Goal: Communication & Community: Answer question/provide support

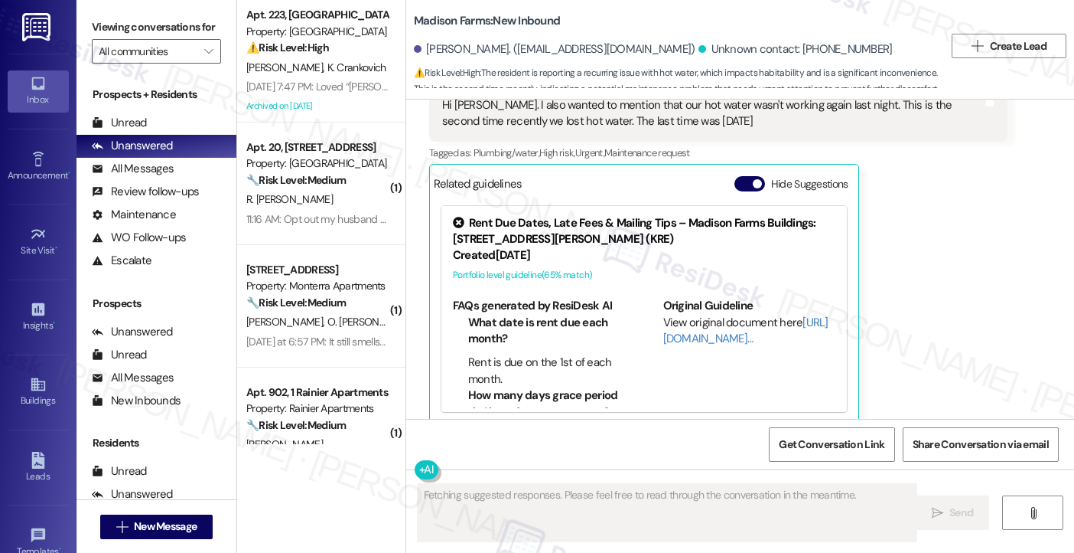
scroll to position [3095, 0]
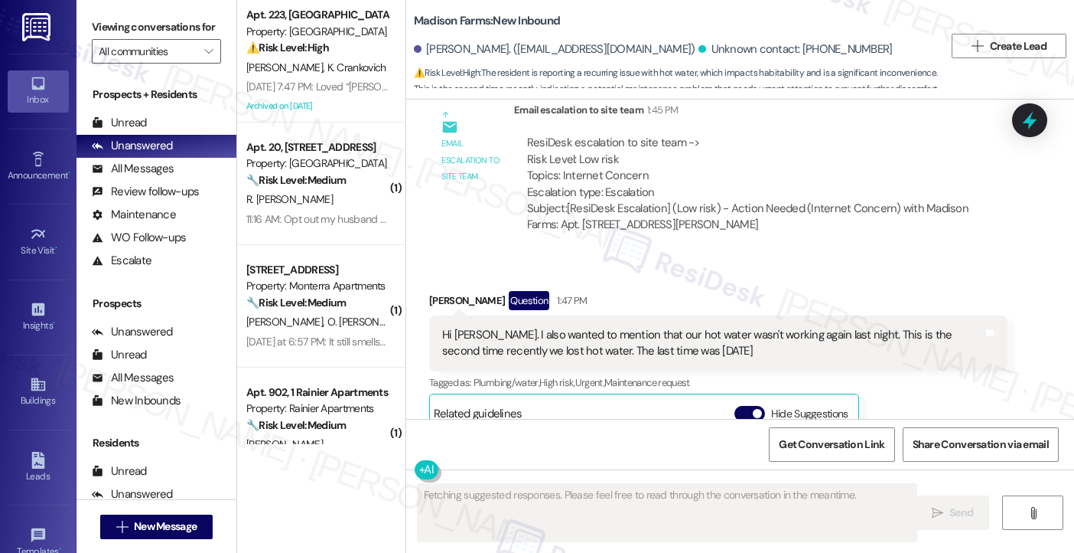
click at [565, 327] on div "Hi [PERSON_NAME]. I also wanted to mention that our hot water wasn't working ag…" at bounding box center [712, 343] width 541 height 33
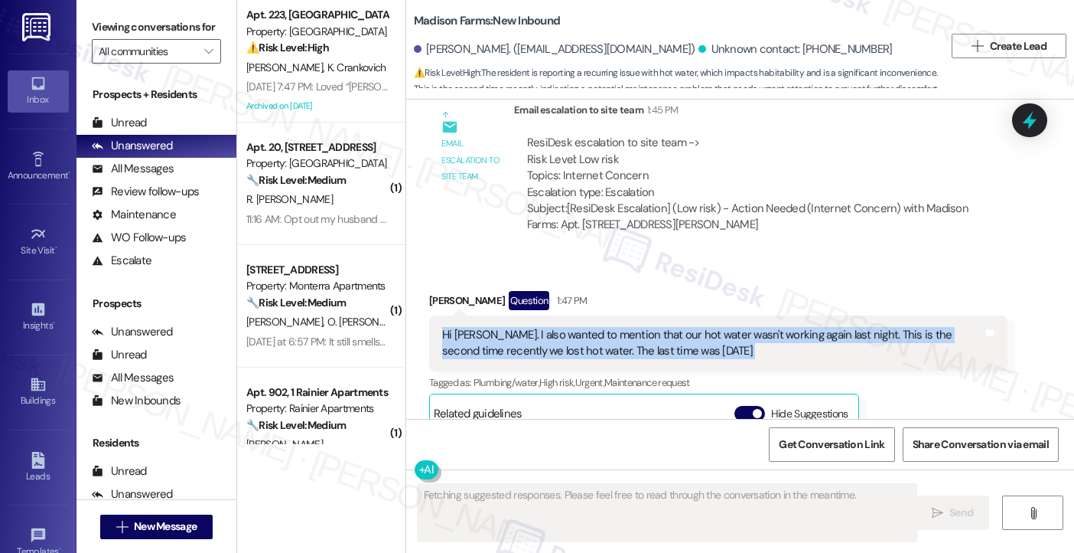
click at [565, 327] on div "Hi [PERSON_NAME]. I also wanted to mention that our hot water wasn't working ag…" at bounding box center [712, 343] width 541 height 33
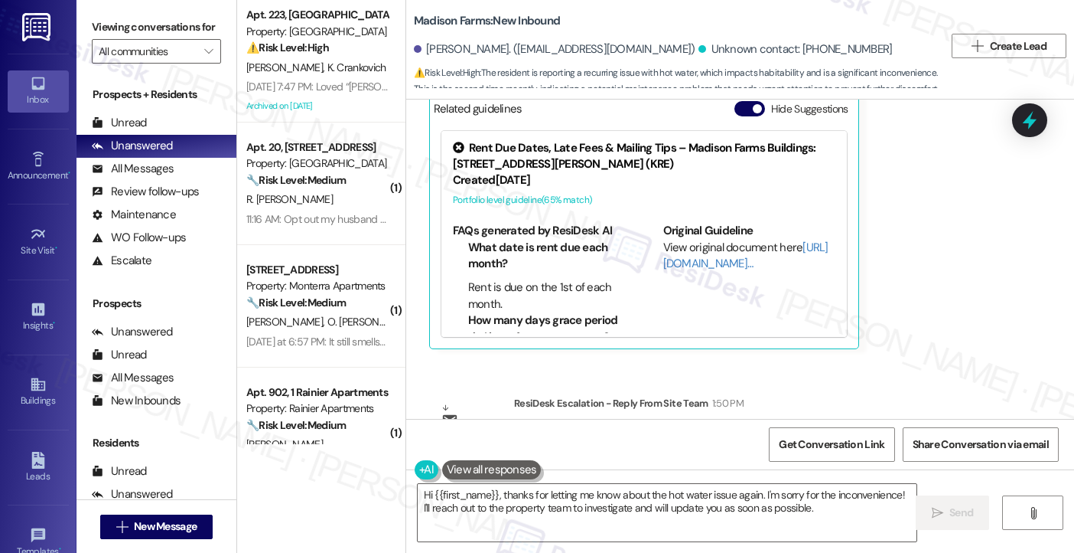
scroll to position [3480, 0]
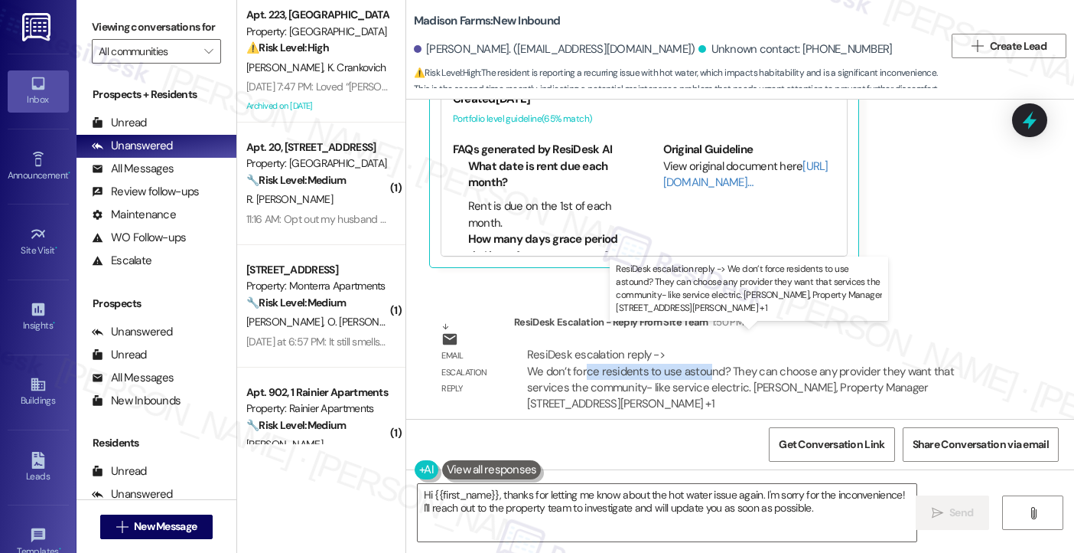
drag, startPoint x: 582, startPoint y: 354, endPoint x: 700, endPoint y: 354, distance: 118.6
click at [700, 354] on div "ResiDesk escalation reply -> We don’t force residents to use astound? They can …" at bounding box center [740, 379] width 427 height 64
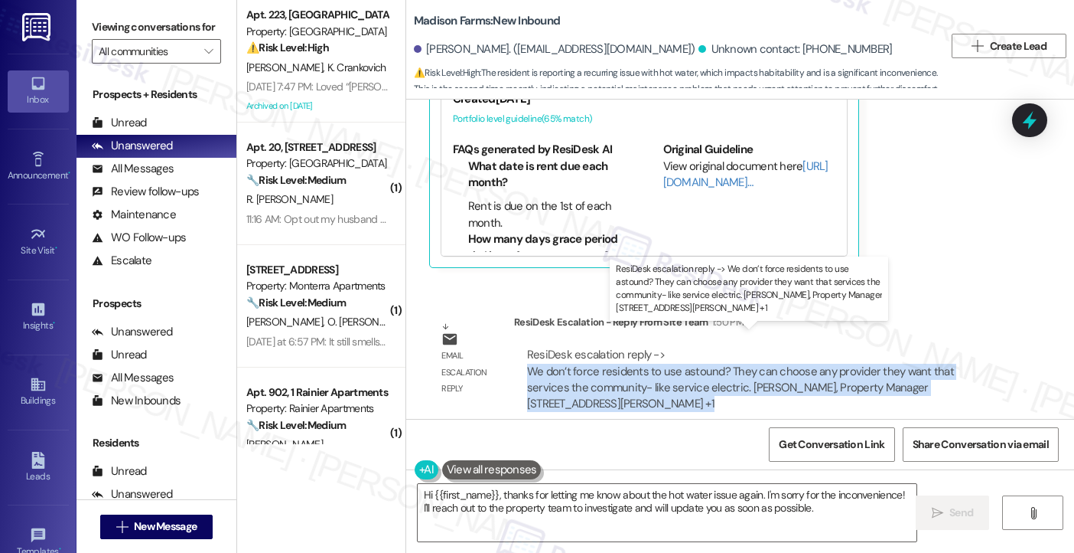
click at [700, 354] on div "ResiDesk escalation reply -> We don’t force residents to use astound? They can …" at bounding box center [740, 379] width 427 height 64
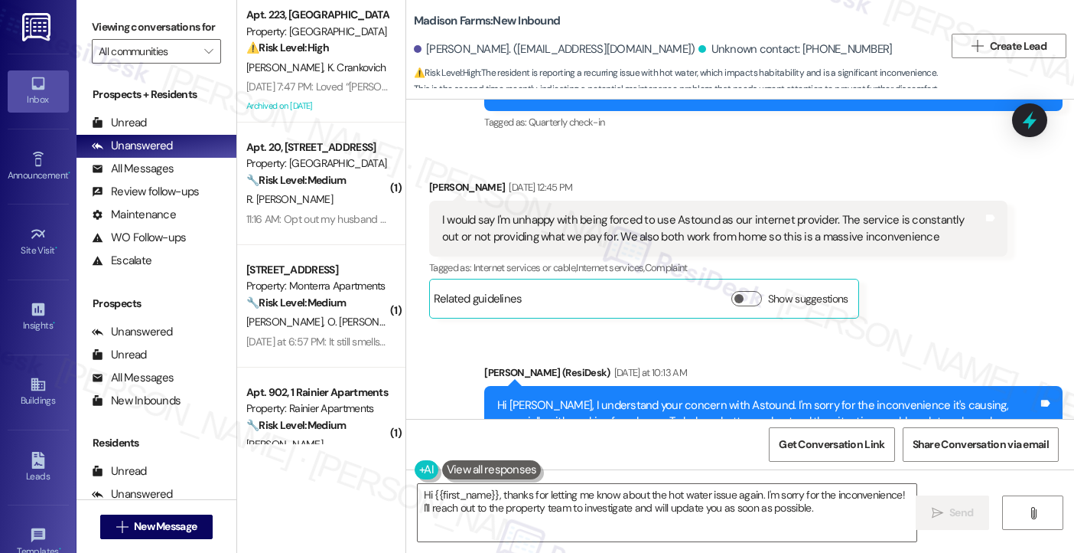
scroll to position [2103, 0]
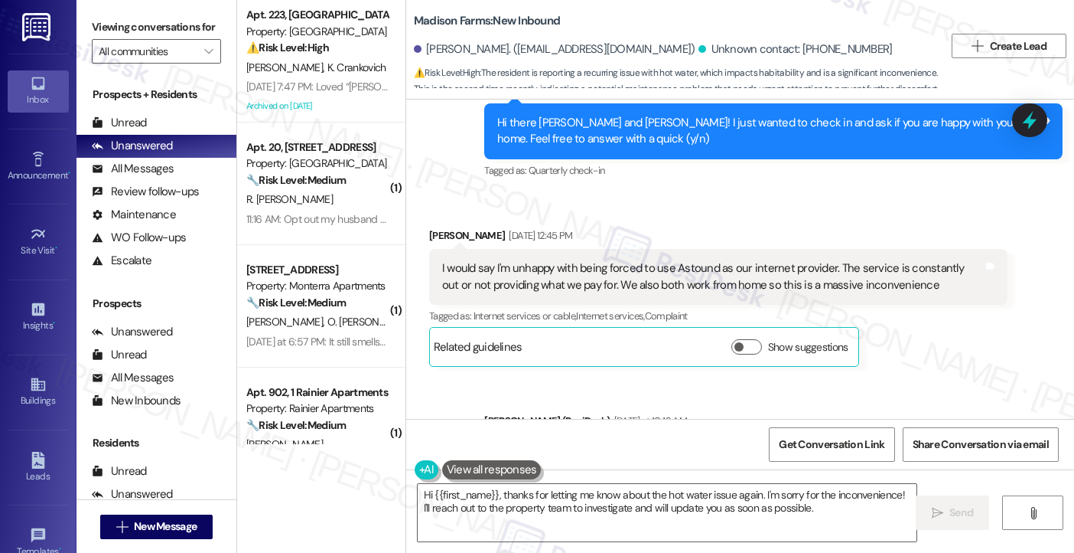
click at [787, 260] on div "I would say I'm unhappy with being forced to use Astound as our internet provid…" at bounding box center [712, 276] width 541 height 33
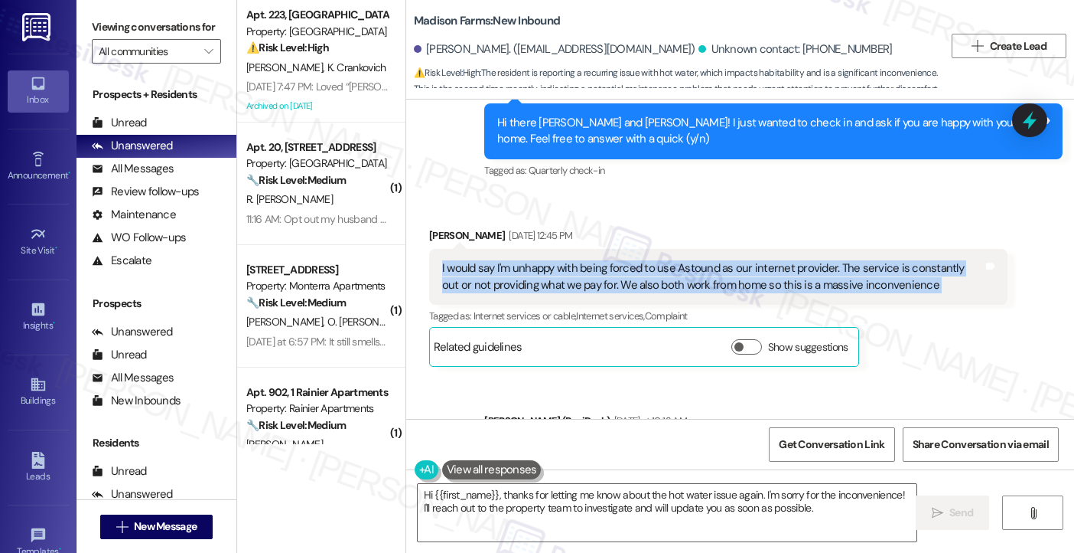
click at [787, 260] on div "I would say I'm unhappy with being forced to use Astound as our internet provid…" at bounding box center [712, 276] width 541 height 33
click at [766, 260] on div "I would say I'm unhappy with being forced to use Astound as our internet provid…" at bounding box center [712, 276] width 541 height 33
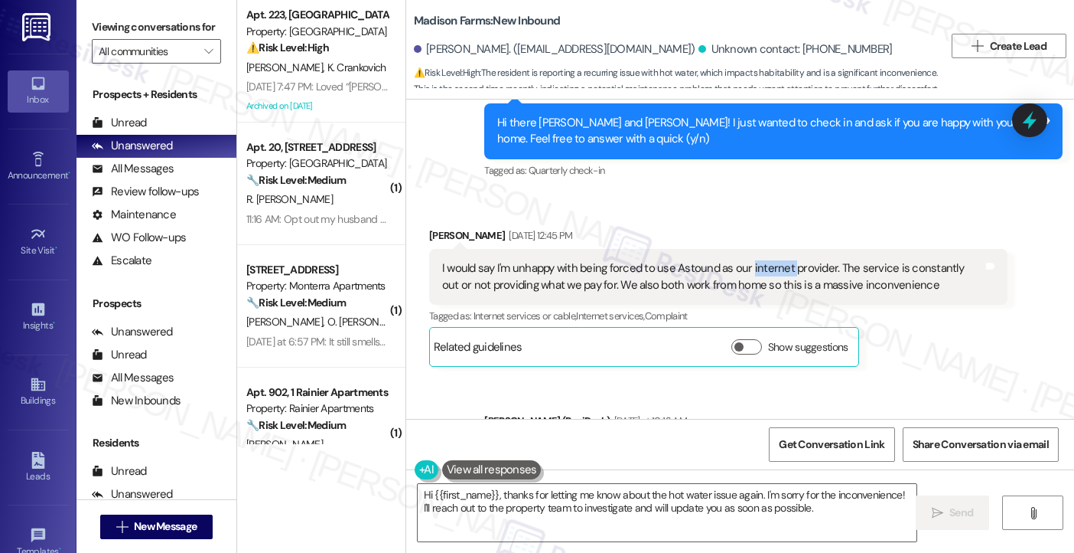
click at [766, 260] on div "I would say I'm unhappy with being forced to use Astound as our internet provid…" at bounding box center [712, 276] width 541 height 33
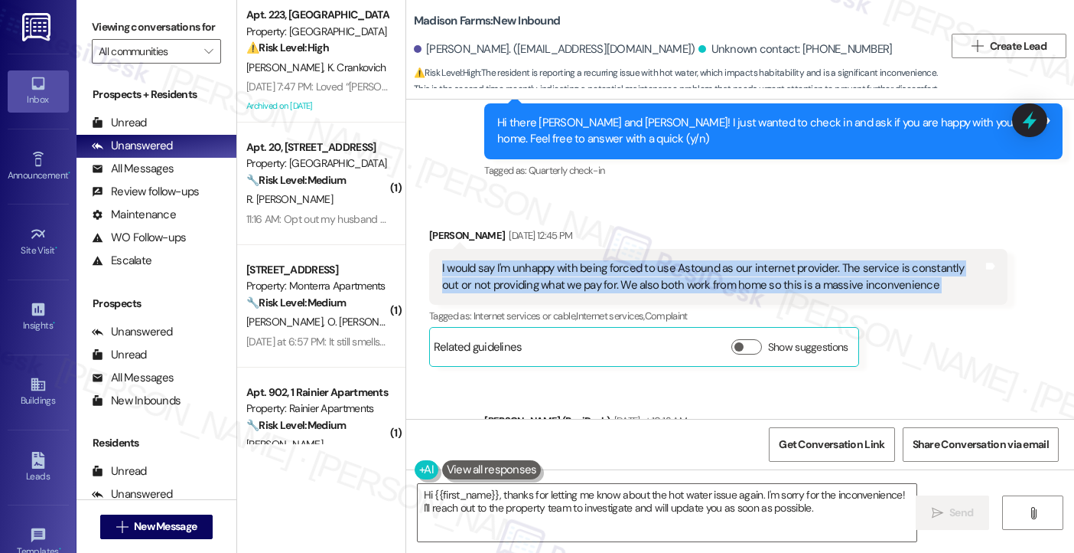
click at [766, 260] on div "I would say I'm unhappy with being forced to use Astound as our internet provid…" at bounding box center [712, 276] width 541 height 33
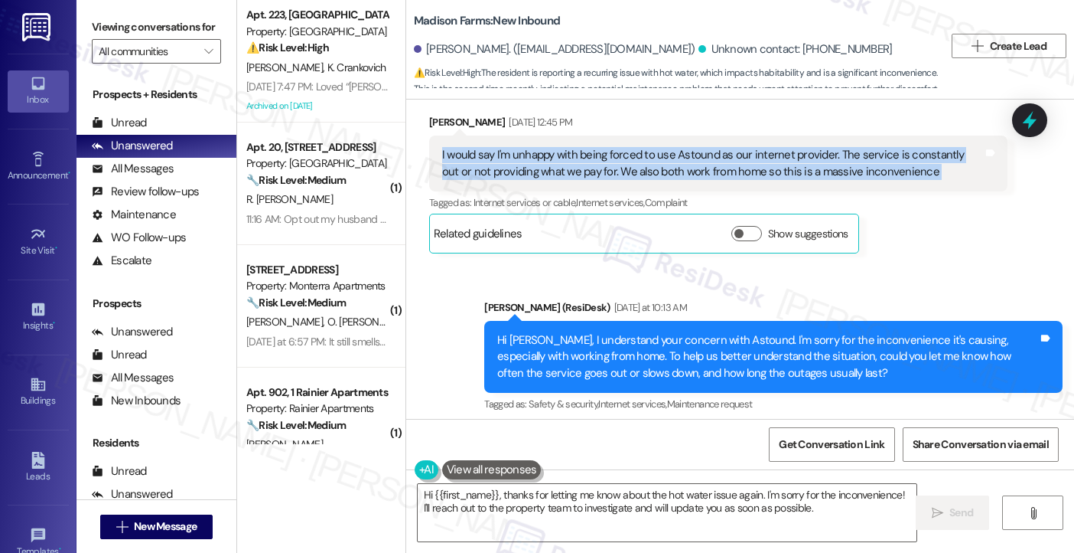
scroll to position [2409, 0]
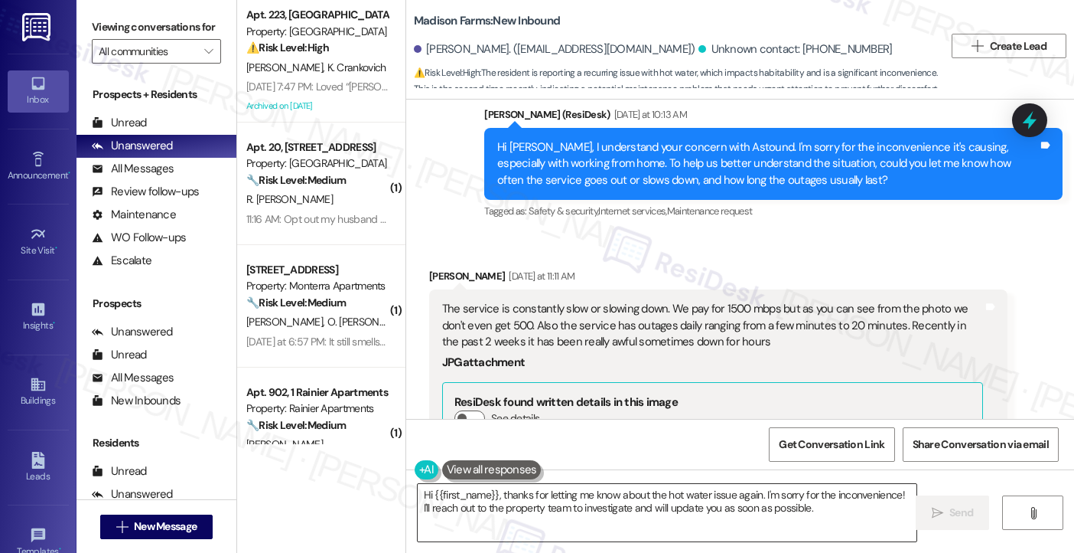
click at [582, 484] on textarea "Hi {{first_name}}, thanks for letting me know about the hot water issue again. …" at bounding box center [668, 512] width 500 height 57
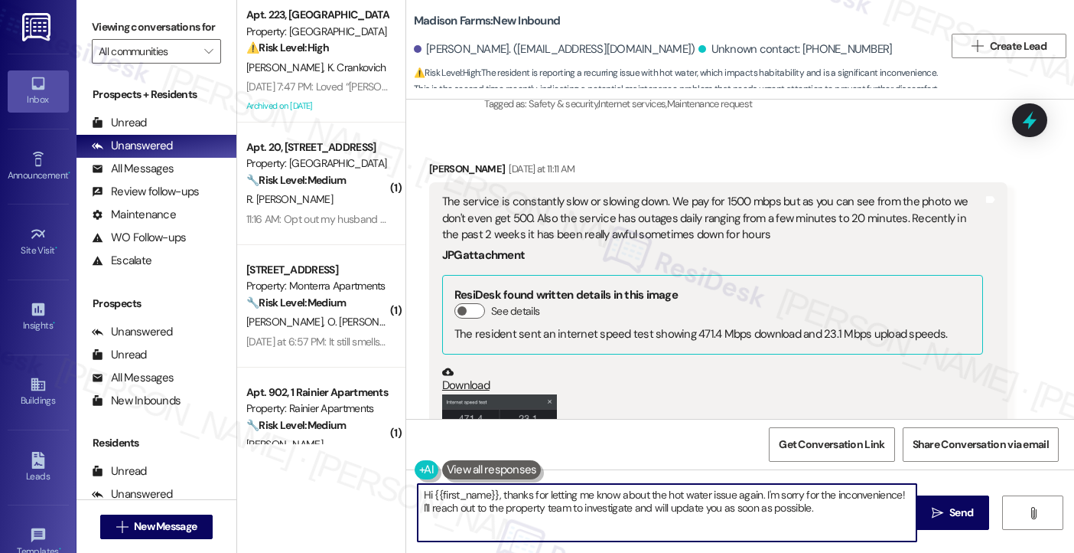
scroll to position [2639, 0]
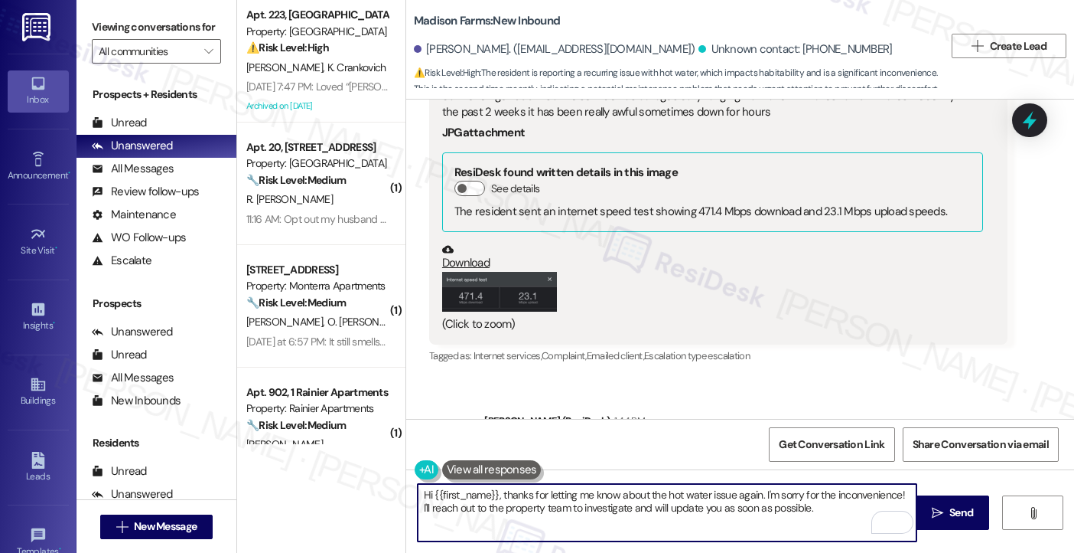
drag, startPoint x: 820, startPoint y: 518, endPoint x: 629, endPoint y: 498, distance: 192.3
click at [629, 498] on textarea "Hi {{first_name}}, thanks for letting me know about the hot water issue again. …" at bounding box center [668, 512] width 500 height 57
click at [777, 497] on textarea "Hi {{first_name}}, thanks for letting me know about the hot water issue again. …" at bounding box center [668, 512] width 500 height 57
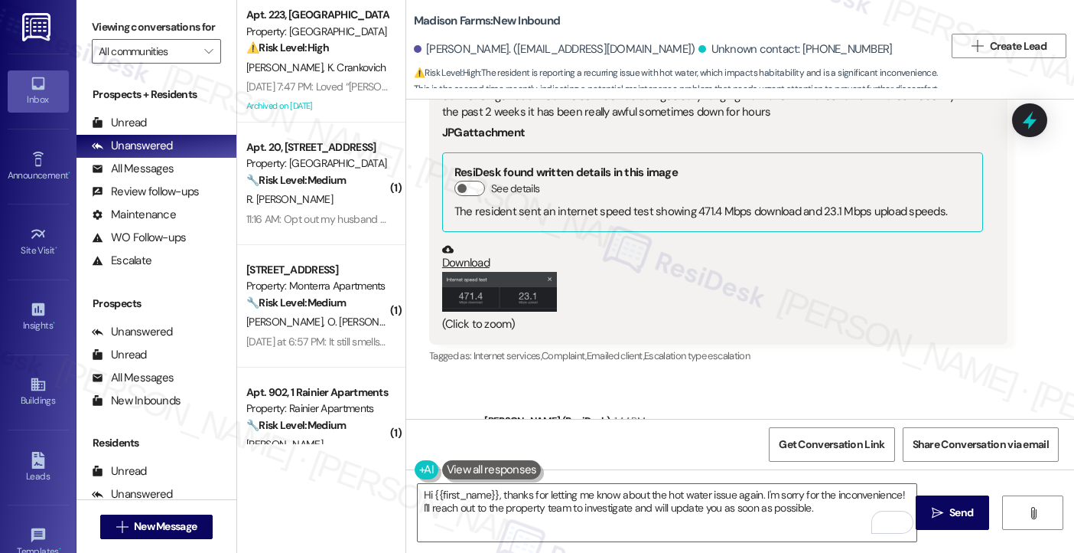
click at [178, 39] on label "Viewing conversations for" at bounding box center [156, 27] width 129 height 24
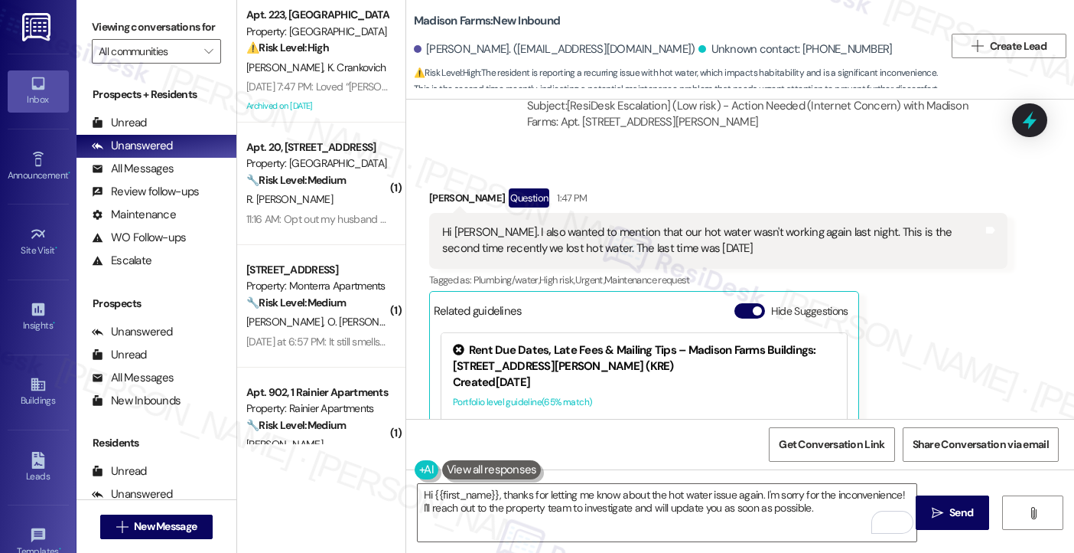
scroll to position [3174, 0]
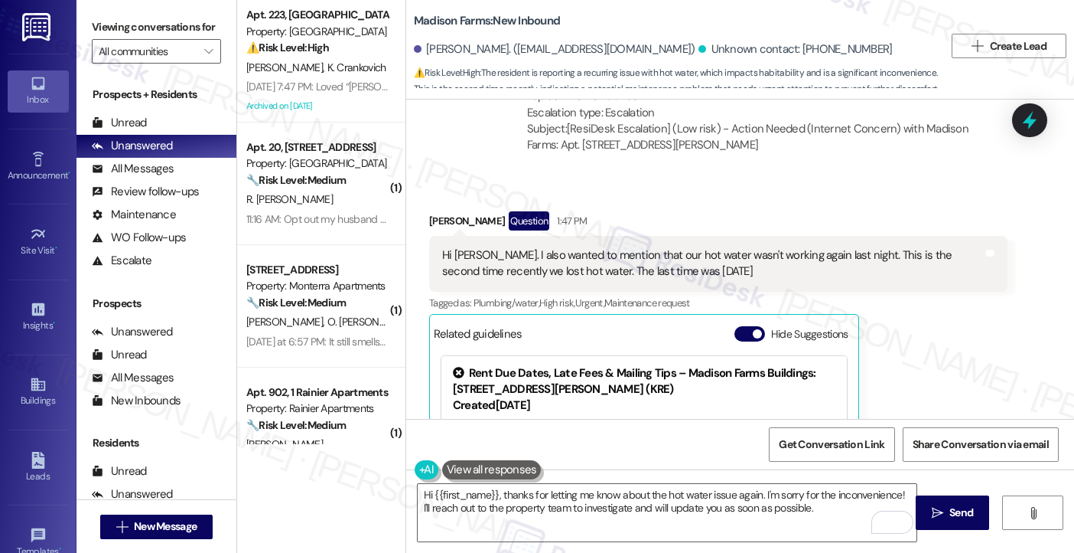
click at [473, 247] on div "Hi Jane. I also wanted to mention that our hot water wasn't working again last …" at bounding box center [712, 263] width 541 height 33
click at [469, 247] on div "Hi Jane. I also wanted to mention that our hot water wasn't working again last …" at bounding box center [712, 263] width 541 height 33
click at [566, 259] on div "Hi Jane. I also wanted to mention that our hot water wasn't working again last …" at bounding box center [712, 263] width 541 height 33
click at [564, 259] on div "Hi Jane. I also wanted to mention that our hot water wasn't working again last …" at bounding box center [712, 263] width 541 height 33
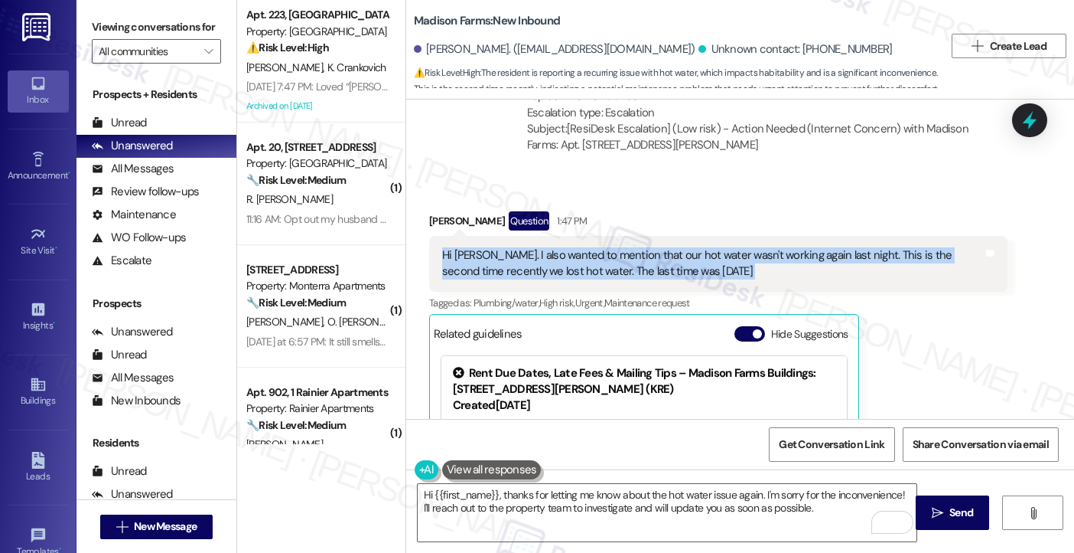
click at [564, 259] on div "Hi Jane. I also wanted to mention that our hot water wasn't working again last …" at bounding box center [712, 263] width 541 height 33
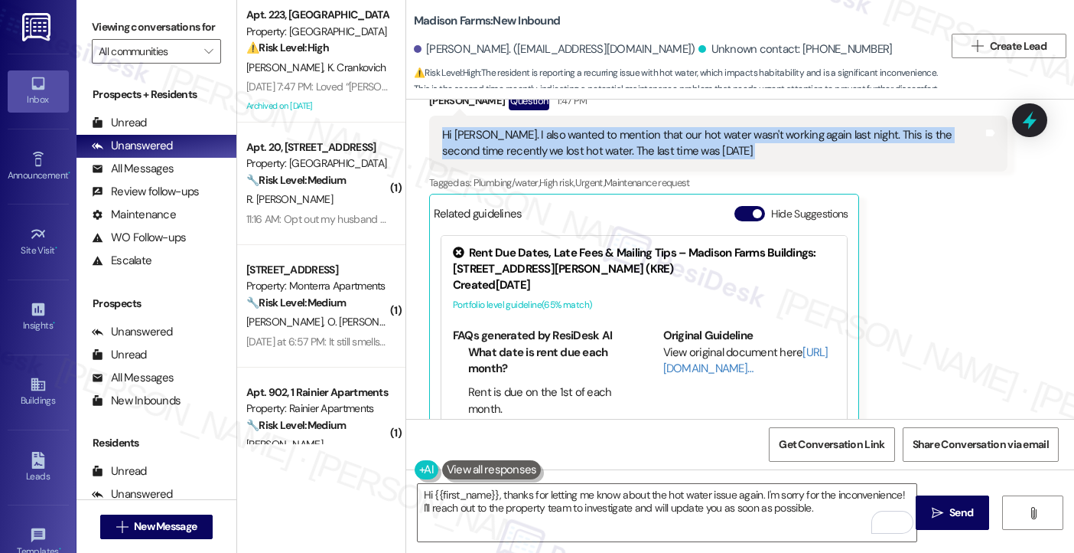
scroll to position [3480, 0]
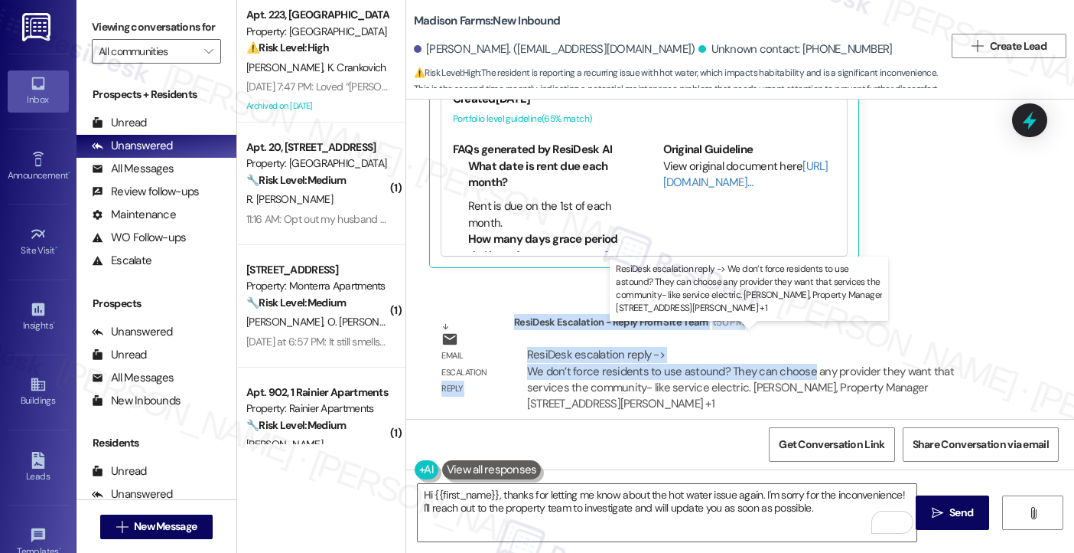
drag, startPoint x: 504, startPoint y: 350, endPoint x: 799, endPoint y: 351, distance: 294.6
click at [799, 351] on div "Email escalation reply ResiDesk Escalation - Reply From Site Team 1:50 PM ResiD…" at bounding box center [718, 368] width 601 height 133
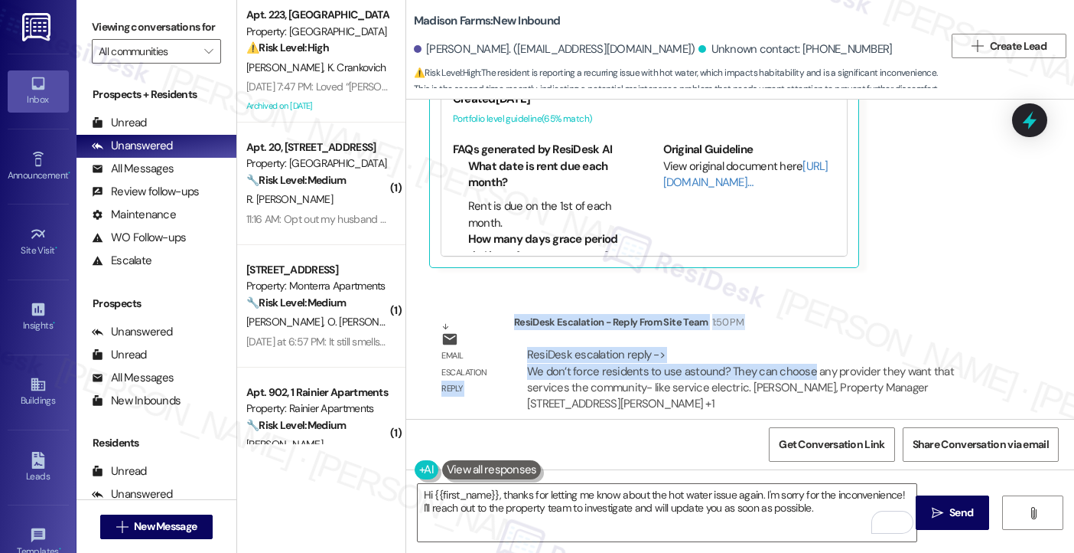
click at [799, 351] on div "ResiDesk escalation reply -> We don’t force residents to use astound? They can …" at bounding box center [740, 379] width 427 height 64
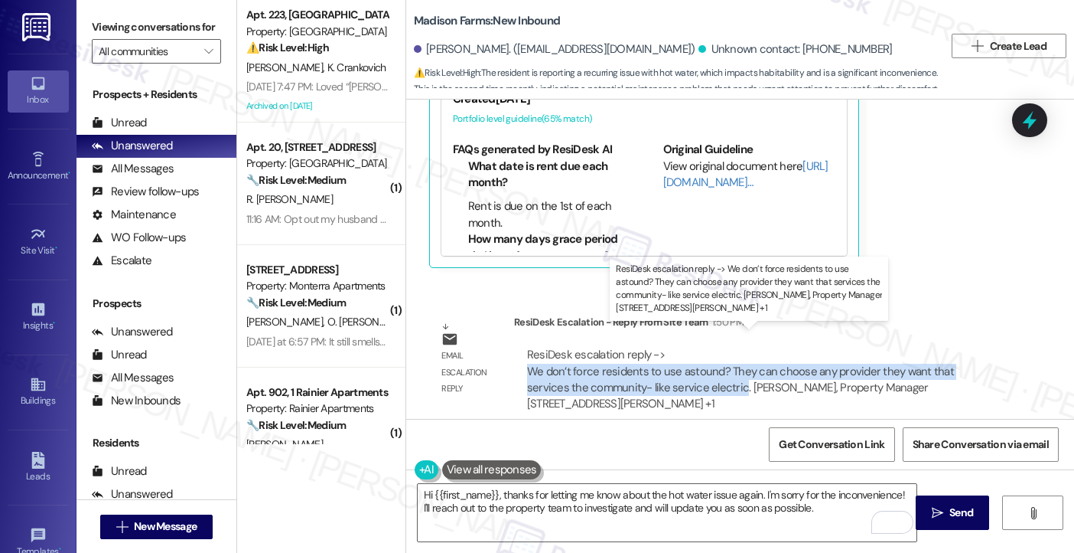
drag, startPoint x: 517, startPoint y: 348, endPoint x: 690, endPoint y: 370, distance: 174.3
click at [690, 370] on div "ResiDesk escalation reply -> We don’t force residents to use astound? They can …" at bounding box center [761, 380] width 471 height 66
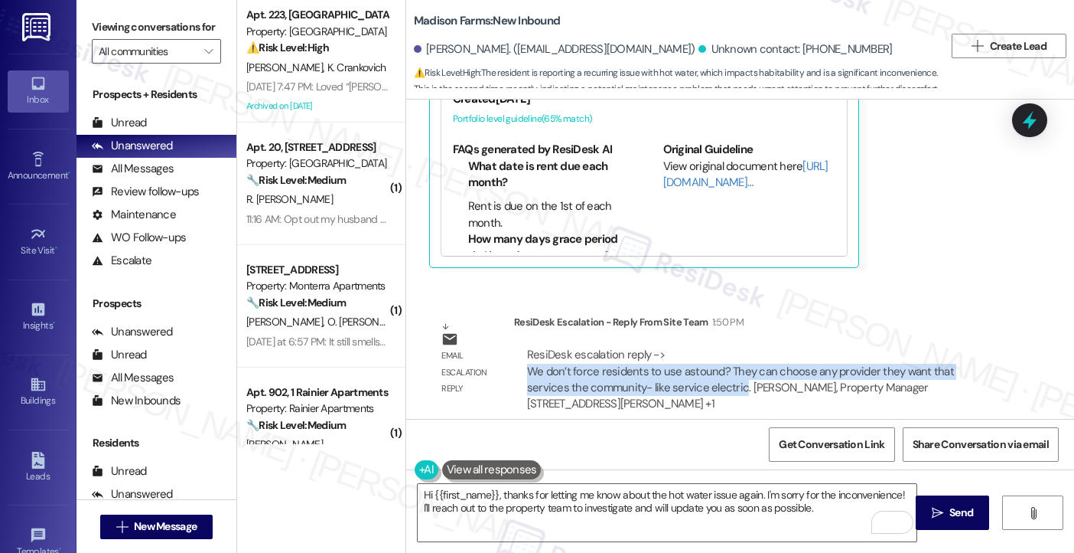
copy div "We don’t force residents to use astound? They can choose any provider they want…"
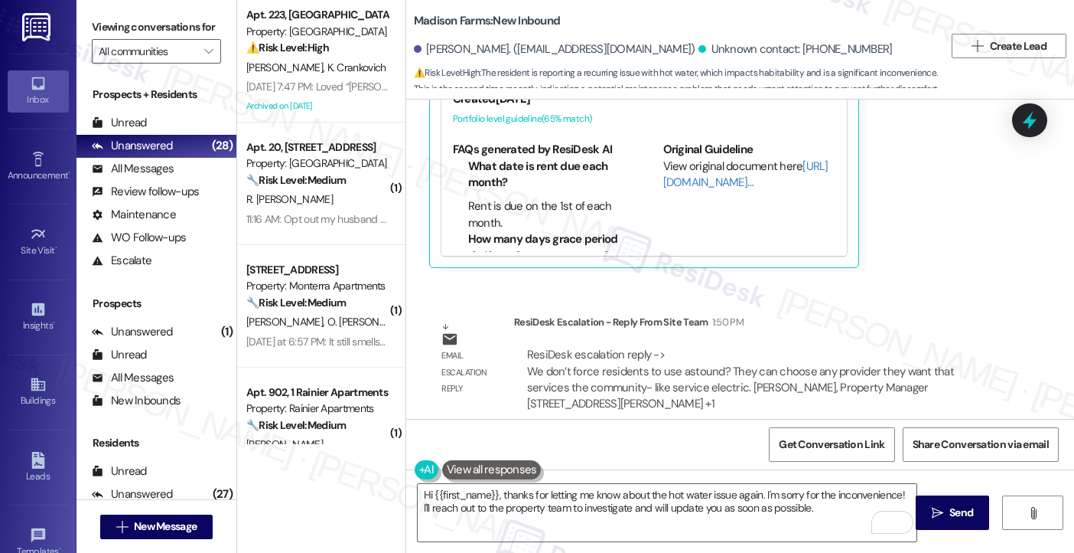
click at [180, 28] on label "Viewing conversations for" at bounding box center [156, 27] width 129 height 24
drag, startPoint x: 178, startPoint y: 28, endPoint x: 154, endPoint y: 16, distance: 27.0
click at [178, 28] on label "Viewing conversations for" at bounding box center [156, 27] width 129 height 24
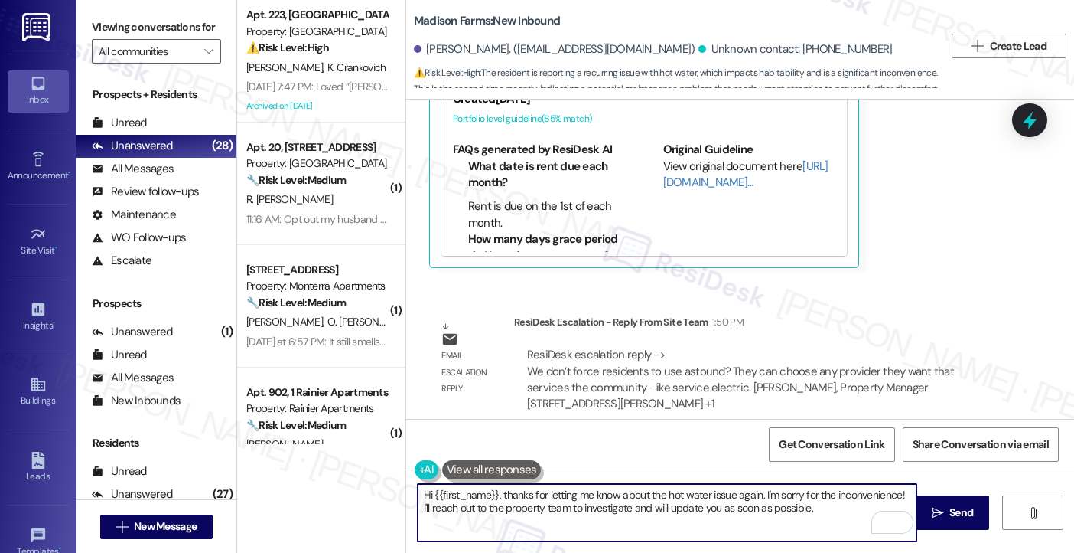
click at [657, 501] on textarea "Hi {{first_name}}, thanks for letting me know about the hot water issue again. …" at bounding box center [668, 512] width 500 height 57
drag, startPoint x: 817, startPoint y: 510, endPoint x: 756, endPoint y: 491, distance: 64.1
click at [756, 491] on textarea "Hi {{first_name}}, thanks for letting me know about the hot water issue again. …" at bounding box center [668, 512] width 500 height 57
click at [845, 502] on textarea "Hi {{first_name}}, thanks for letting me know about the hot water issue again. …" at bounding box center [668, 512] width 500 height 57
click at [815, 506] on textarea "Hi {{first_name}}, thanks for letting me know about the hot water issue again. …" at bounding box center [668, 512] width 500 height 57
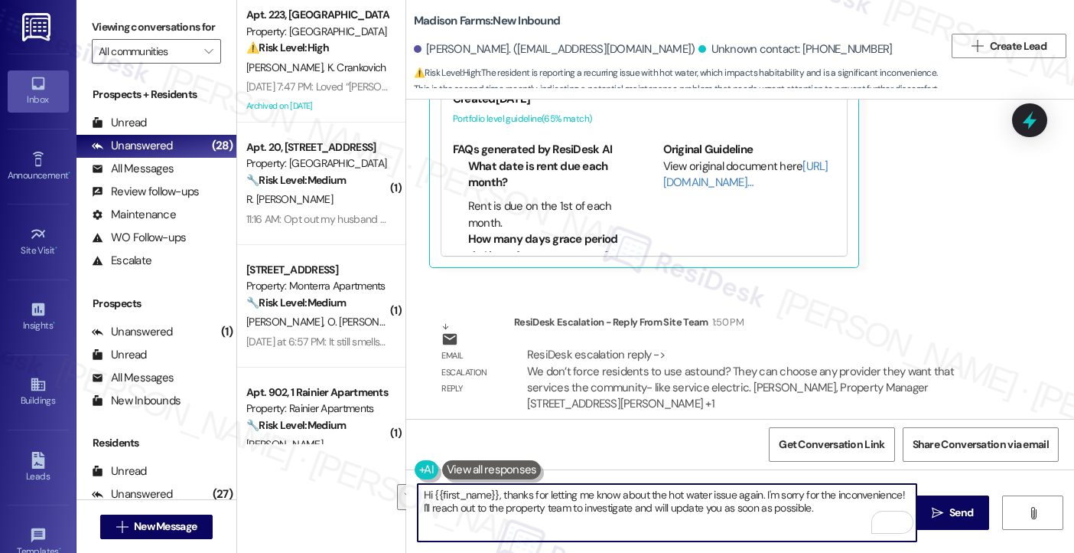
drag, startPoint x: 758, startPoint y: 507, endPoint x: 759, endPoint y: 488, distance: 19.1
click at [759, 488] on textarea "Hi {{first_name}}, thanks for letting me know about the hot water issue again. …" at bounding box center [668, 512] width 500 height 57
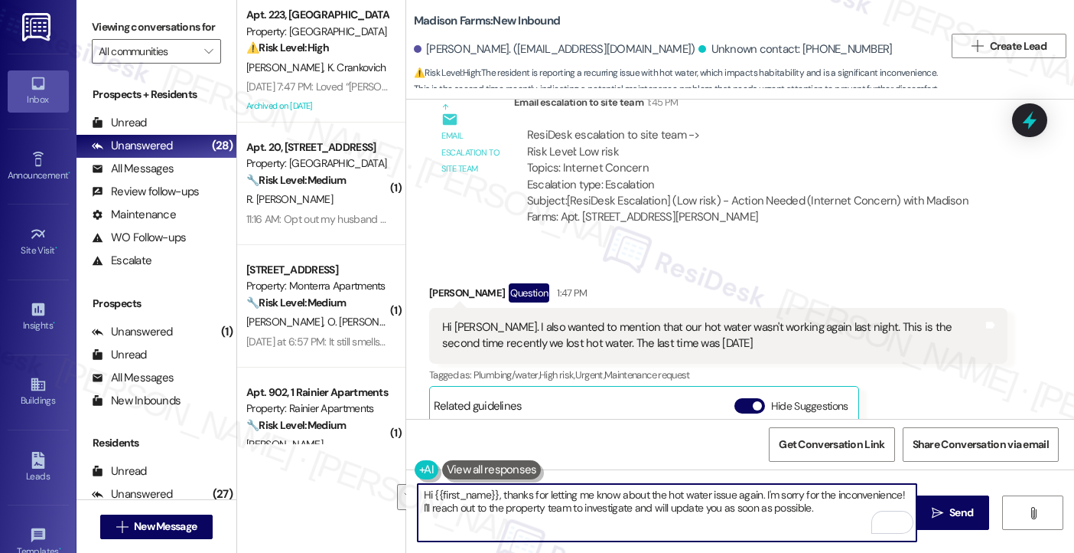
scroll to position [3098, 0]
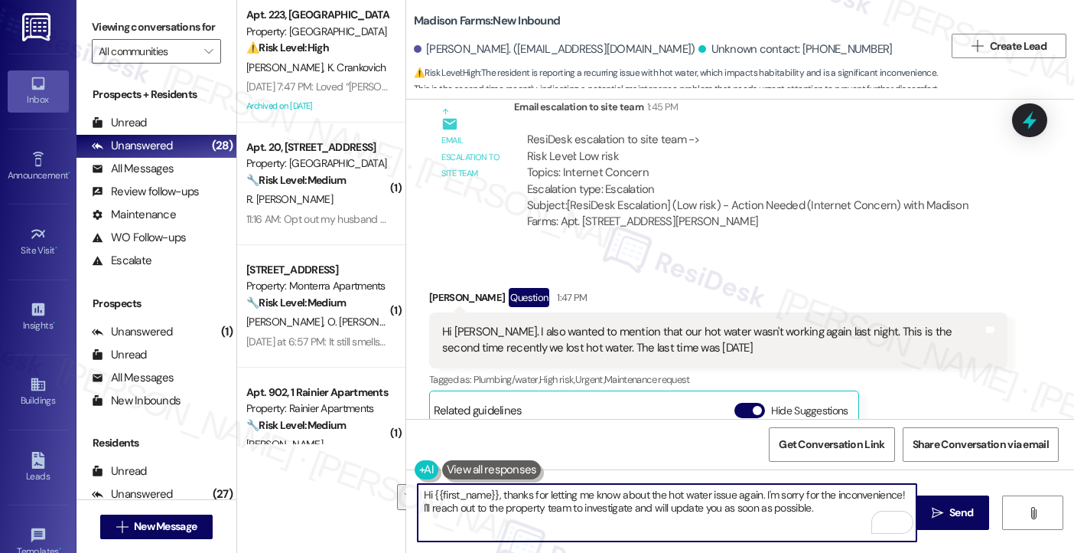
click at [606, 312] on div "Hi Jane. I also wanted to mention that our hot water wasn't working again last …" at bounding box center [718, 340] width 579 height 56
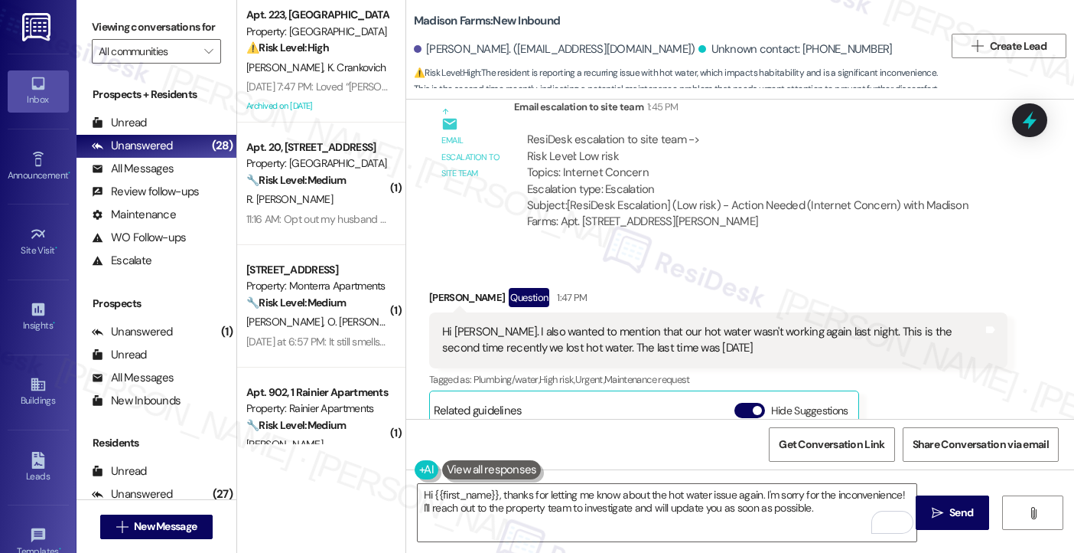
click at [603, 312] on div "Hi Jane. I also wanted to mention that our hot water wasn't working again last …" at bounding box center [718, 340] width 579 height 56
click at [572, 324] on div "Hi Jane. I also wanted to mention that our hot water wasn't working again last …" at bounding box center [712, 340] width 541 height 33
click at [569, 324] on div "Hi Jane. I also wanted to mention that our hot water wasn't working again last …" at bounding box center [712, 340] width 541 height 33
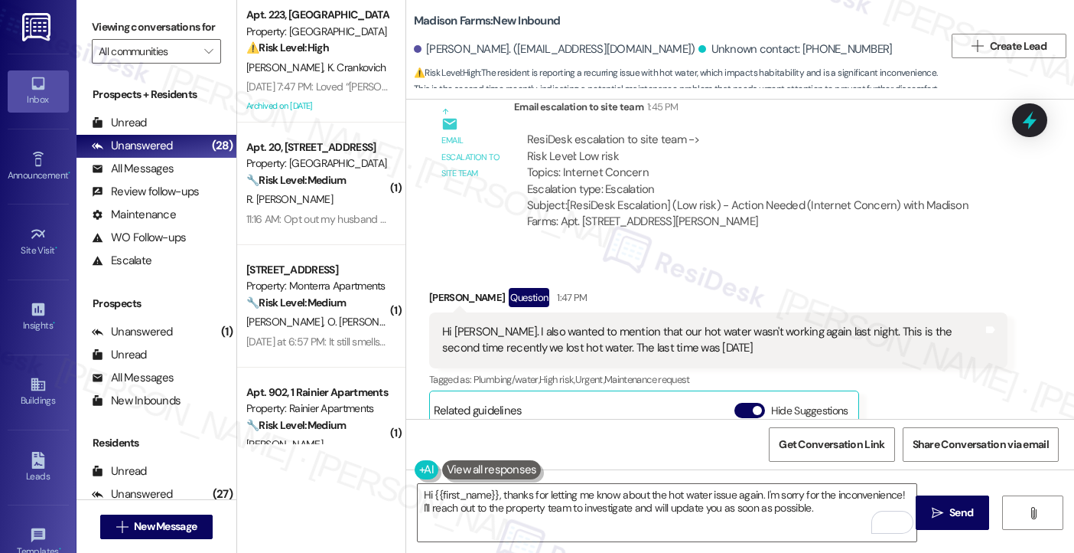
click at [548, 325] on div "Hi Jane. I also wanted to mention that our hot water wasn't working again last …" at bounding box center [712, 340] width 541 height 33
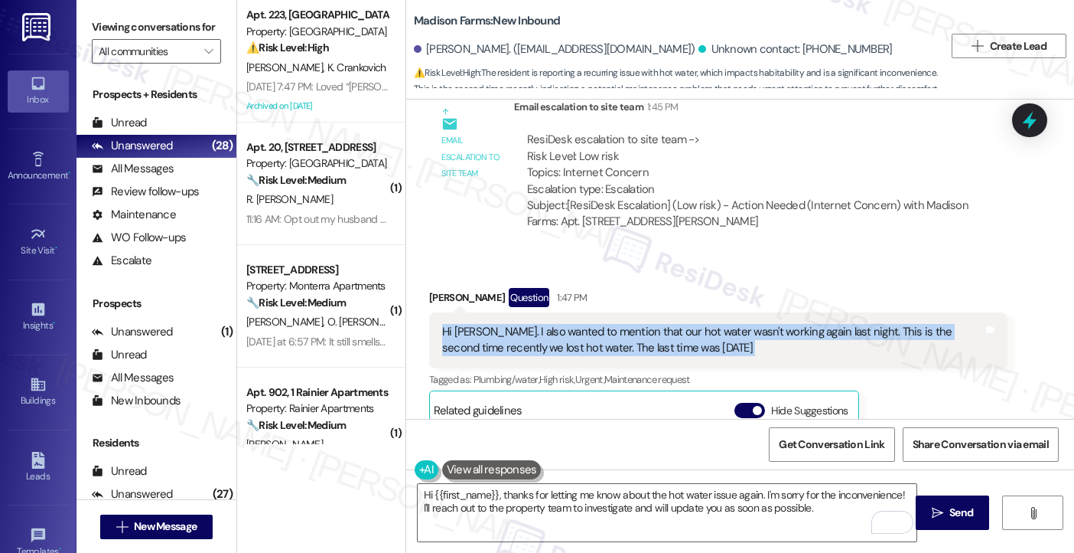
click at [548, 325] on div "Hi Jane. I also wanted to mention that our hot water wasn't working again last …" at bounding box center [712, 340] width 541 height 33
copy div "Hi Jane. I also wanted to mention that our hot water wasn't working again last …"
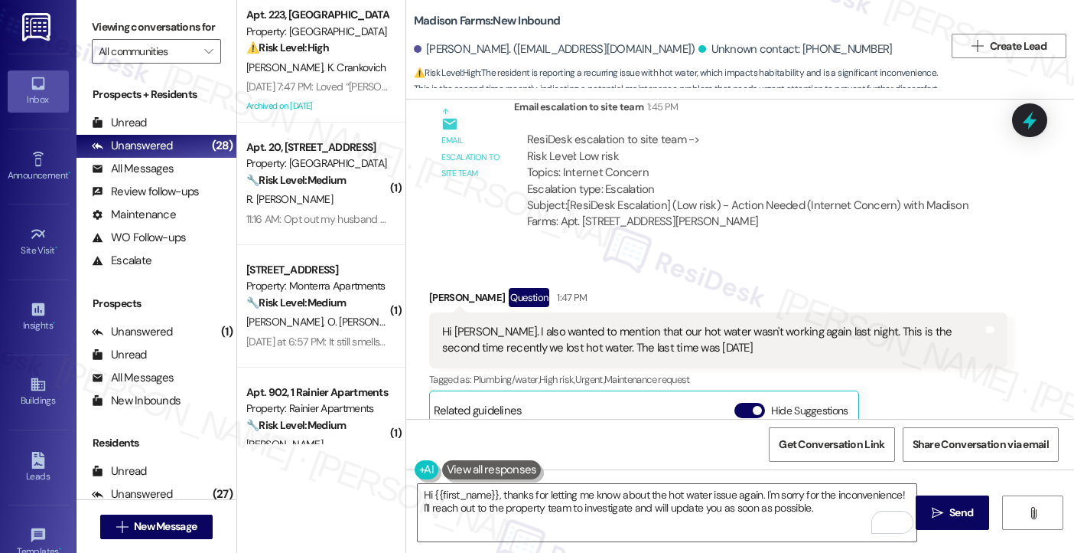
click at [165, 33] on label "Viewing conversations for" at bounding box center [156, 27] width 129 height 24
click at [168, 33] on label "Viewing conversations for" at bounding box center [156, 27] width 129 height 24
click at [194, 28] on label "Viewing conversations for" at bounding box center [156, 27] width 129 height 24
click at [183, 22] on label "Viewing conversations for" at bounding box center [156, 27] width 129 height 24
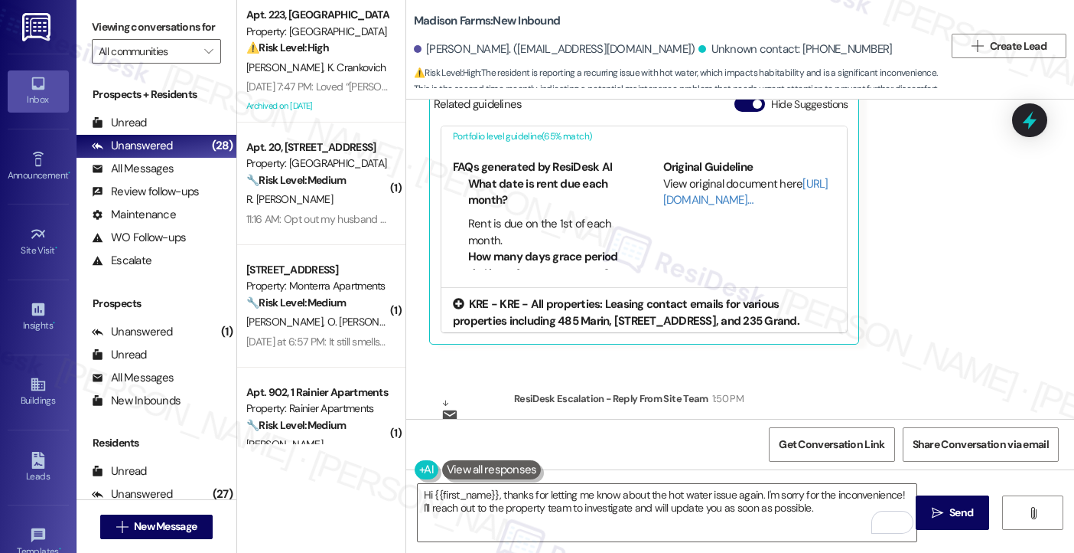
scroll to position [0, 0]
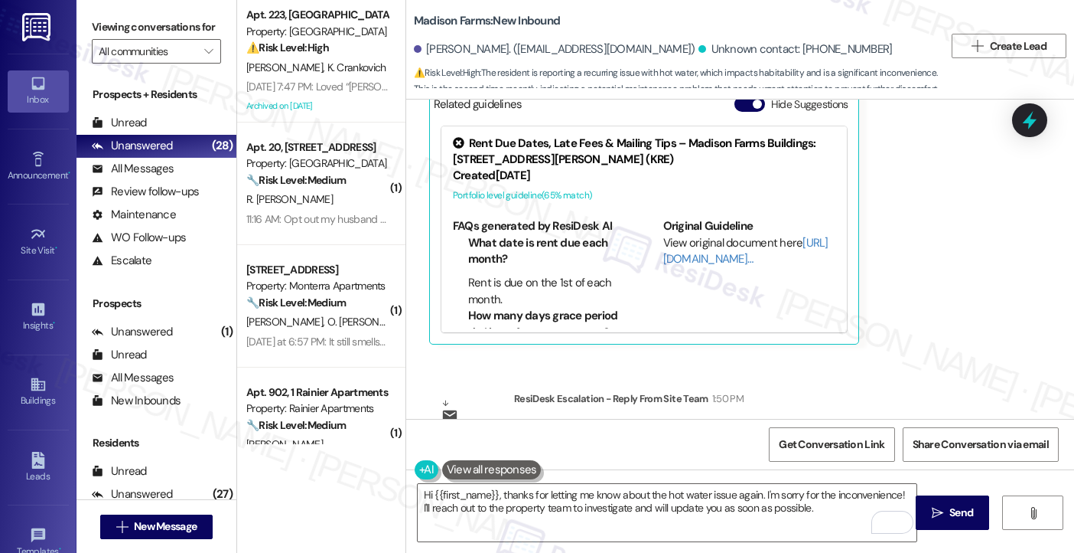
drag, startPoint x: 129, startPoint y: 24, endPoint x: 144, endPoint y: 32, distance: 17.5
click at [129, 24] on label "Viewing conversations for" at bounding box center [156, 27] width 129 height 24
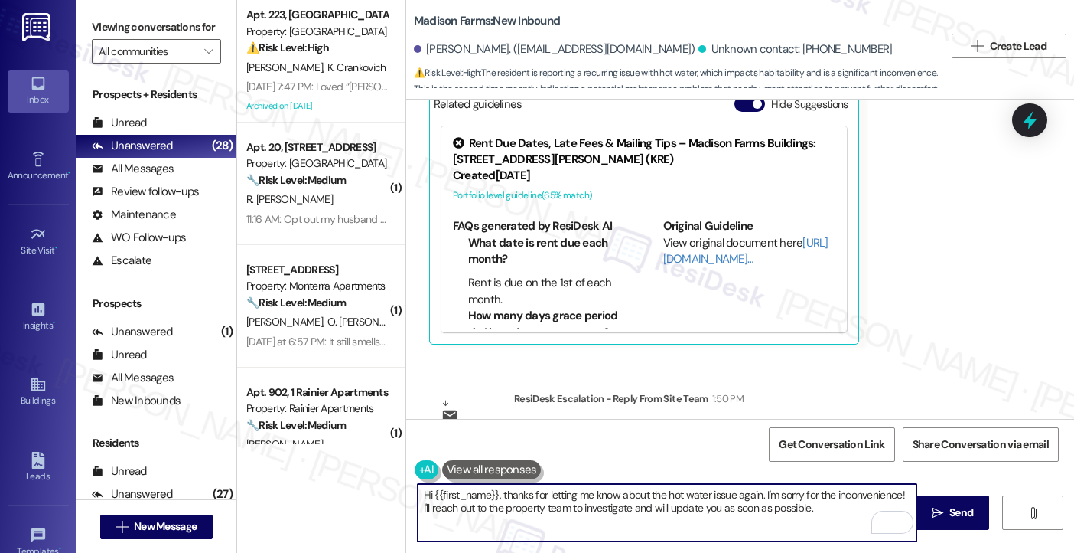
click at [626, 497] on textarea "Hi {{first_name}}, thanks for letting me know about the hot water issue again. …" at bounding box center [668, 512] width 500 height 57
click at [794, 517] on textarea "Hi {{first_name}}, thanks for letting me know about the hot water issue again. …" at bounding box center [668, 512] width 500 height 57
drag, startPoint x: 806, startPoint y: 507, endPoint x: 386, endPoint y: 488, distance: 419.8
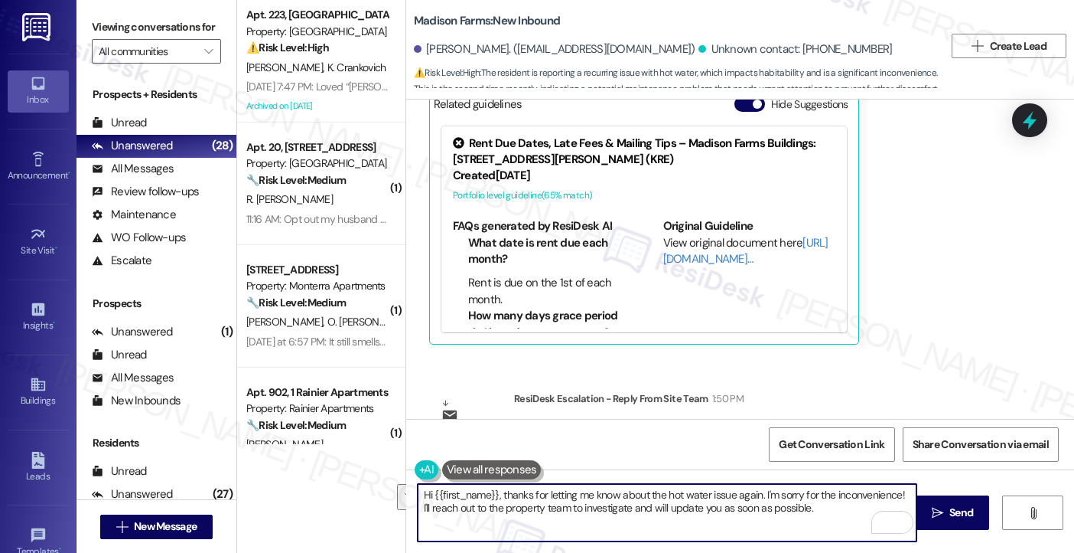
click at [386, 488] on div "Apt. 223, University Park University Park & Place Property: University Park & P…" at bounding box center [655, 276] width 837 height 553
paste textarea "Thank you for letting us know about the hot water issue—I’m sorry you had to de…"
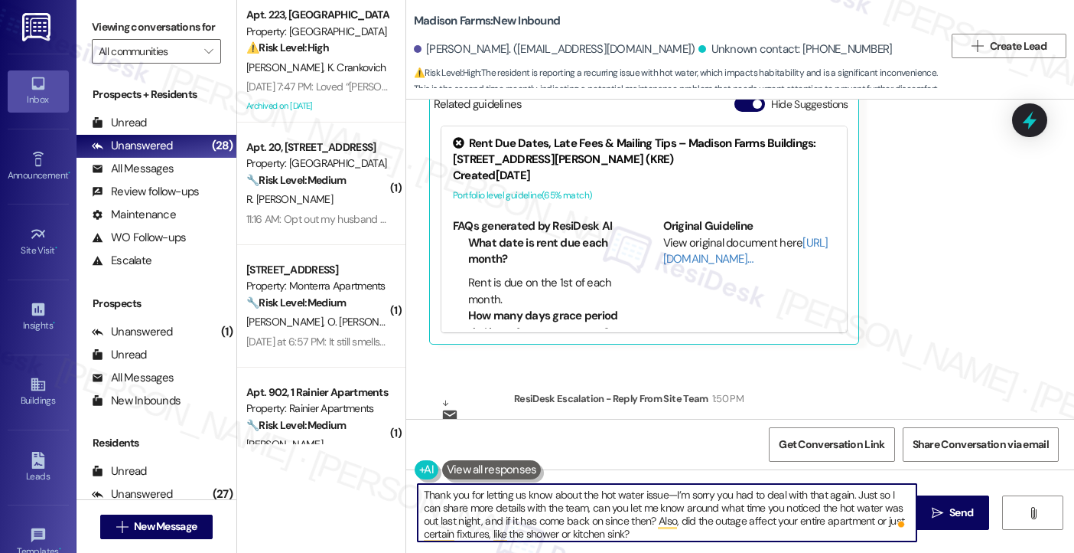
click at [661, 492] on textarea "Thank you for letting us know about the hot water issue—I’m sorry you had to de…" at bounding box center [668, 512] width 500 height 57
click at [826, 489] on textarea "Thank you for letting us know about the hot water issue. I’m sorry you had to d…" at bounding box center [668, 512] width 500 height 57
click at [731, 531] on textarea "Thank you for letting us know about the hot water issue. I’m sorry you had to d…" at bounding box center [668, 512] width 500 height 57
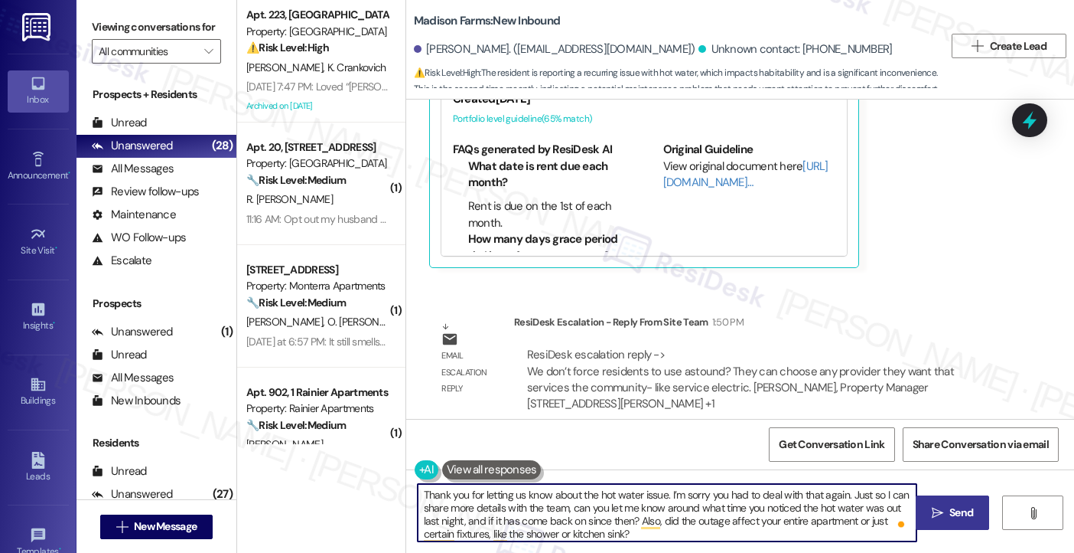
type textarea "Thank you for letting us know about the hot water issue. I’m sorry you had to d…"
click at [927, 510] on button " Send" at bounding box center [953, 512] width 74 height 34
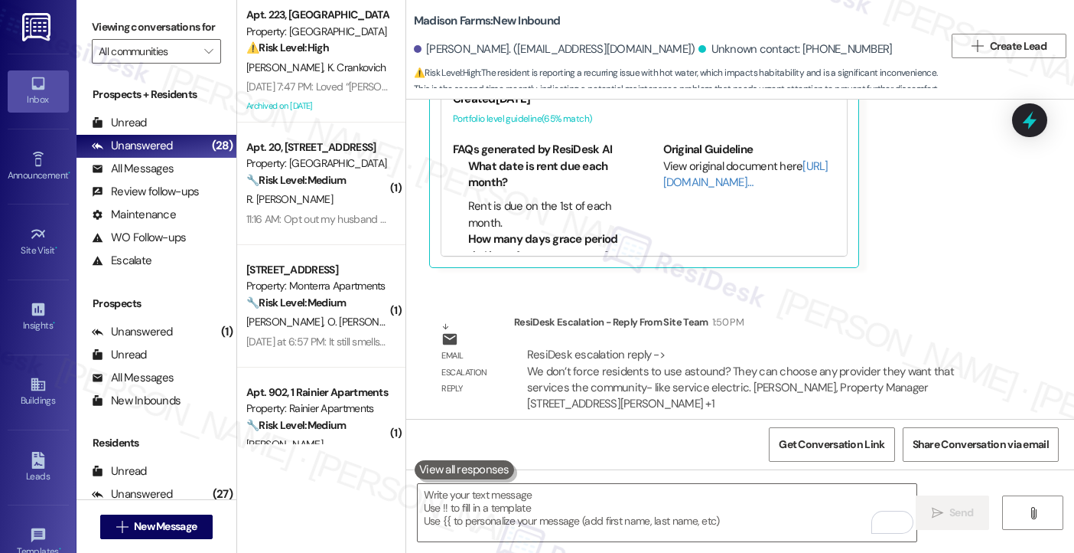
drag, startPoint x: 555, startPoint y: 354, endPoint x: 706, endPoint y: 382, distance: 154.0
click at [706, 382] on div "ResiDesk escalation reply -> We don’t force residents to use astound? They can …" at bounding box center [761, 380] width 471 height 66
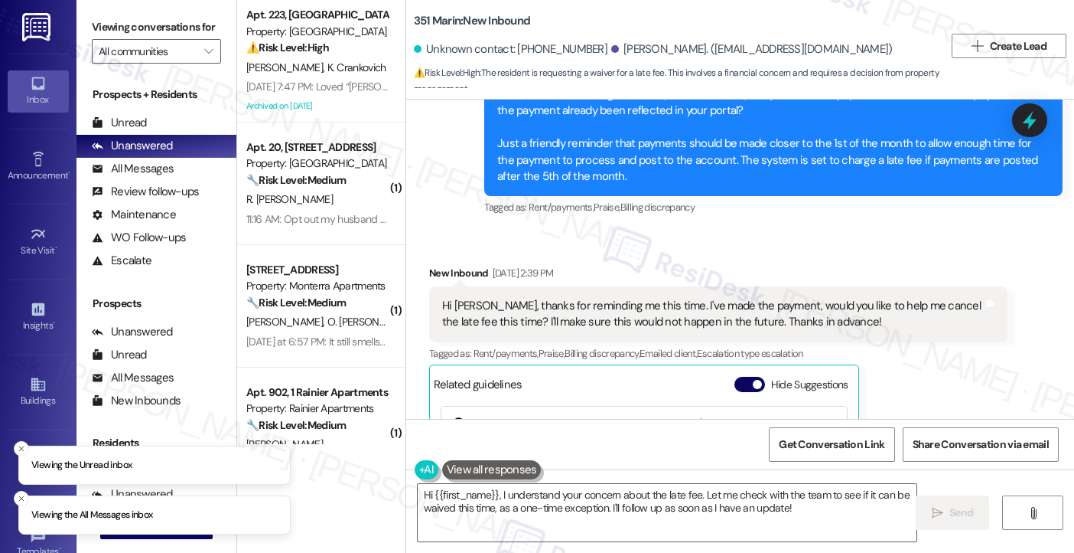
scroll to position [2531, 0]
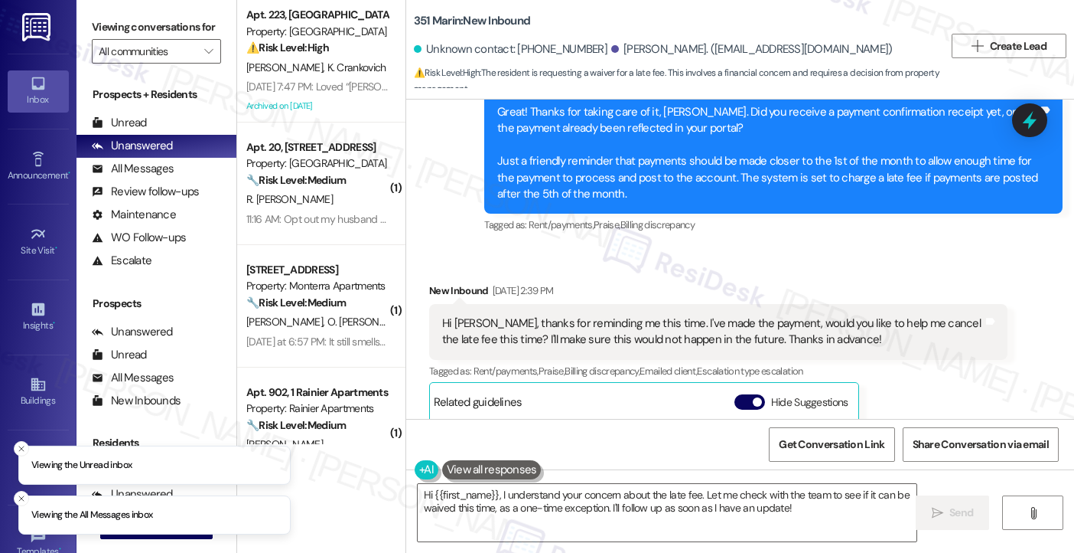
click at [588, 304] on div "Hi Jane, thanks for reminding me this time. I've made the payment, would you li…" at bounding box center [718, 332] width 579 height 56
click at [587, 304] on div "Hi Jane, thanks for reminding me this time. I've made the payment, would you li…" at bounding box center [718, 332] width 579 height 56
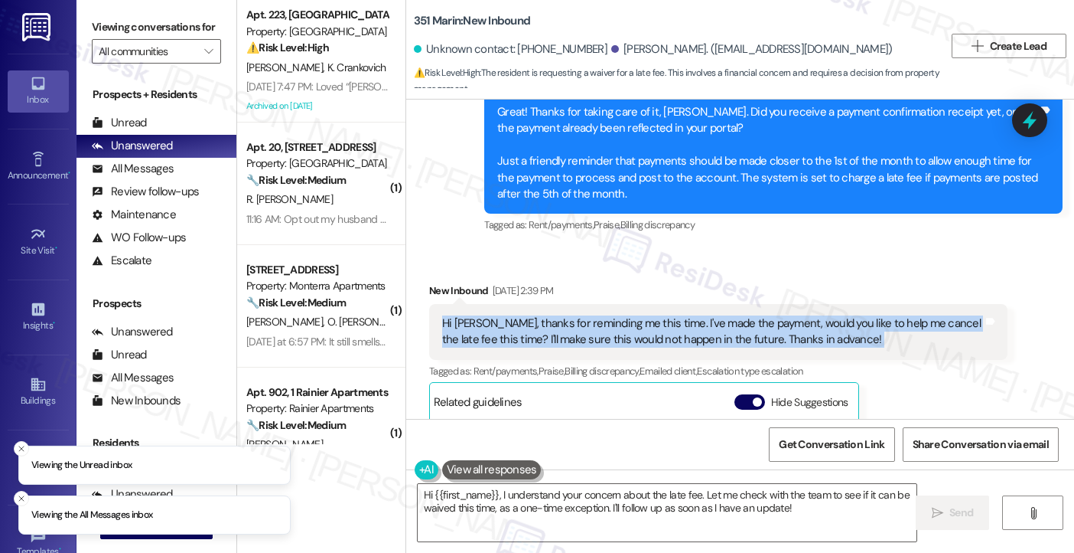
click at [587, 304] on div "Hi Jane, thanks for reminding me this time. I've made the payment, would you li…" at bounding box center [718, 332] width 579 height 56
click at [758, 315] on div "Hi Jane, thanks for reminding me this time. I've made the payment, would you li…" at bounding box center [712, 331] width 541 height 33
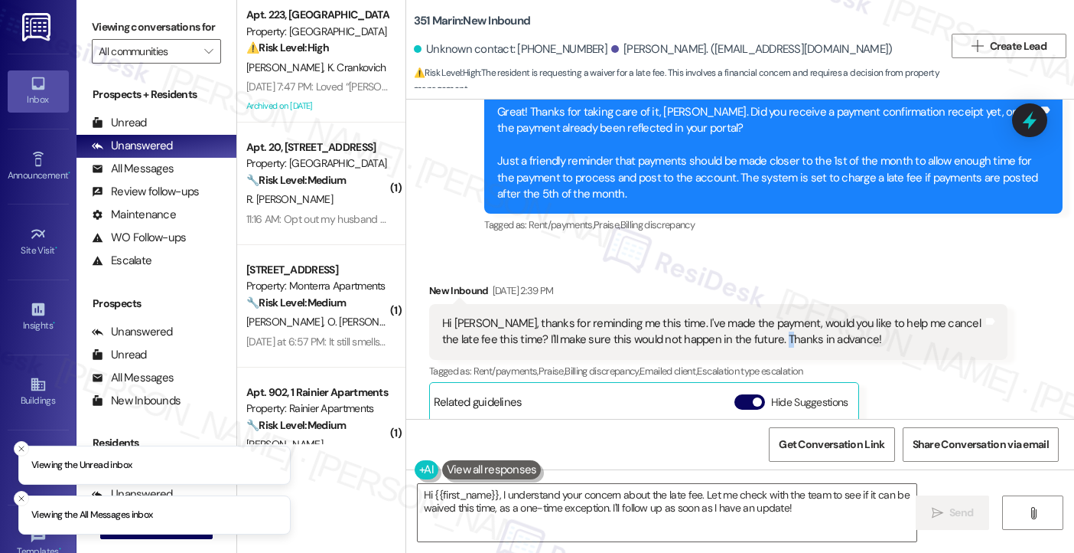
click at [758, 315] on div "Hi Jane, thanks for reminding me this time. I've made the payment, would you li…" at bounding box center [712, 331] width 541 height 33
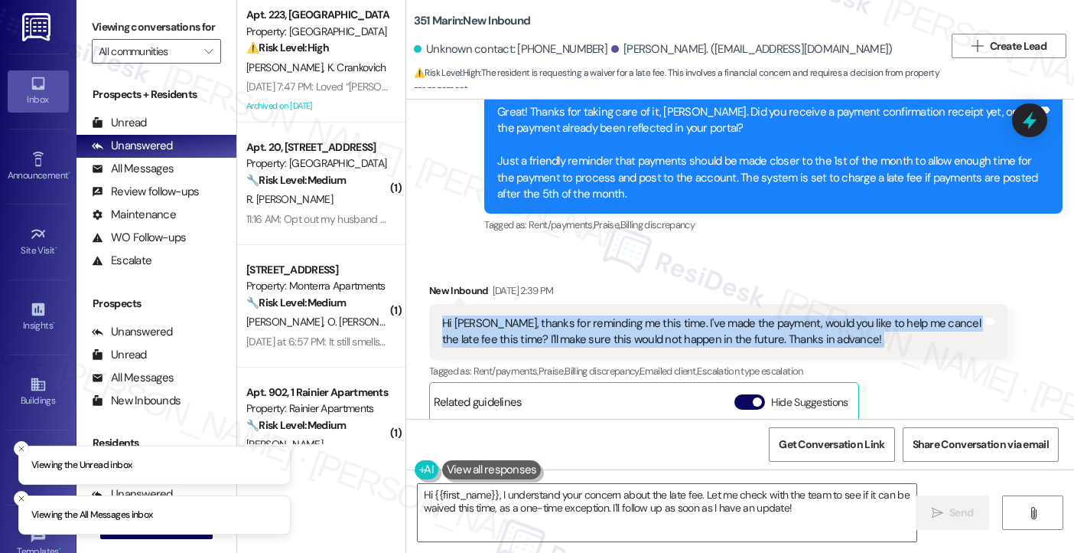
click at [758, 315] on div "Hi Jane, thanks for reminding me this time. I've made the payment, would you li…" at bounding box center [712, 331] width 541 height 33
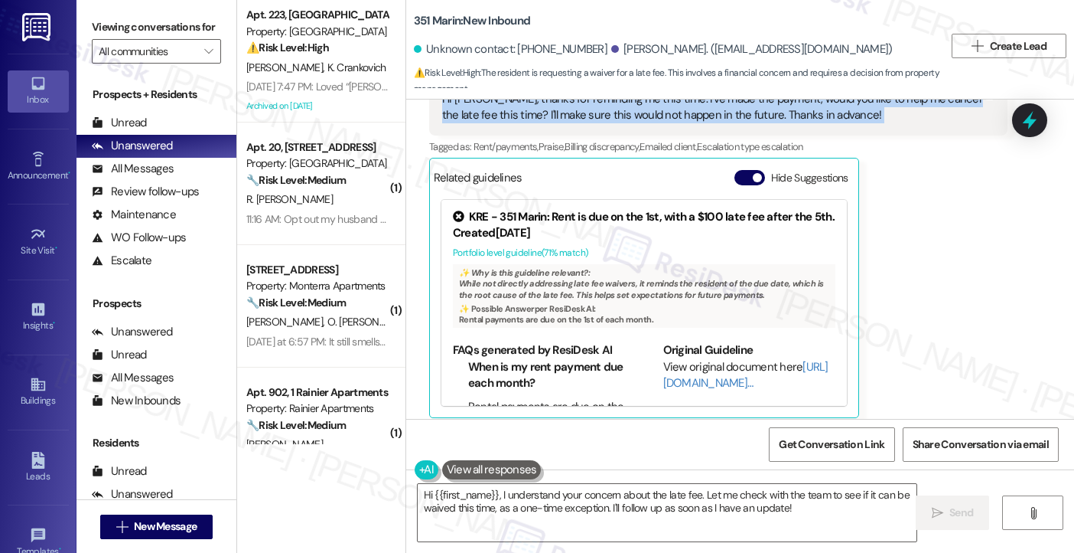
scroll to position [3018, 0]
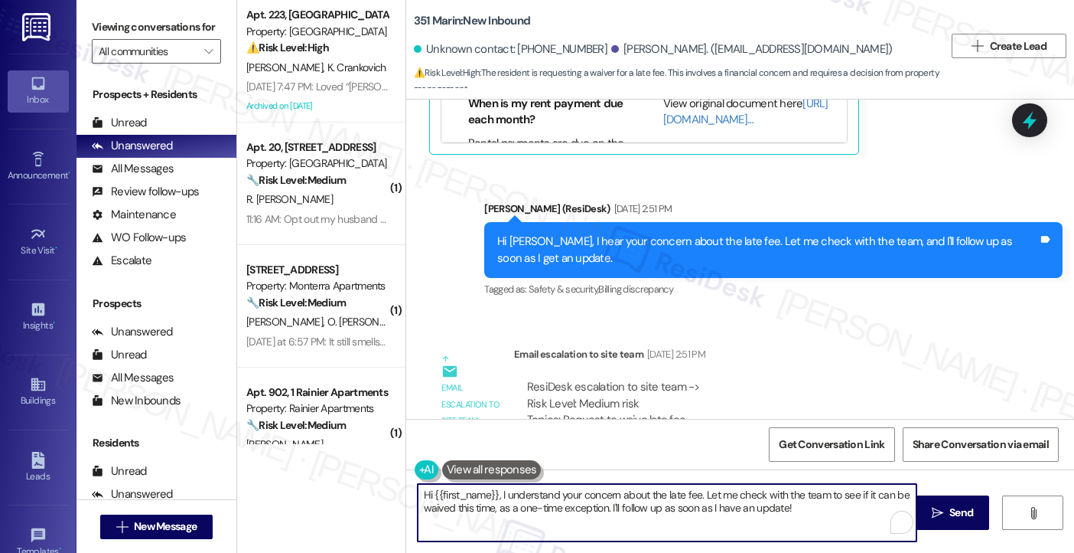
drag, startPoint x: 800, startPoint y: 515, endPoint x: 494, endPoint y: 493, distance: 306.9
click at [494, 493] on textarea "Hi {{first_name}}, I understand your concern about the late fee. Let me check w…" at bounding box center [668, 512] width 500 height 57
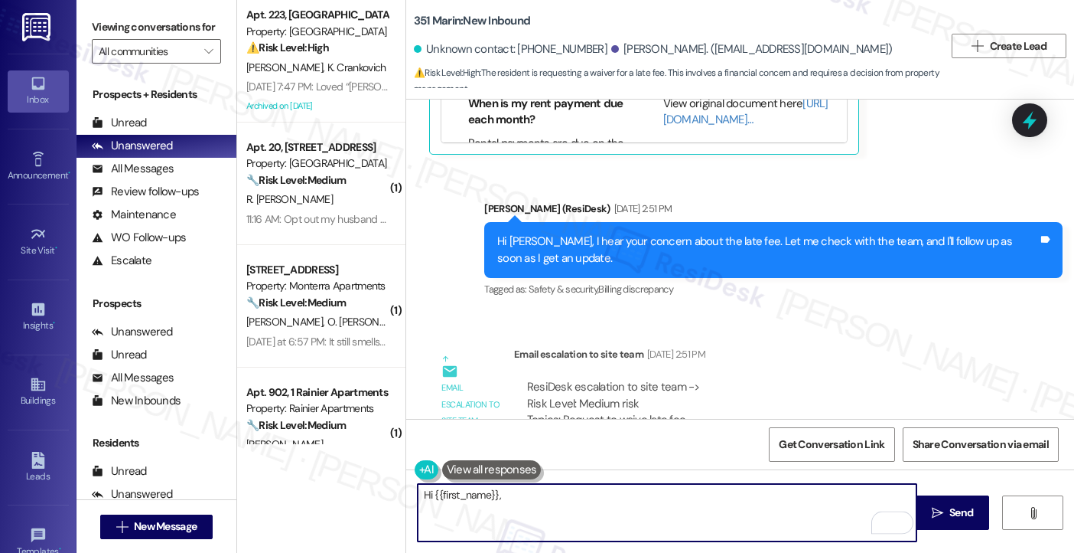
paste textarea "we have waived September's late fee as a one-time courtesy. Please let them kno…"
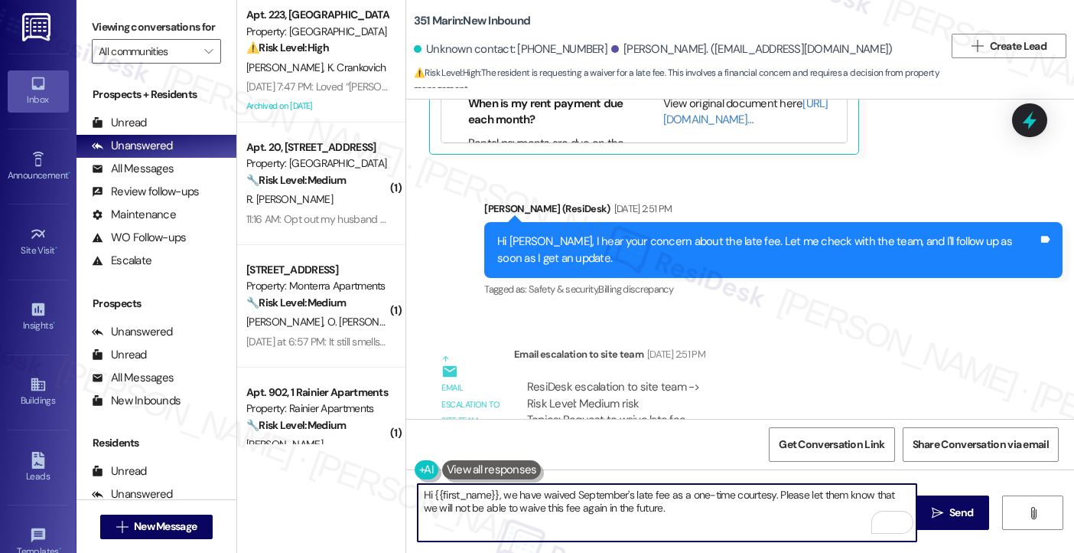
click at [507, 222] on div "Hi Yuze, I hear your concern about the late fee. Let me check with the team, an…" at bounding box center [773, 250] width 579 height 56
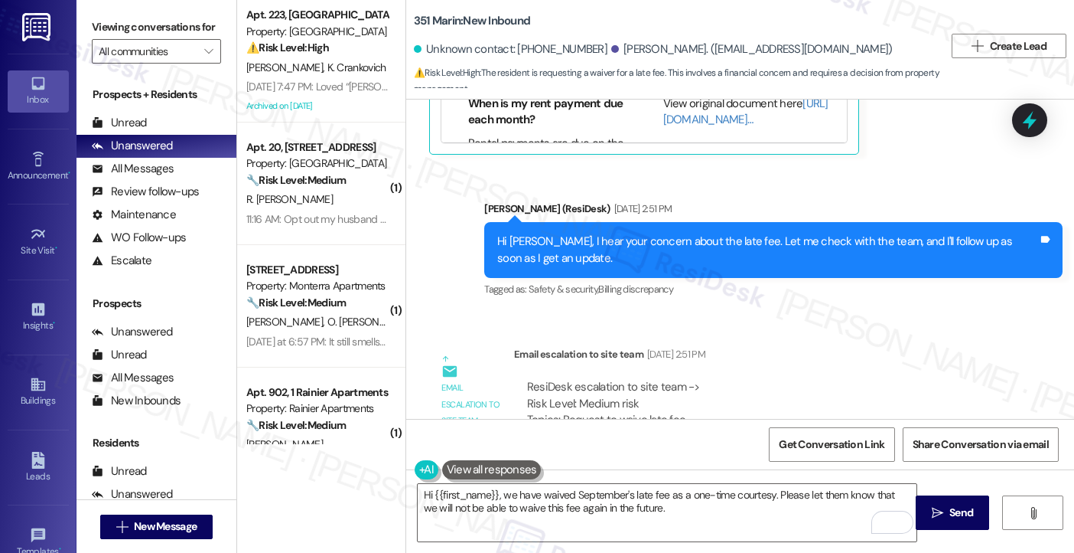
click at [508, 233] on div "Hi Yuze, I hear your concern about the late fee. Let me check with the team, an…" at bounding box center [767, 249] width 541 height 33
copy div "Yuze"
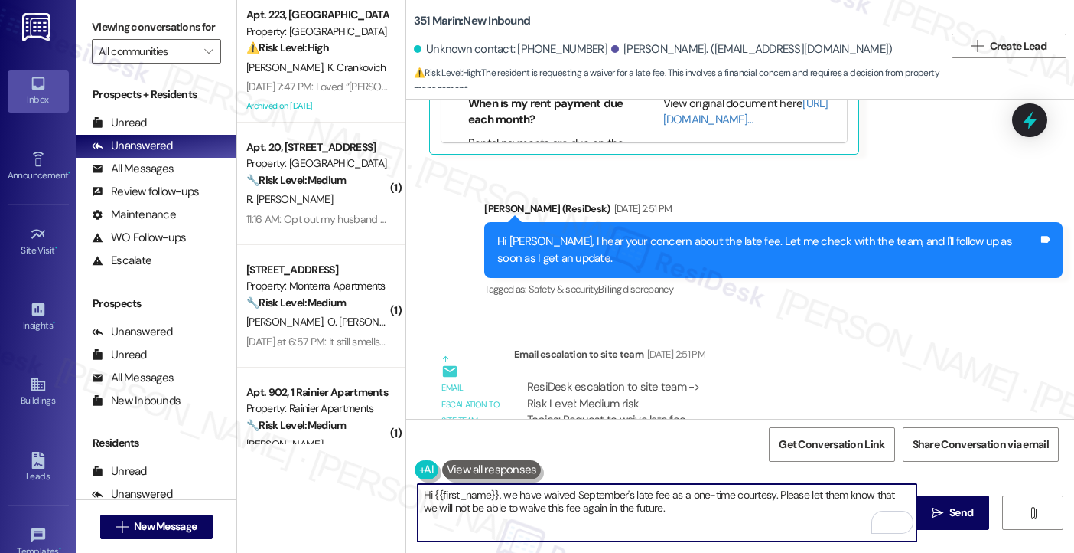
drag, startPoint x: 427, startPoint y: 493, endPoint x: 491, endPoint y: 494, distance: 64.3
click at [491, 494] on textarea "Hi {{first_name}}, we have waived September's late fee as a one-time courtesy. …" at bounding box center [668, 512] width 500 height 57
paste textarea "Yuze"
click at [457, 492] on textarea "Hi Yuze, we have waived September's late fee as a one-time courtesy. Please let…" at bounding box center [668, 512] width 500 height 57
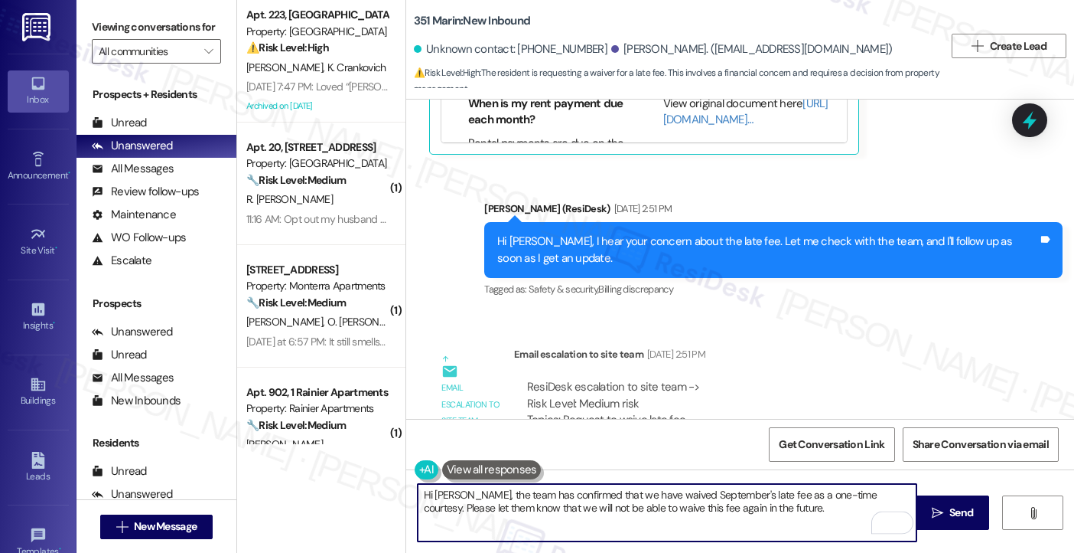
click at [815, 504] on textarea "Hi Yuze, the team has confirmed that we have waived September's late fee as a o…" at bounding box center [668, 512] width 500 height 57
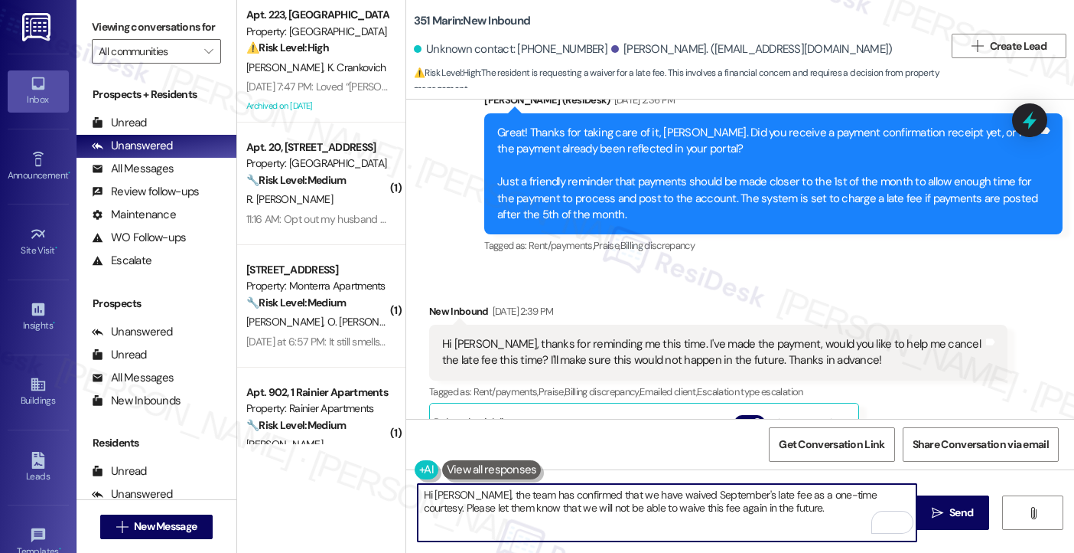
scroll to position [2406, 0]
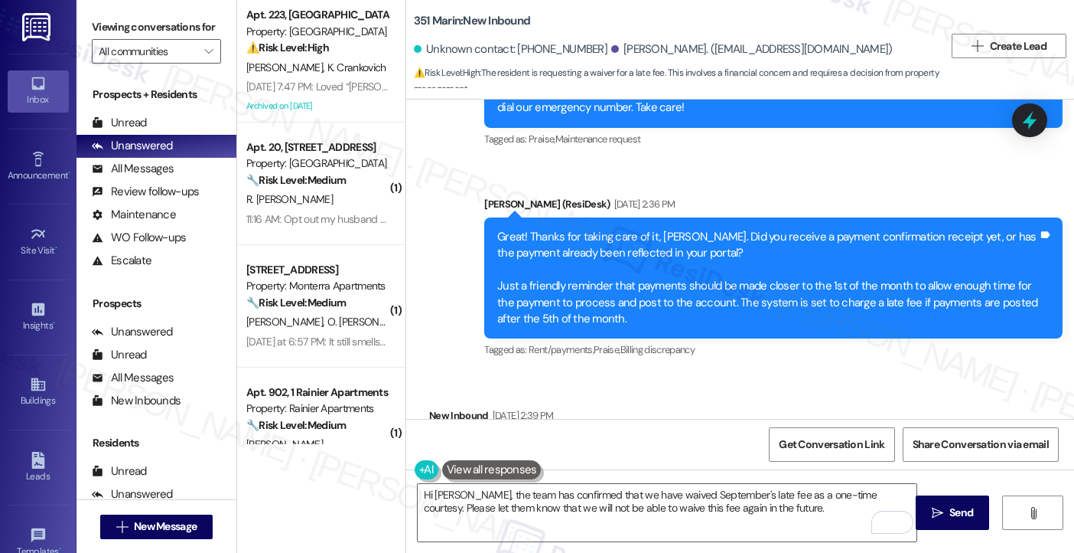
click at [826, 429] on div "Hi Jane, thanks for reminding me this time. I've made the payment, would you li…" at bounding box center [718, 457] width 579 height 56
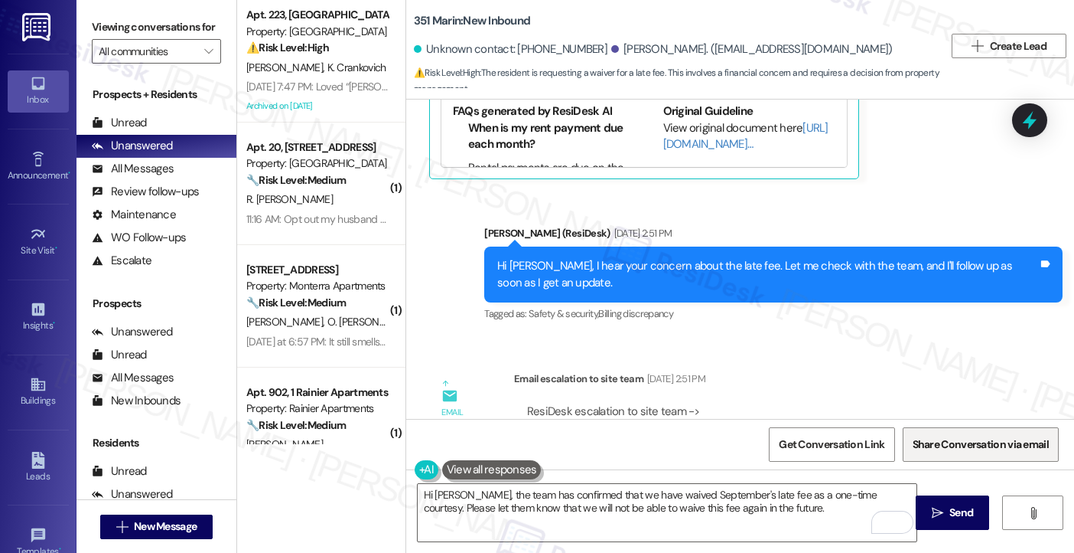
scroll to position [3018, 0]
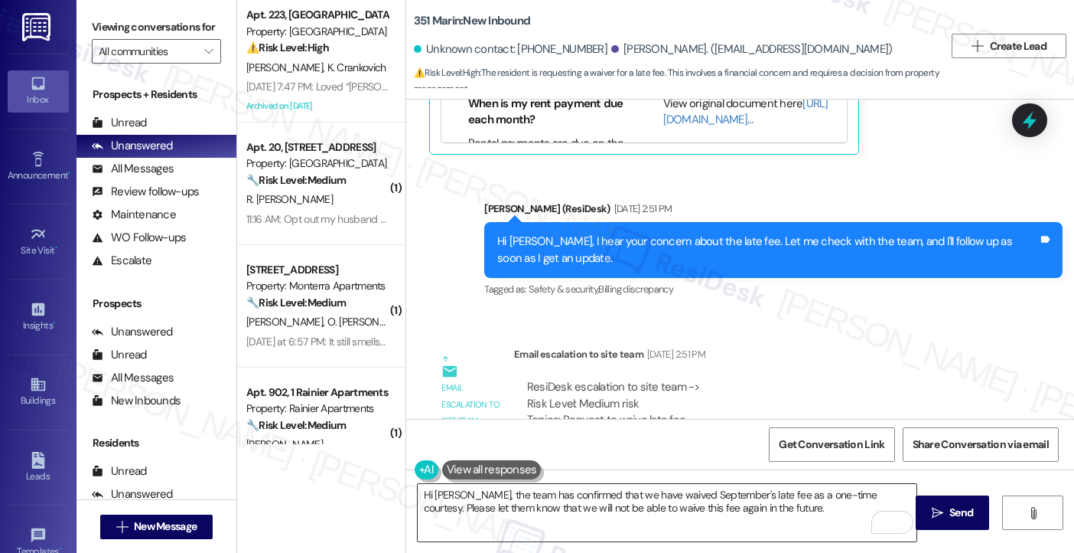
click at [891, 494] on textarea "Hi Yuze, the team has confirmed that we have waived September's late fee as a o…" at bounding box center [668, 512] width 500 height 57
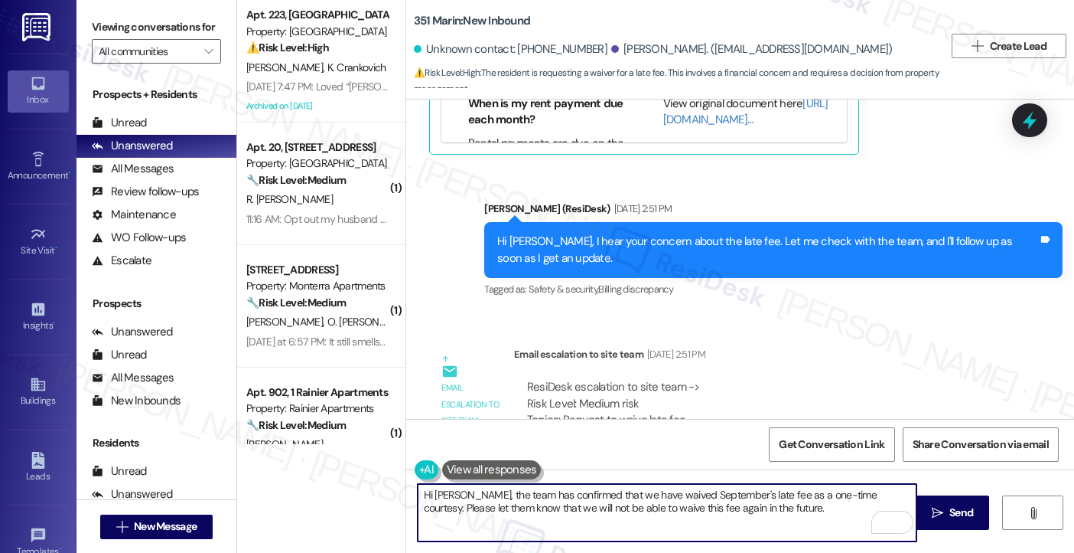
click at [891, 494] on textarea "Hi Yuze, the team has confirmed that we have waived September's late fee as a o…" at bounding box center [668, 512] width 500 height 57
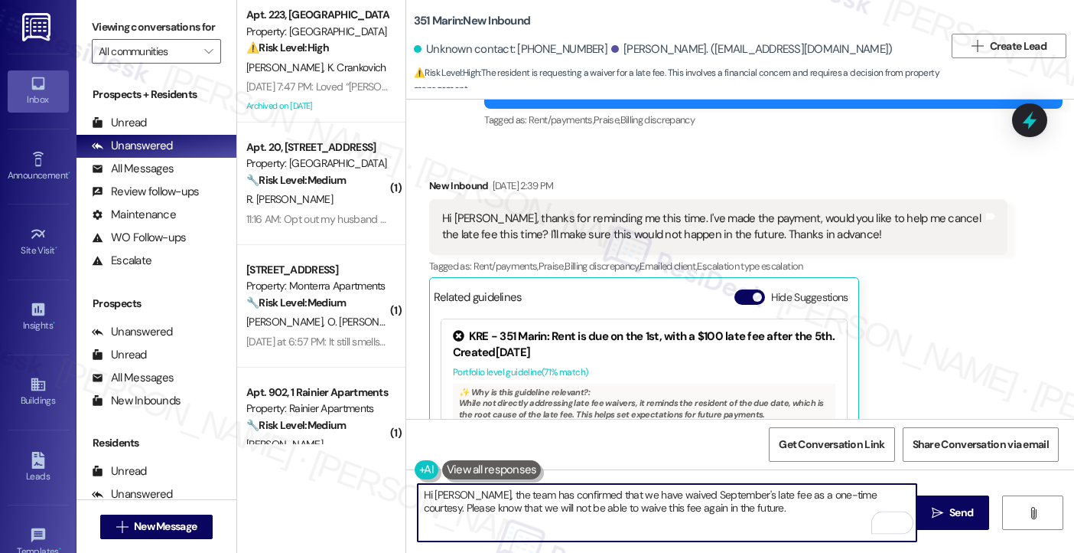
scroll to position [2329, 0]
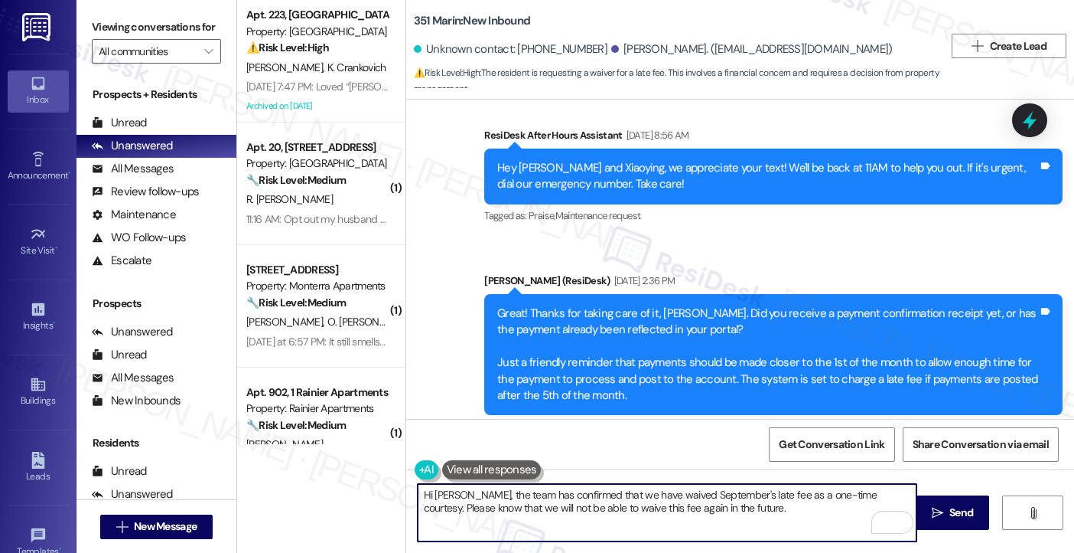
click at [664, 305] on div "Great! Thanks for taking care of it, Yuze. Did you receive a payment confirmati…" at bounding box center [767, 354] width 541 height 99
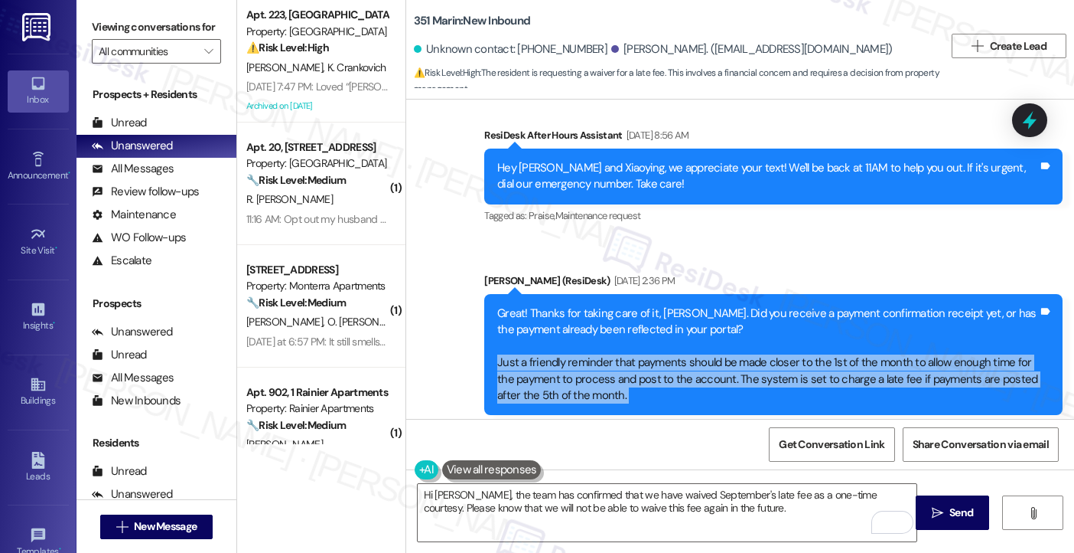
click at [664, 305] on div "Great! Thanks for taking care of it, Yuze. Did you receive a payment confirmati…" at bounding box center [767, 354] width 541 height 99
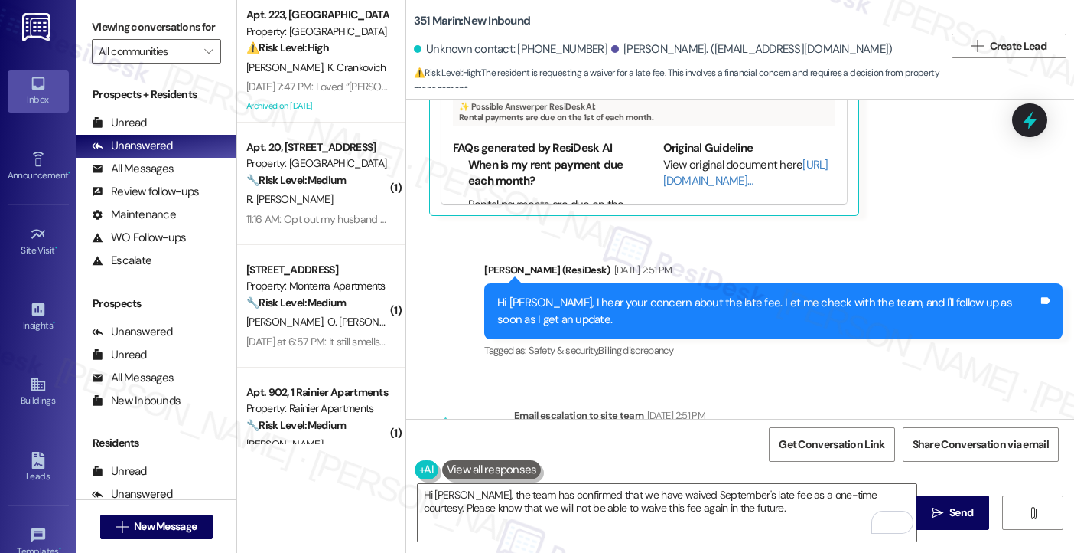
scroll to position [3018, 0]
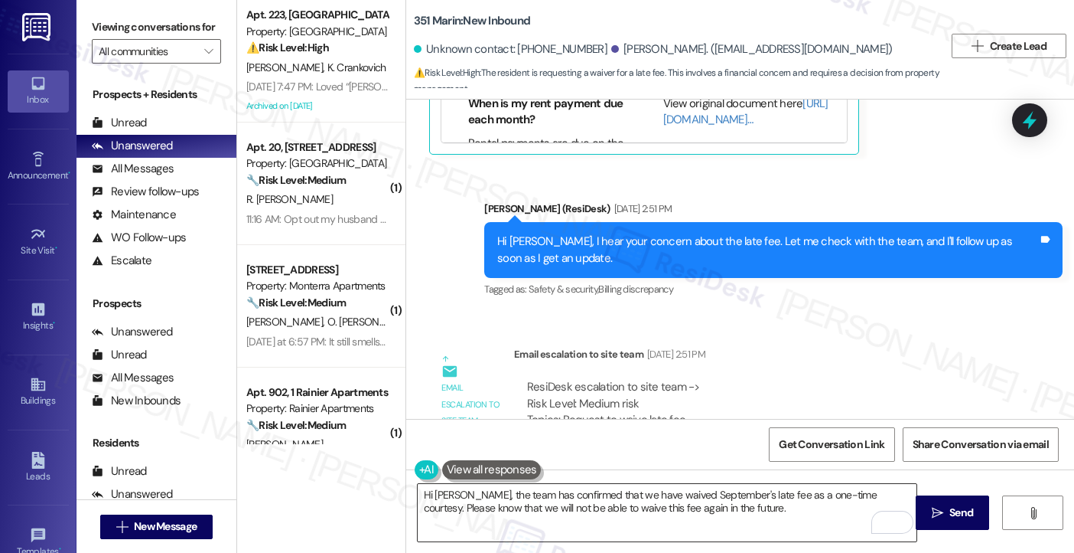
click at [609, 495] on textarea "Hi Yuze, the team has confirmed that we have waived September's late fee as a o…" at bounding box center [668, 512] width 500 height 57
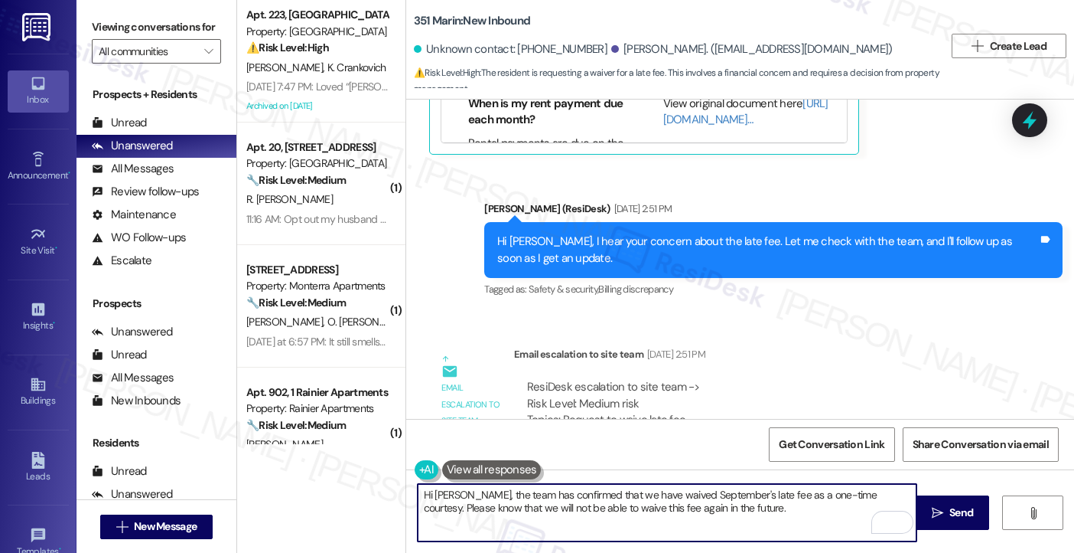
click at [609, 495] on textarea "Hi Yuze, the team has confirmed that we have waived September's late fee as a o…" at bounding box center [668, 512] width 500 height 57
click at [729, 507] on textarea "Hi Yuze, the team has confirmed that we have waived September's late fee as a o…" at bounding box center [668, 512] width 500 height 57
drag, startPoint x: 756, startPoint y: 507, endPoint x: 639, endPoint y: 507, distance: 117.1
click at [639, 507] on textarea "Hi Yuze, the team has confirmed that we have waived September's late fee as a o…" at bounding box center [668, 512] width 500 height 57
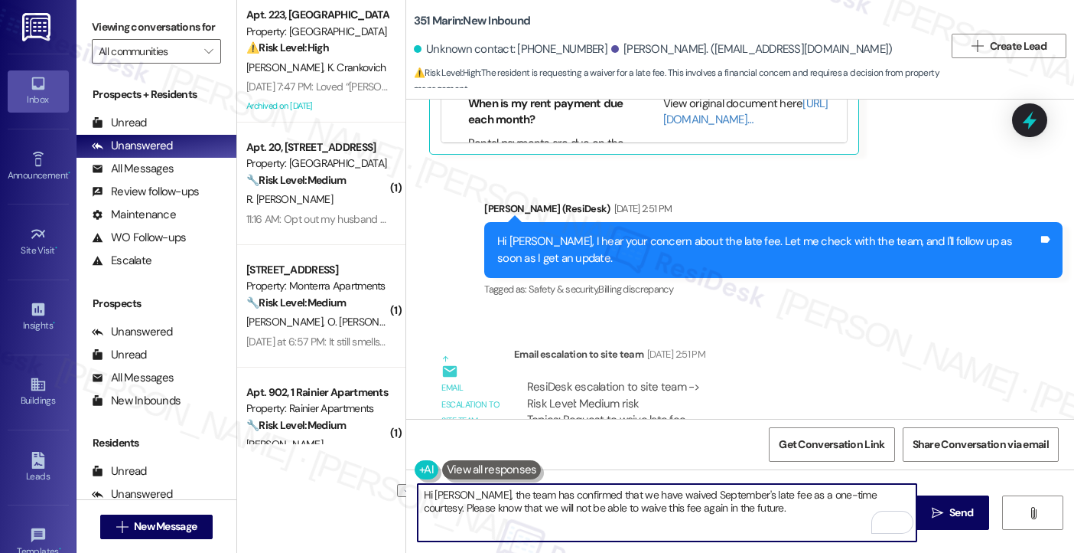
click at [639, 507] on textarea "Hi Yuze, the team has confirmed that we have waived September's late fee as a o…" at bounding box center [668, 512] width 500 height 57
click at [714, 517] on textarea "Hi Yuze, the team has confirmed that we have waived September's late fee as a o…" at bounding box center [668, 512] width 500 height 57
click at [827, 524] on textarea "Hi Yuze, the team has confirmed that we have waived September's late fee as a o…" at bounding box center [668, 512] width 500 height 57
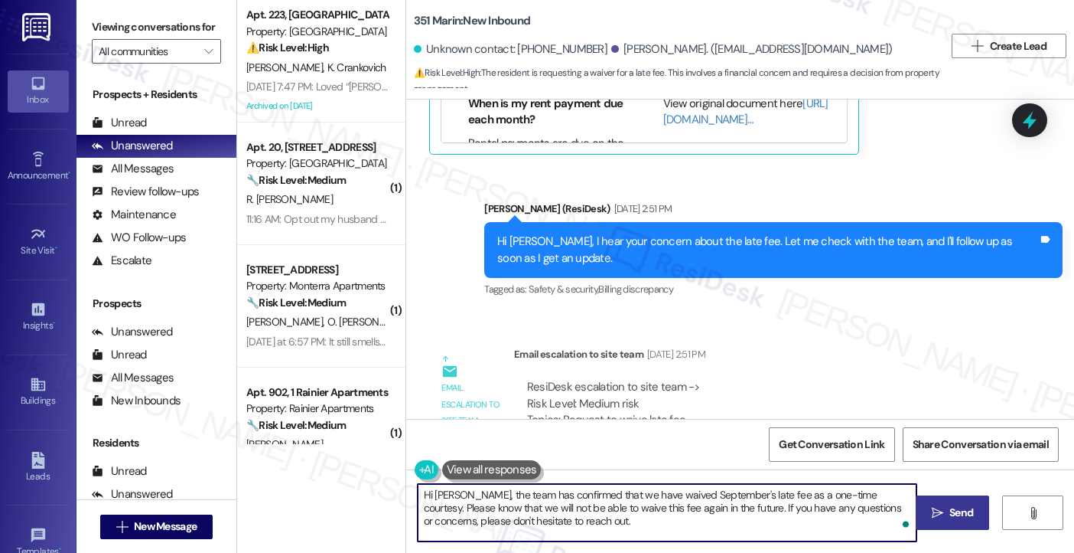
type textarea "Hi Yuze, the team has confirmed that we have waived September's late fee as a o…"
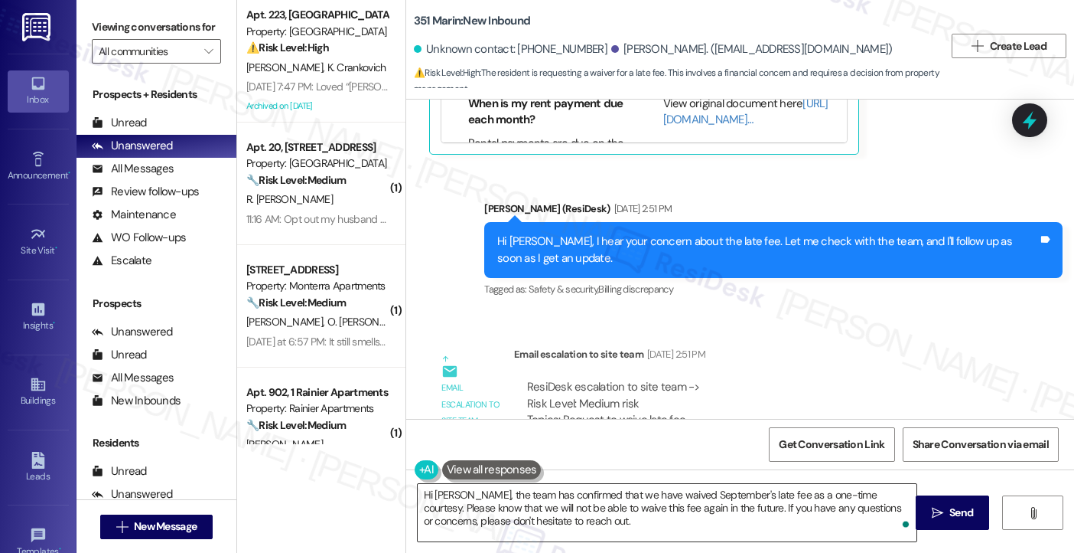
drag, startPoint x: 957, startPoint y: 513, endPoint x: 651, endPoint y: 507, distance: 305.4
click at [651, 507] on div "Hi Yuze, the team has confirmed that we have waived September's late fee as a o…" at bounding box center [740, 526] width 668 height 115
click at [924, 507] on button " Send" at bounding box center [953, 512] width 74 height 34
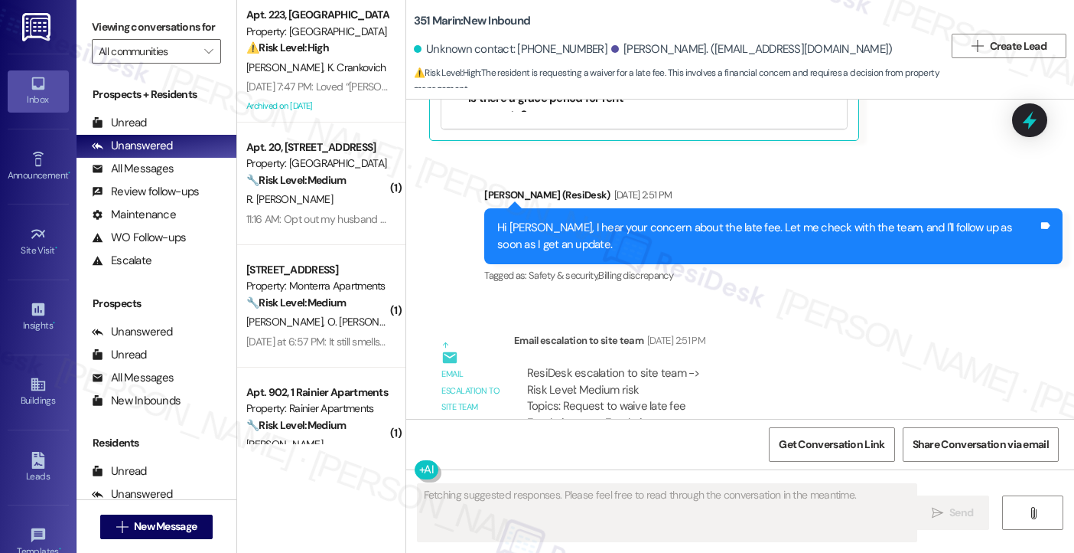
scroll to position [3180, 0]
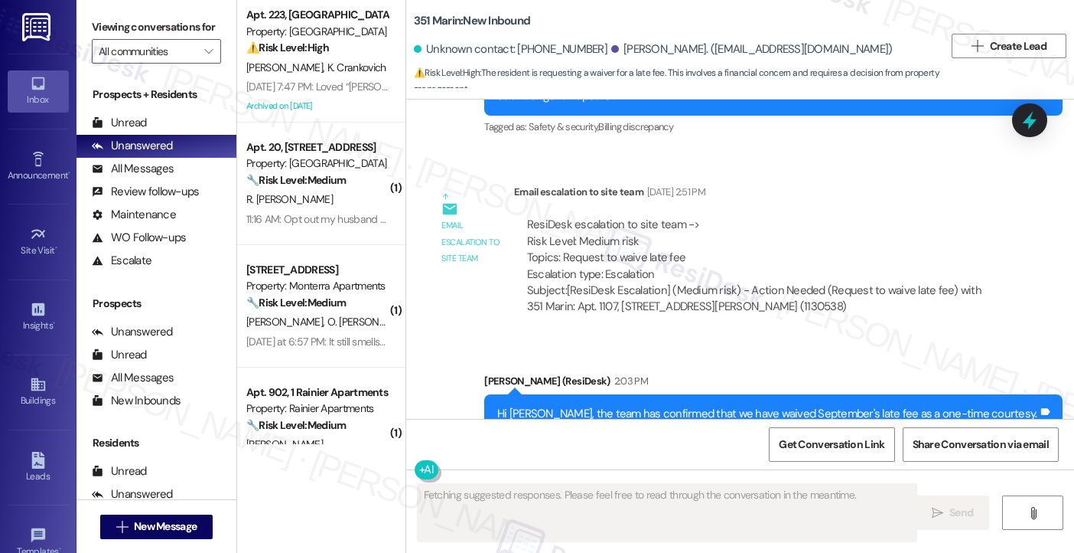
click at [656, 406] on div "Hi Yuze, the team has confirmed that we have waived September's late fee as a o…" at bounding box center [767, 430] width 541 height 49
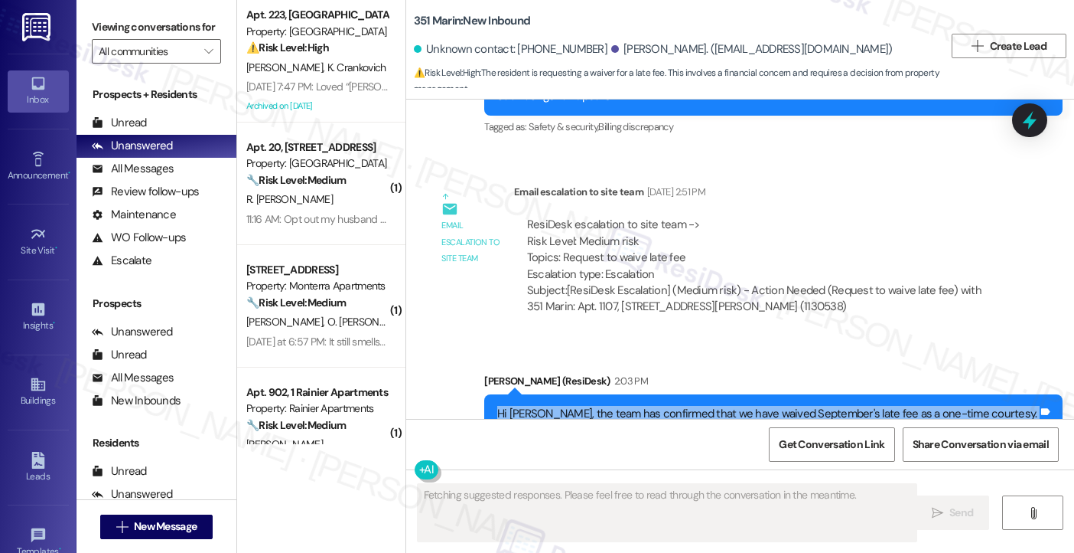
click at [656, 406] on div "Hi Yuze, the team has confirmed that we have waived September's late fee as a o…" at bounding box center [767, 430] width 541 height 49
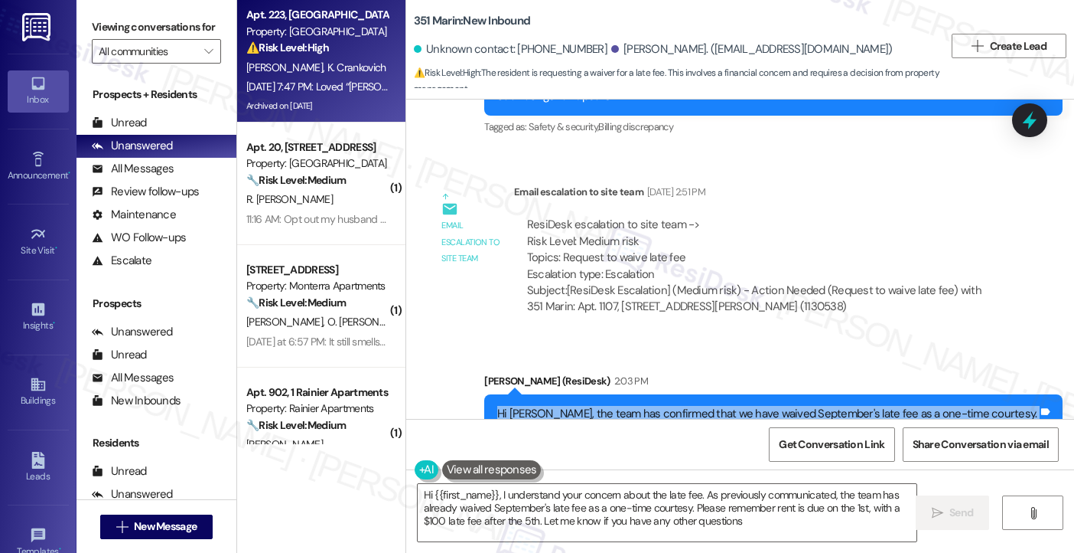
type textarea "Hi {{first_name}}, I understand your concern about the late fee. As previously …"
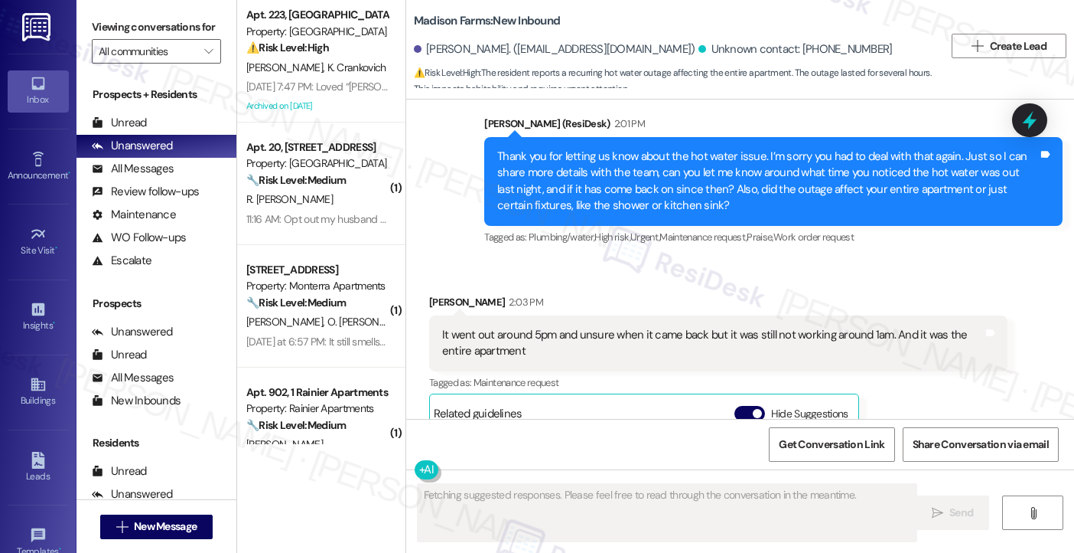
scroll to position [3614, 0]
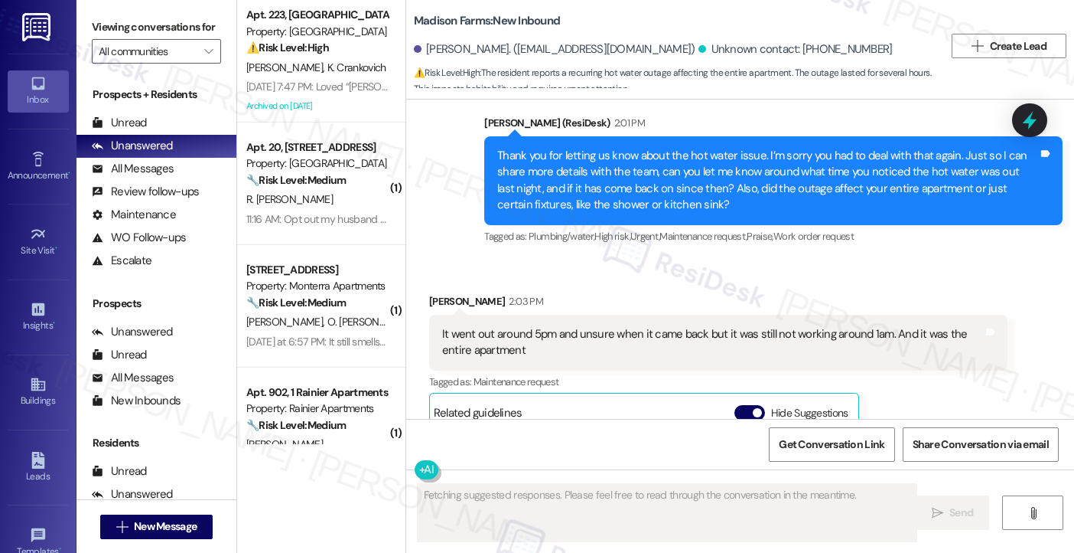
click at [622, 148] on div "Thank you for letting us know about the hot water issue. I’m sorry you had to d…" at bounding box center [767, 181] width 541 height 66
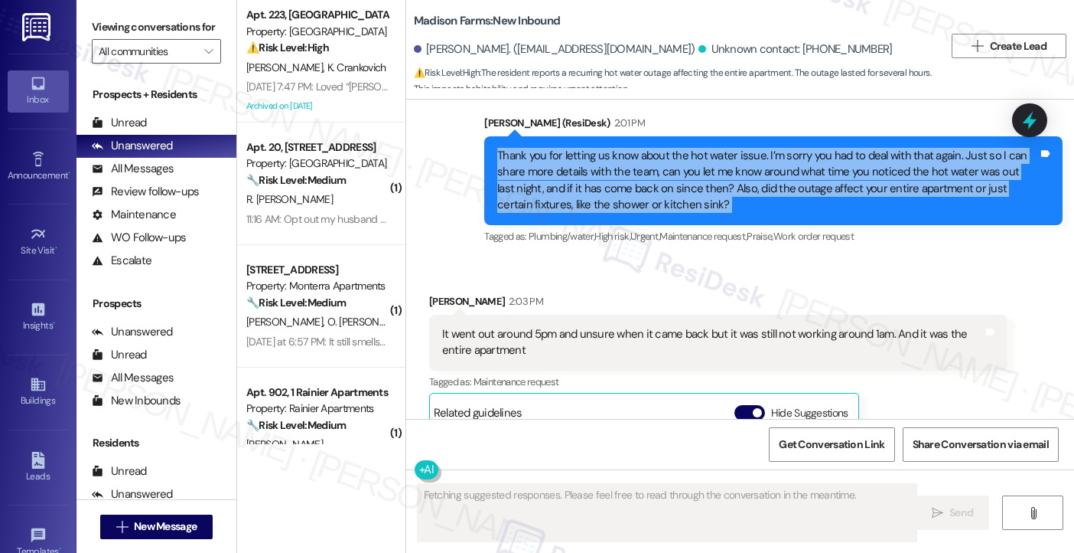
click at [621, 148] on div "Thank you for letting us know about the hot water issue. I’m sorry you had to d…" at bounding box center [767, 181] width 541 height 66
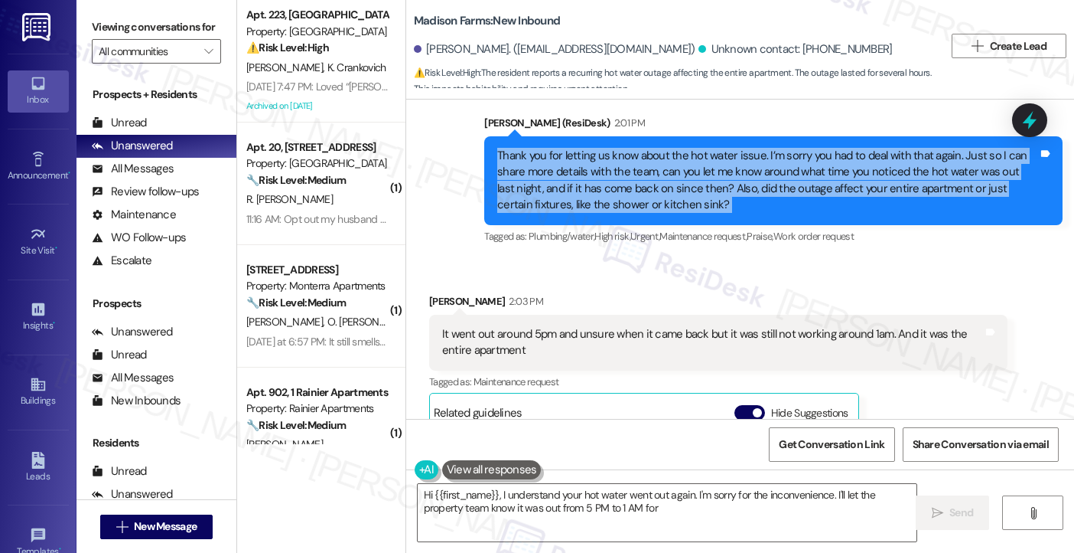
click at [825, 156] on div "Thank you for letting us know about the hot water issue. I’m sorry you had to d…" at bounding box center [767, 181] width 541 height 66
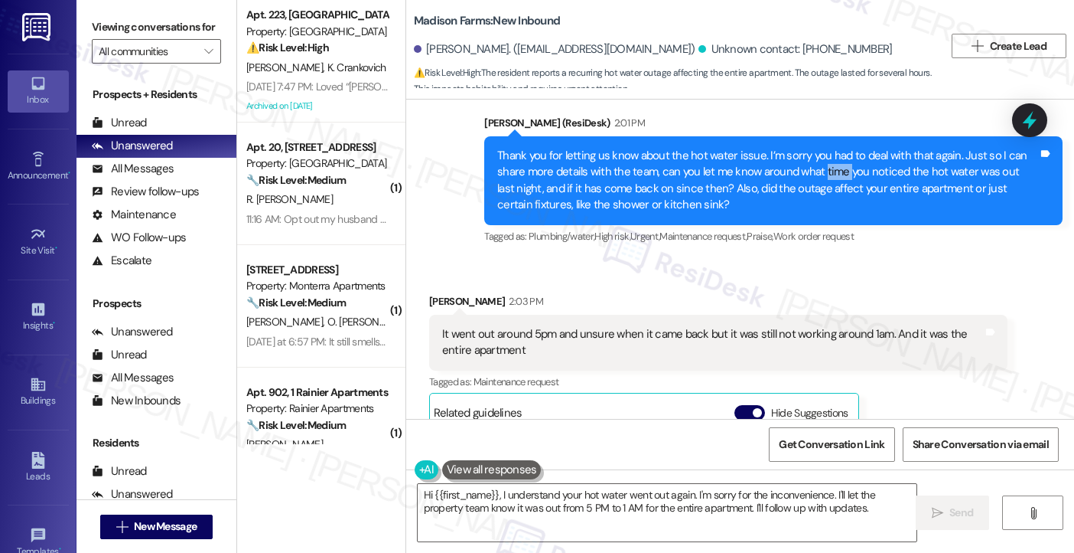
click at [825, 156] on div "Thank you for letting us know about the hot water issue. I’m sorry you had to d…" at bounding box center [767, 181] width 541 height 66
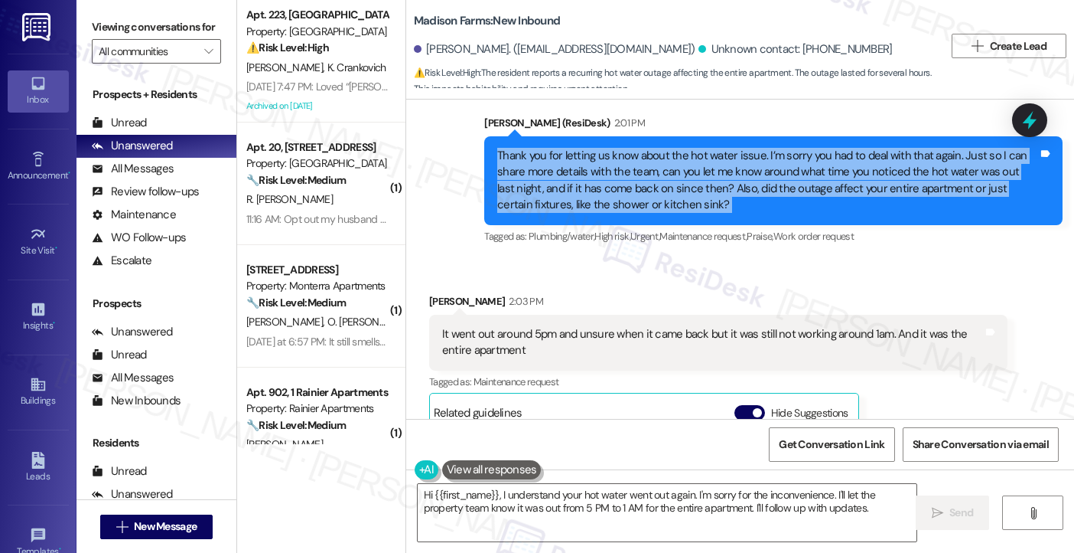
click at [825, 156] on div "Thank you for letting us know about the hot water issue. I’m sorry you had to d…" at bounding box center [767, 181] width 541 height 66
click at [620, 174] on div "Thank you for letting us know about the hot water issue. I’m sorry you had to d…" at bounding box center [767, 181] width 541 height 66
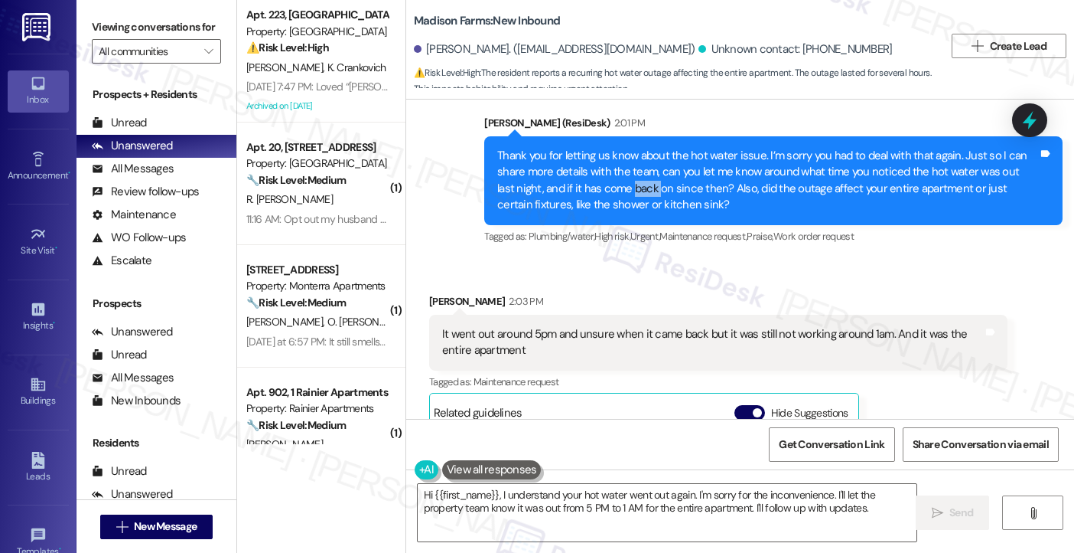
click at [620, 174] on div "Thank you for letting us know about the hot water issue. I’m sorry you had to d…" at bounding box center [767, 181] width 541 height 66
click at [695, 155] on div "Thank you for letting us know about the hot water issue. I’m sorry you had to d…" at bounding box center [767, 181] width 541 height 66
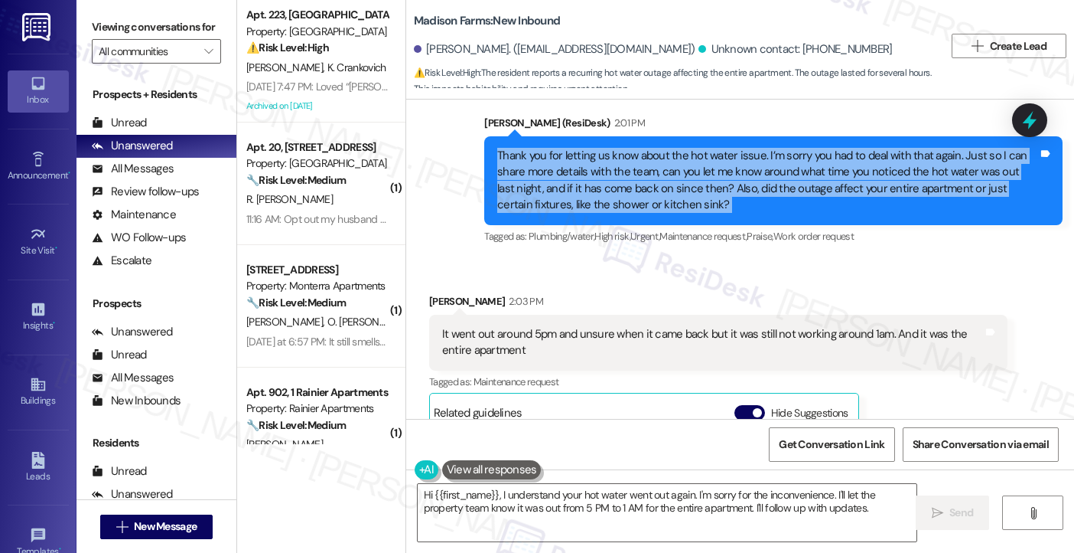
click at [695, 155] on div "Thank you for letting us know about the hot water issue. I’m sorry you had to d…" at bounding box center [767, 181] width 541 height 66
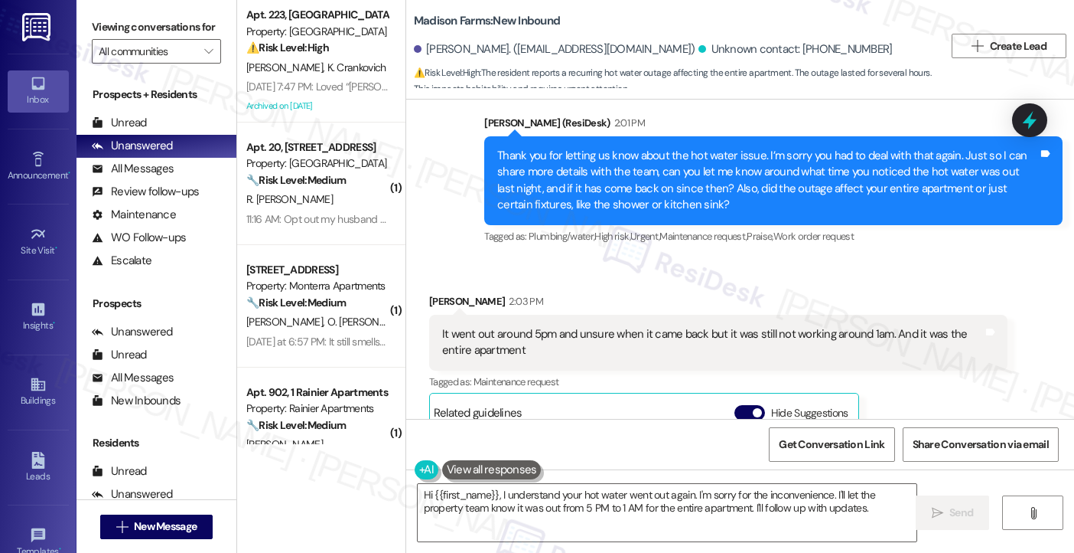
click at [566, 315] on div "It went out around 5pm and unsure when it came back but it was still not workin…" at bounding box center [718, 343] width 579 height 56
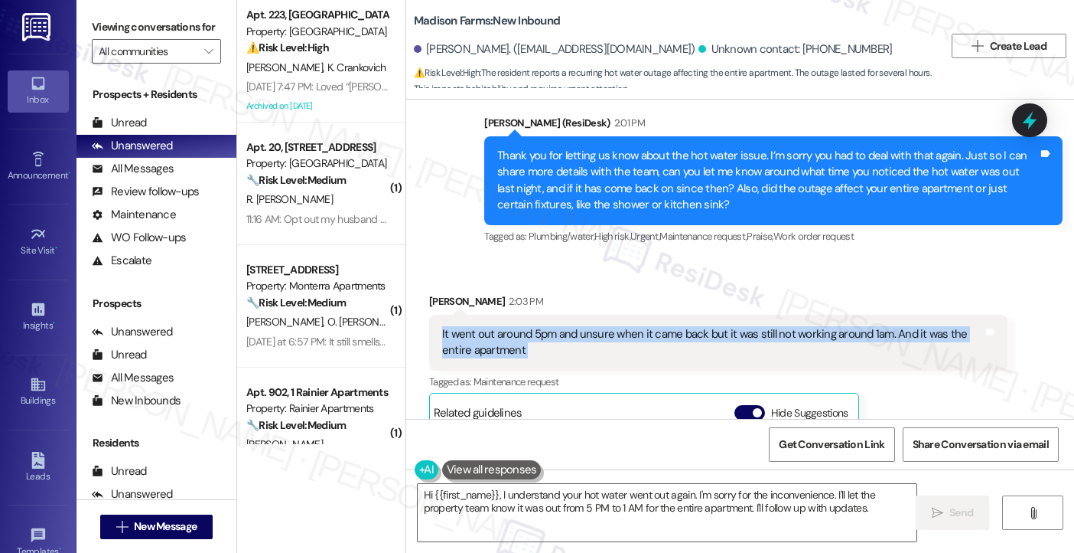
click at [566, 315] on div "It went out around 5pm and unsure when it came back but it was still not workin…" at bounding box center [718, 343] width 579 height 56
click at [770, 326] on div "It went out around 5pm and unsure when it came back but it was still not workin…" at bounding box center [712, 342] width 541 height 33
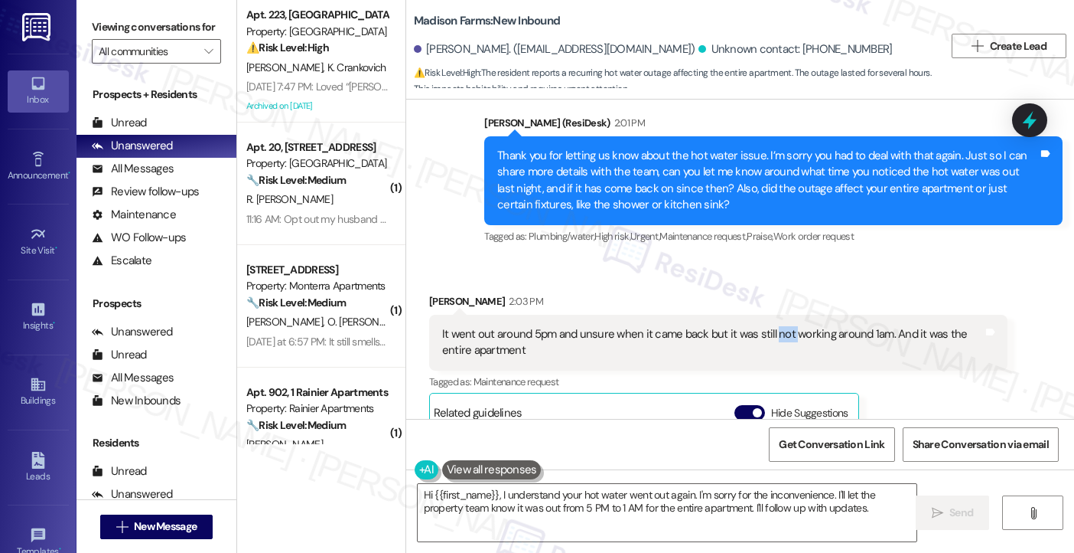
click at [770, 326] on div "It went out around 5pm and unsure when it came back but it was still not workin…" at bounding box center [712, 342] width 541 height 33
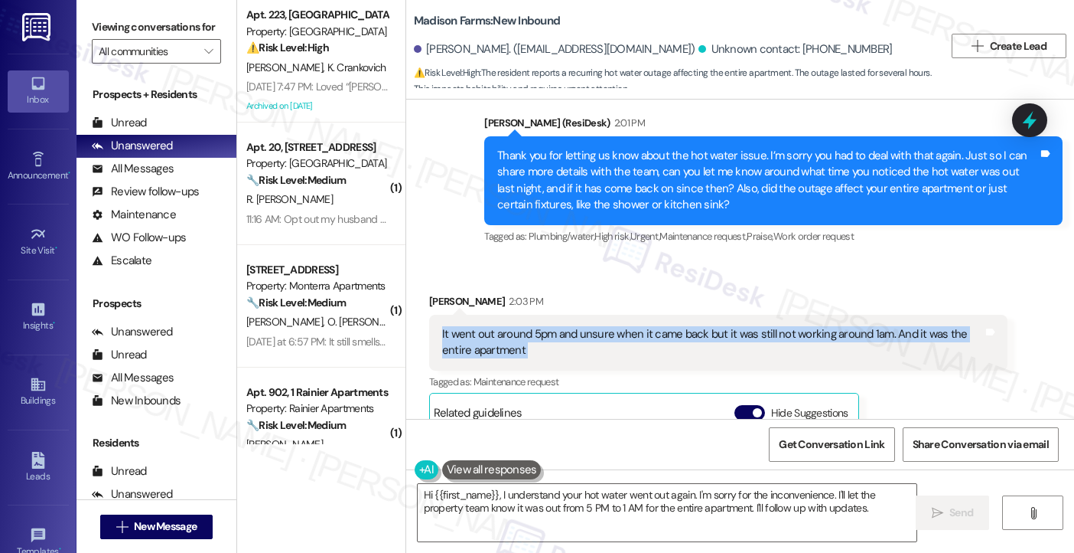
click at [770, 326] on div "It went out around 5pm and unsure when it came back but it was still not workin…" at bounding box center [712, 342] width 541 height 33
click at [520, 328] on div "It went out around 5pm and unsure when it came back but it was still not workin…" at bounding box center [712, 342] width 541 height 33
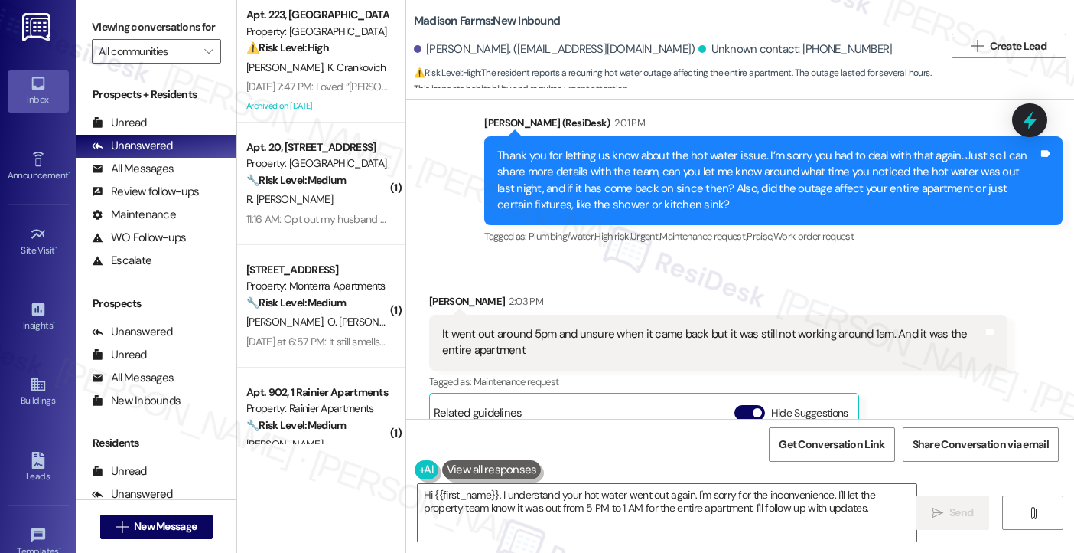
click at [520, 328] on div "It went out around 5pm and unsure when it came back but it was still not workin…" at bounding box center [712, 342] width 541 height 33
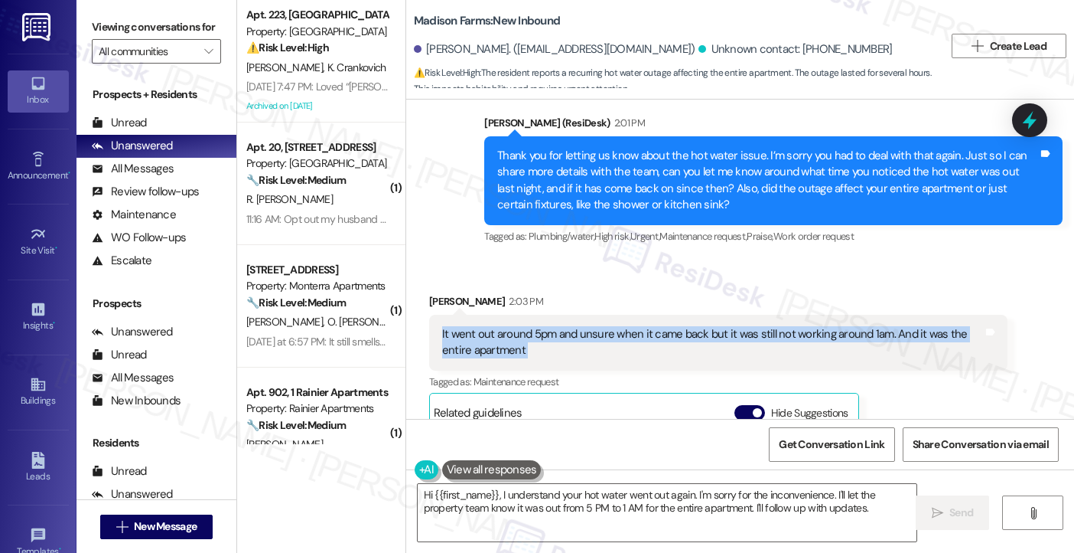
click at [520, 328] on div "It went out around 5pm and unsure when it came back but it was still not workin…" at bounding box center [712, 342] width 541 height 33
click at [544, 517] on textarea "Hi {{first_name}}, I understand your hot water went out again. I'm sorry for th…" at bounding box center [668, 512] width 500 height 57
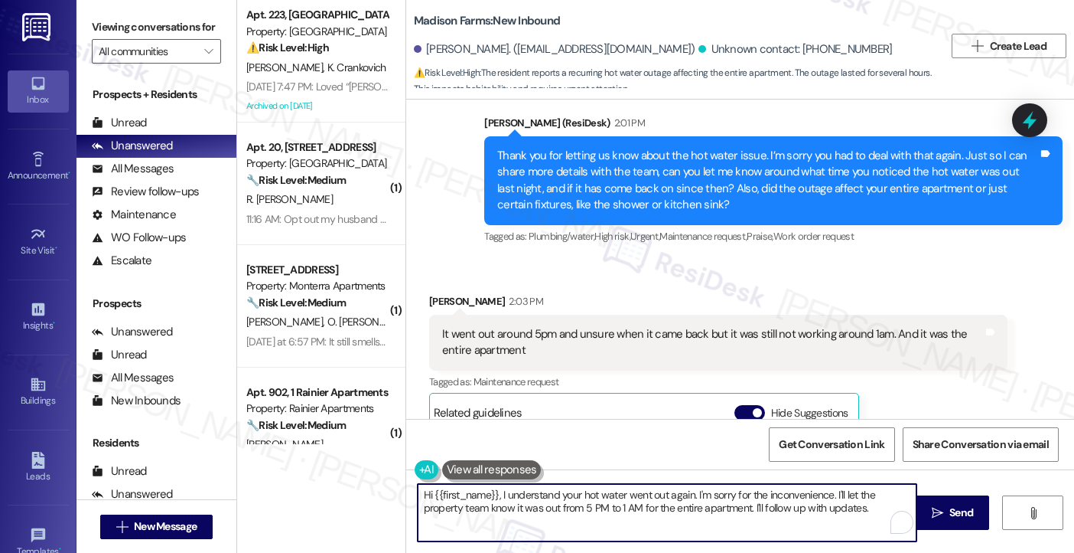
click at [792, 513] on textarea "Hi {{first_name}}, I understand your hot water went out again. I'm sorry for th…" at bounding box center [668, 512] width 500 height 57
click at [831, 510] on textarea "Hi {{first_name}}, I understand your hot water went out again. I'm sorry for th…" at bounding box center [668, 512] width 500 height 57
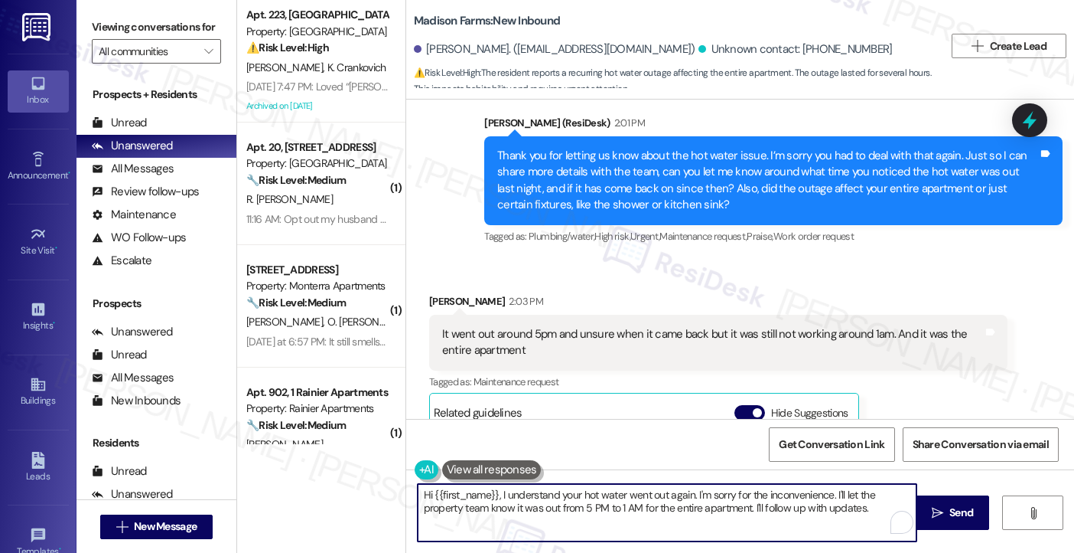
click at [831, 510] on textarea "Hi {{first_name}}, I understand your hot water went out again. I'm sorry for th…" at bounding box center [668, 512] width 500 height 57
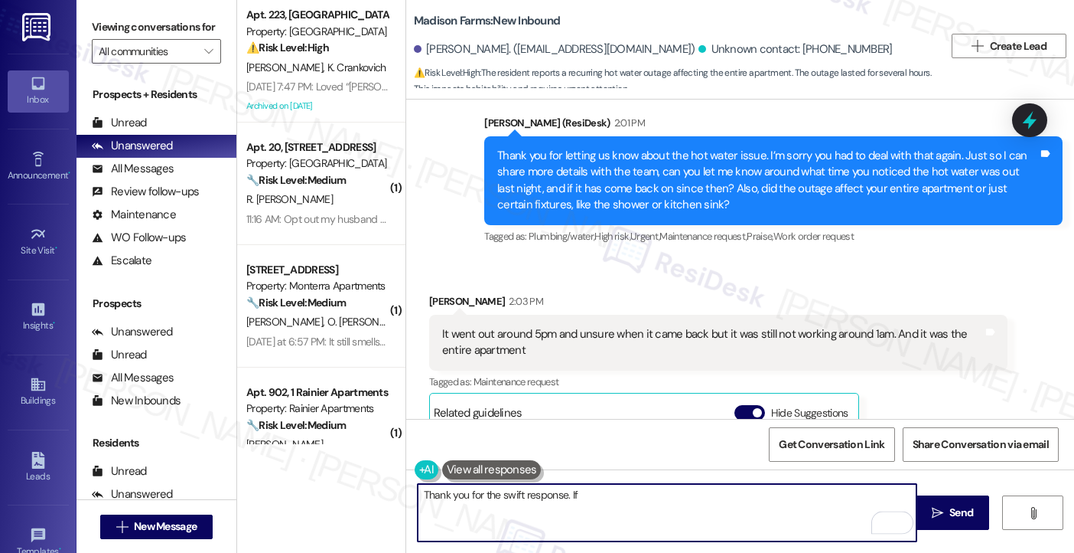
click at [647, 150] on div "Thank you for letting us know about the hot water issue. I’m sorry you had to d…" at bounding box center [767, 181] width 541 height 66
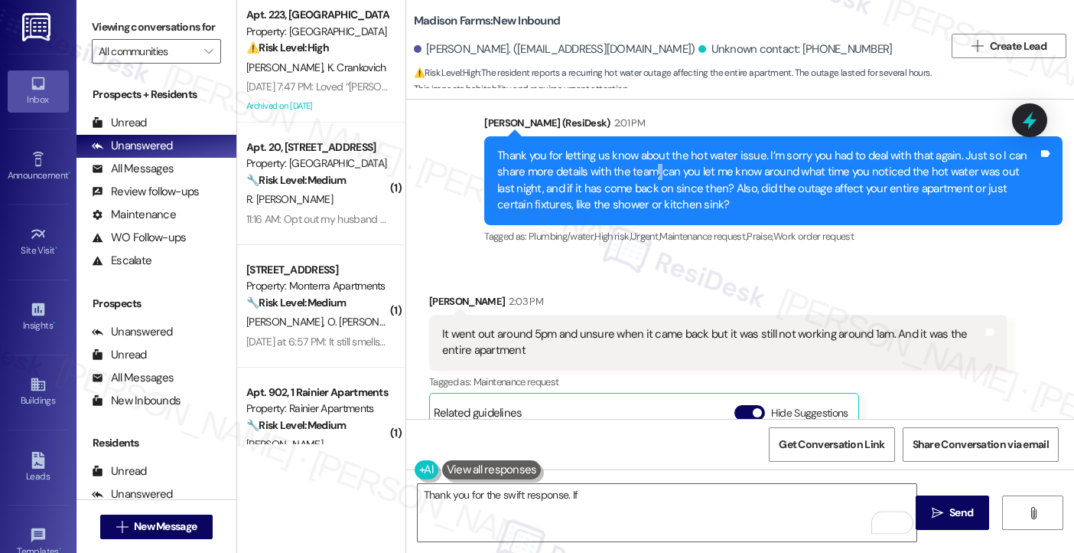
click at [647, 150] on div "Thank you for letting us know about the hot water issue. I’m sorry you had to d…" at bounding box center [767, 181] width 541 height 66
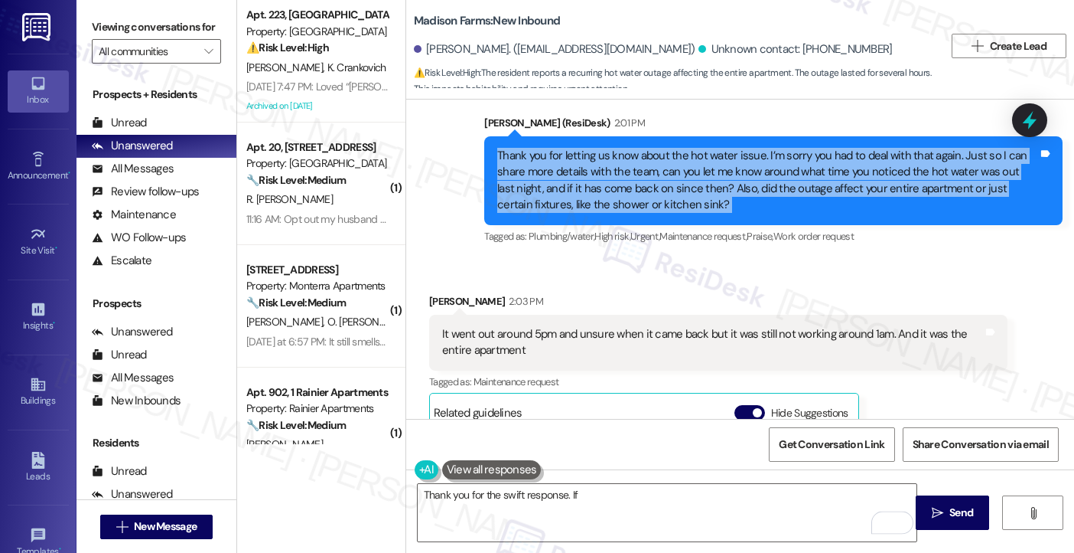
click at [647, 150] on div "Thank you for letting us know about the hot water issue. I’m sorry you had to d…" at bounding box center [767, 181] width 541 height 66
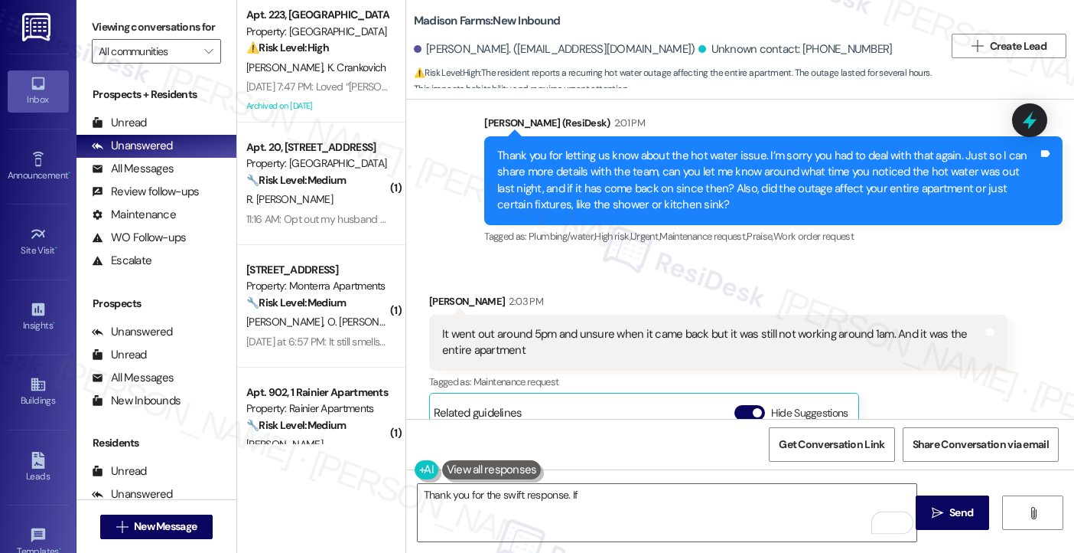
click at [514, 295] on div "Tyler Roeland 2:03 PM" at bounding box center [718, 303] width 579 height 21
click at [503, 326] on div "It went out around 5pm and unsure when it came back but it was still not workin…" at bounding box center [712, 342] width 541 height 33
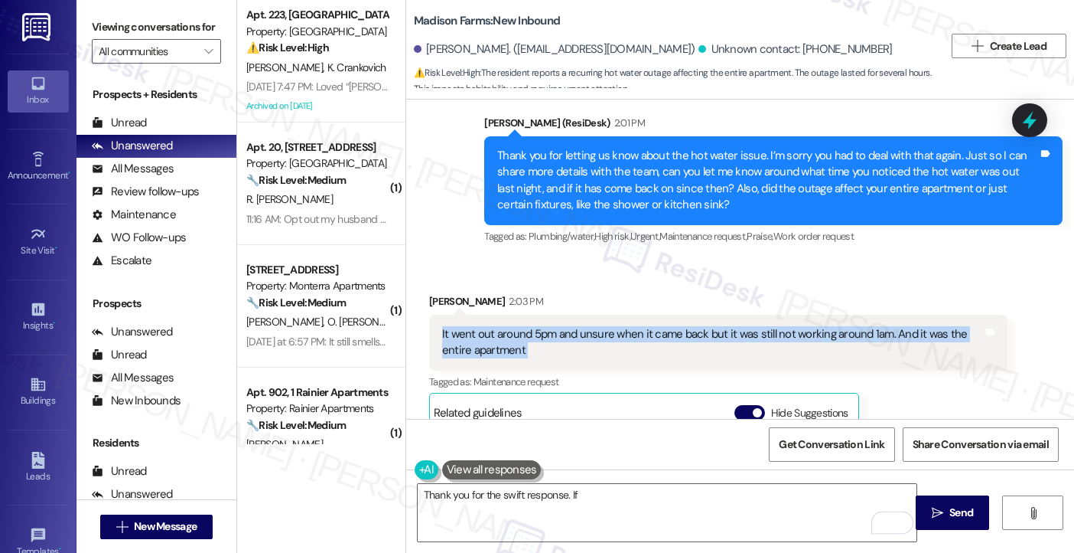
click at [503, 326] on div "It went out around 5pm and unsure when it came back but it was still not workin…" at bounding box center [712, 342] width 541 height 33
copy div "It went out around 5pm and unsure when it came back but it was still not workin…"
click at [181, 29] on label "Viewing conversations for" at bounding box center [156, 27] width 129 height 24
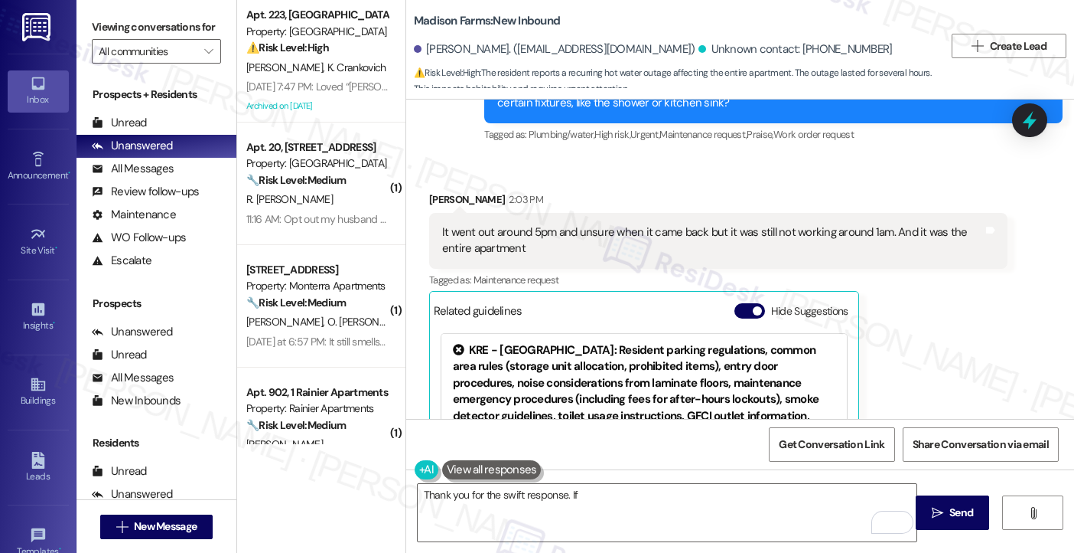
scroll to position [3843, 0]
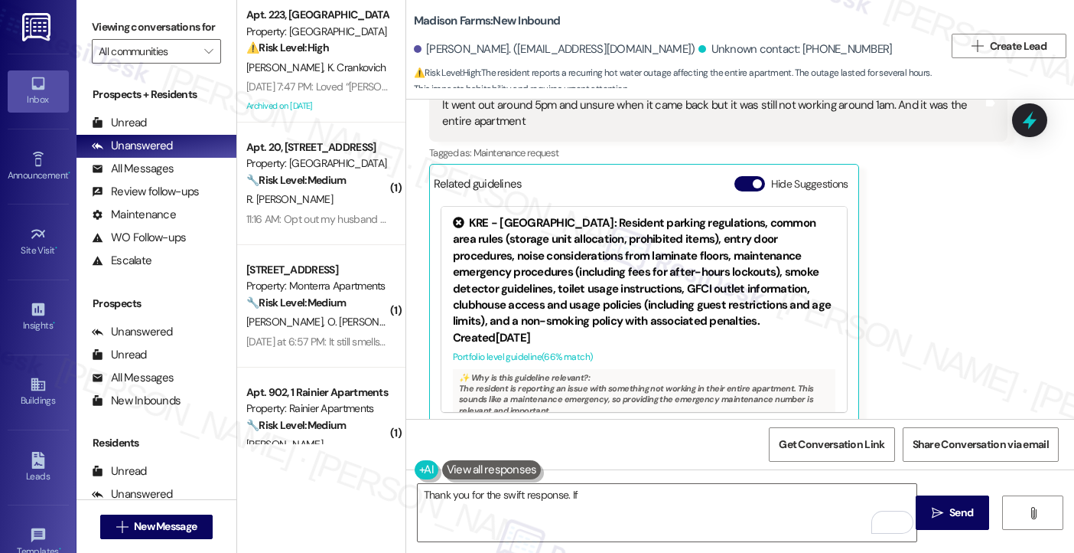
drag, startPoint x: 208, startPoint y: 33, endPoint x: 218, endPoint y: 39, distance: 11.7
click at [208, 33] on label "Viewing conversations for" at bounding box center [156, 27] width 129 height 24
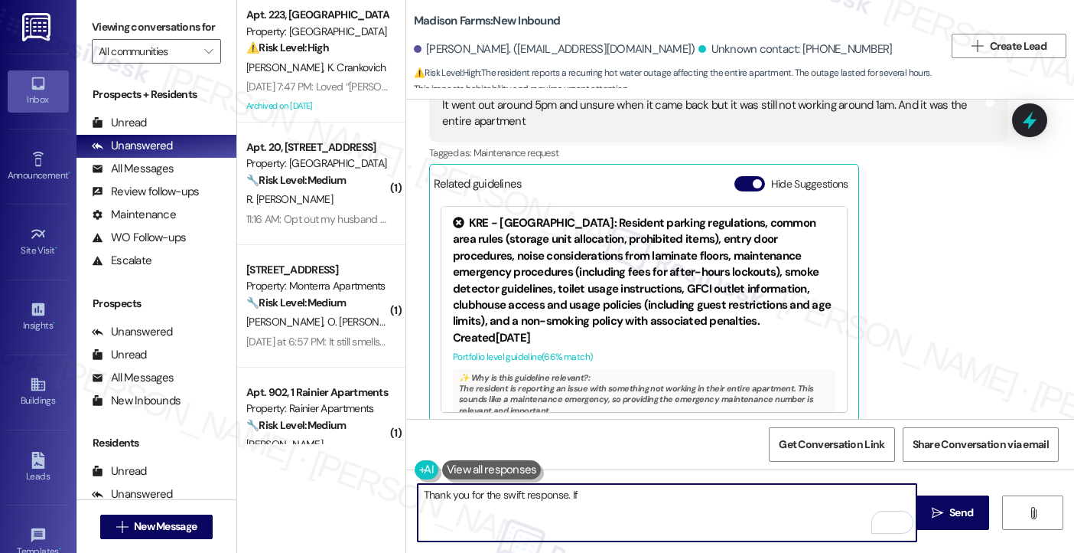
click at [562, 509] on textarea "Thank you for the swift response. If" at bounding box center [668, 512] width 500 height 57
click at [585, 503] on textarea "Thank you for the swift response. If" at bounding box center [668, 512] width 500 height 57
paste textarea "Thank you for clarifying. I’m really sorry you experienced a hot water outage a…"
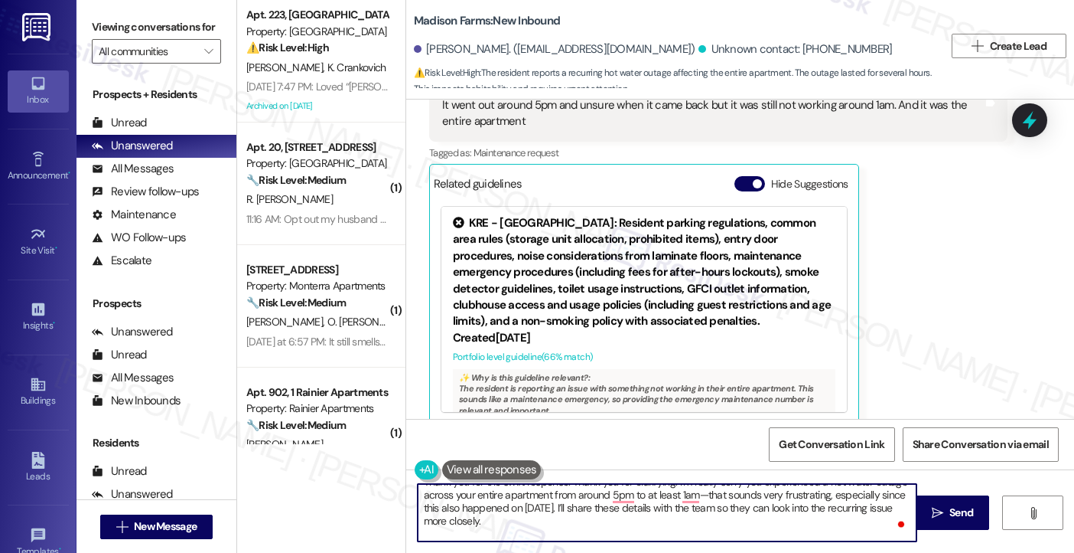
scroll to position [0, 0]
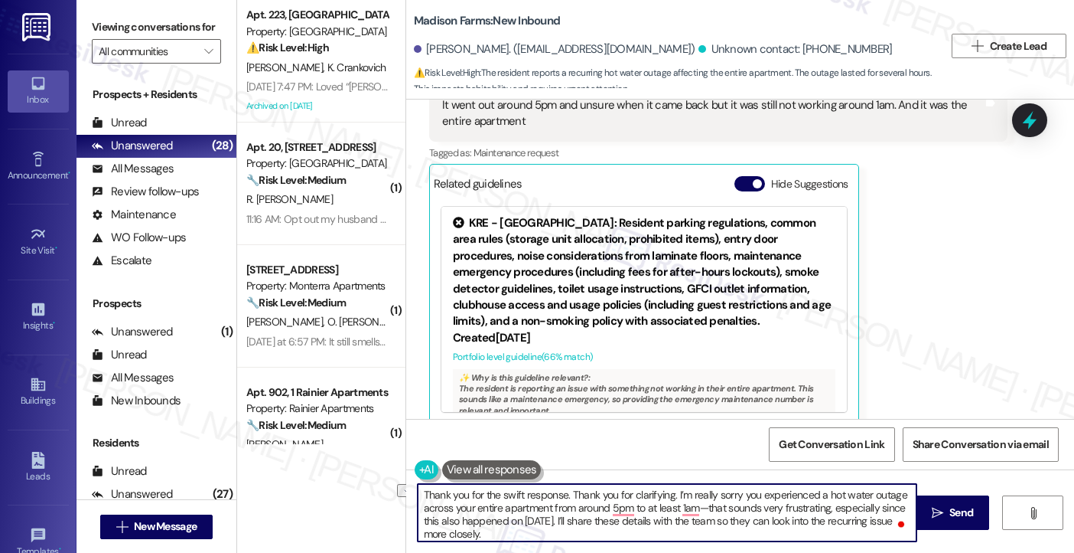
drag, startPoint x: 670, startPoint y: 495, endPoint x: 566, endPoint y: 495, distance: 104.1
click at [566, 495] on textarea "Thank you for the swift response. Thank you for clarifying. I’m really sorry yo…" at bounding box center [668, 512] width 500 height 57
click at [585, 495] on textarea "Thank you for the swift response. I’m really sorry you experienced a hot water …" at bounding box center [668, 512] width 500 height 57
click at [688, 497] on textarea "Thank you for the swift response. I’m sorry you experienced a hot water outage …" at bounding box center [668, 512] width 500 height 57
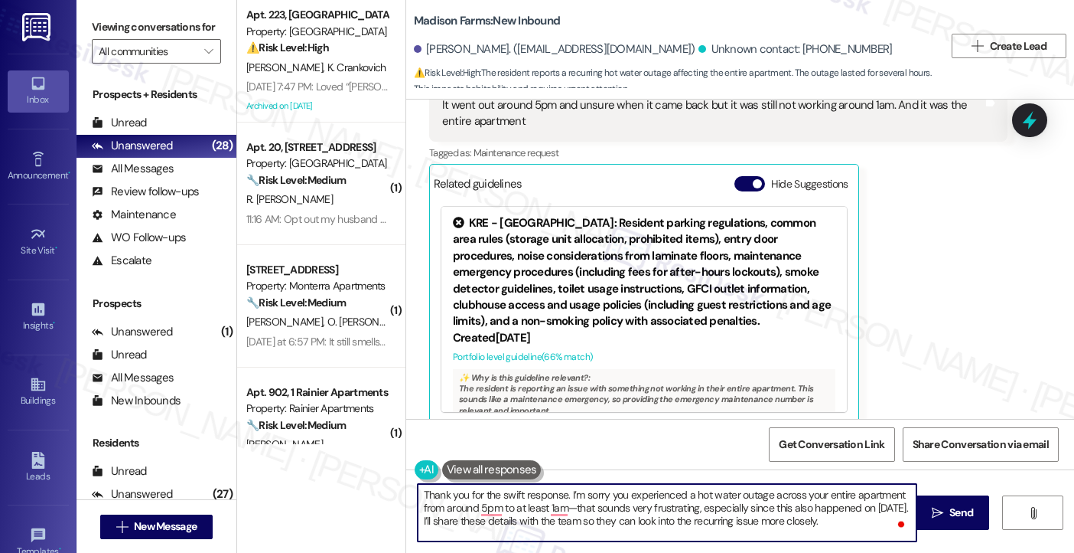
click at [688, 497] on textarea "Thank you for the swift response. I’m sorry you experienced a hot water outage …" at bounding box center [668, 512] width 500 height 57
click at [624, 504] on textarea "Thank you for the swift response. I’m sorry you experienced a hot water outage …" at bounding box center [668, 512] width 500 height 57
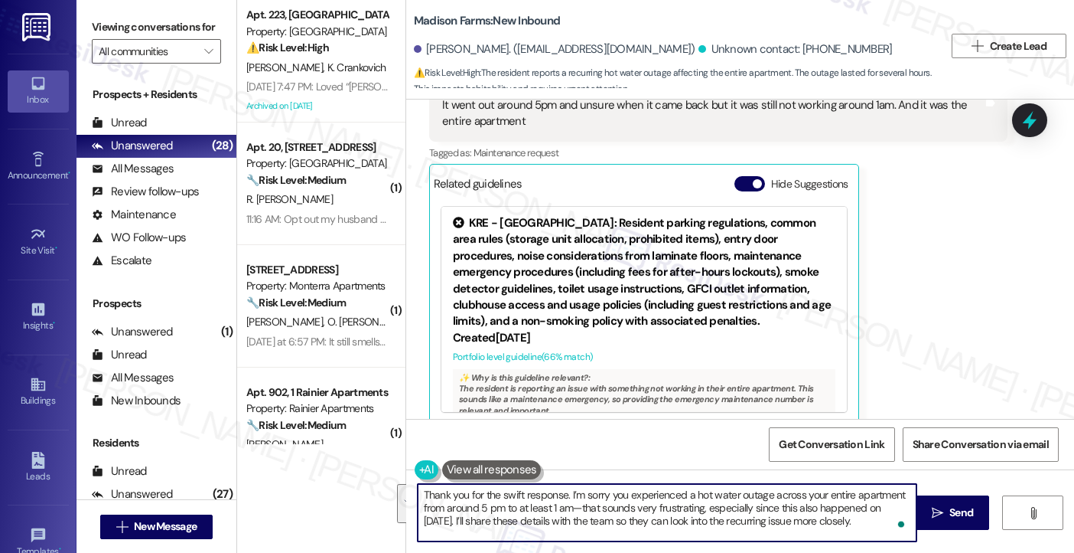
click at [669, 504] on textarea "Thank you for the swift response. I’m sorry you experienced a hot water outage …" at bounding box center [668, 512] width 500 height 57
drag, startPoint x: 869, startPoint y: 517, endPoint x: 480, endPoint y: 527, distance: 388.9
click at [474, 526] on textarea "Thank you for the swift response. I’m sorry you experienced a hot water outage …" at bounding box center [668, 512] width 500 height 57
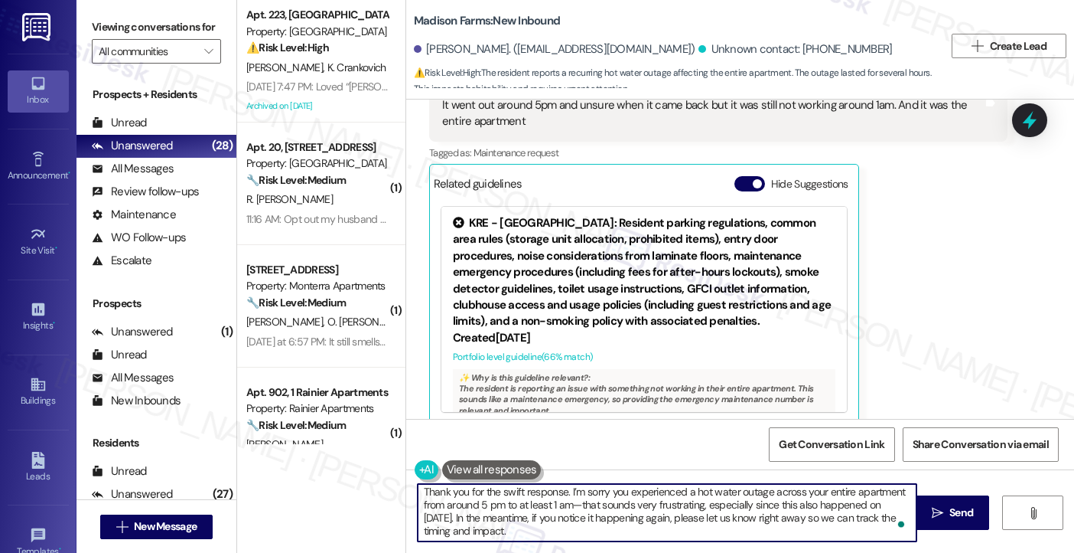
click at [541, 526] on textarea "Thank you for the swift response. I’m sorry you experienced a hot water outage …" at bounding box center [668, 512] width 500 height 57
click at [567, 504] on textarea "Thank you for the swift response. I’m sorry you experienced a hot water outage …" at bounding box center [668, 512] width 500 height 57
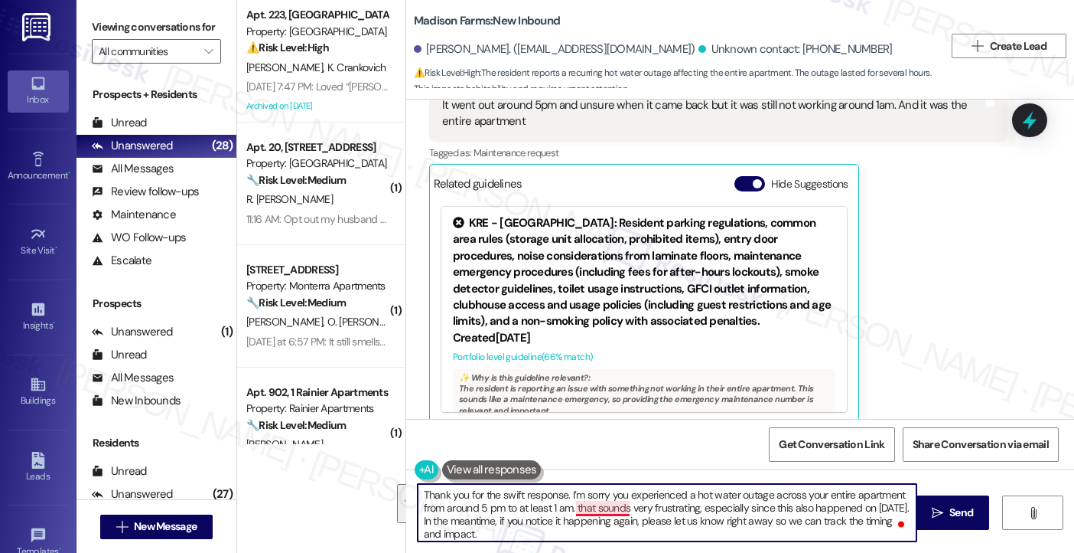
drag, startPoint x: 562, startPoint y: 489, endPoint x: 605, endPoint y: 502, distance: 44.1
click at [605, 502] on textarea "Thank you for the swift response. I’m sorry you experienced a hot water outage …" at bounding box center [668, 512] width 500 height 57
click at [665, 504] on textarea "Thank you for the swift response. I’m sorry you experienced a hot water outage …" at bounding box center [668, 512] width 500 height 57
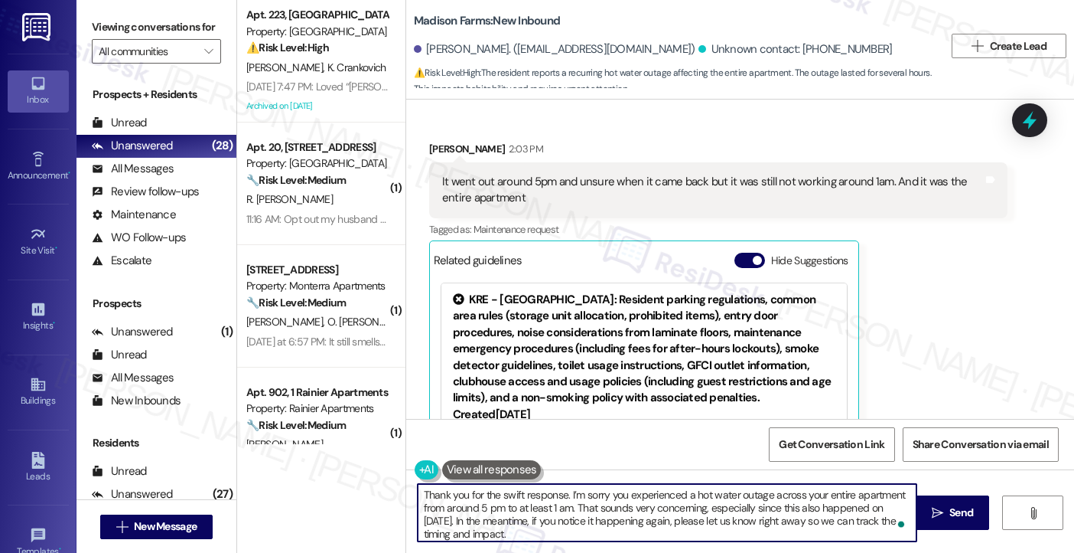
click at [562, 489] on textarea "Thank you for the swift response. I’m sorry you experienced a hot water outage …" at bounding box center [668, 512] width 500 height 57
click at [636, 497] on textarea "Thank you for the swift response, Tyler. I’m sorry you experienced a hot water …" at bounding box center [668, 512] width 500 height 57
click at [624, 507] on textarea "Thank you for the swift response, Tyler. I’m sorry you experienced a hot water …" at bounding box center [668, 512] width 500 height 57
drag, startPoint x: 618, startPoint y: 508, endPoint x: 746, endPoint y: 508, distance: 127.8
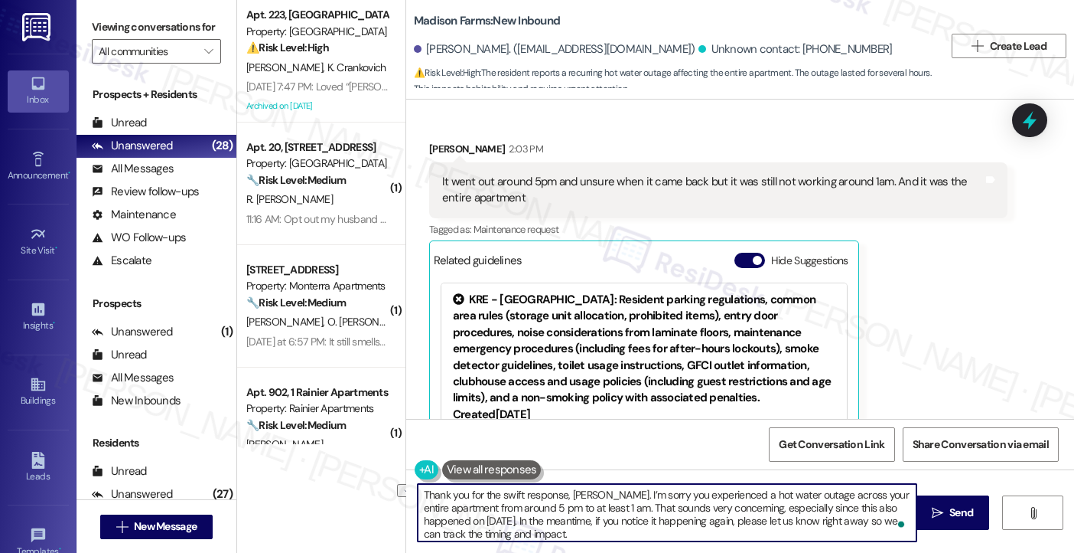
click at [746, 508] on textarea "Thank you for the swift response, Tyler. I’m sorry you experienced a hot water …" at bounding box center [668, 512] width 500 height 57
click at [526, 527] on textarea "Thank you for the swift response, Tyler. I’m sorry you experienced a hot water …" at bounding box center [668, 512] width 500 height 57
click at [643, 523] on textarea "Thank you for the swift response, Tyler. I’m sorry you experienced a hot water …" at bounding box center [668, 512] width 500 height 57
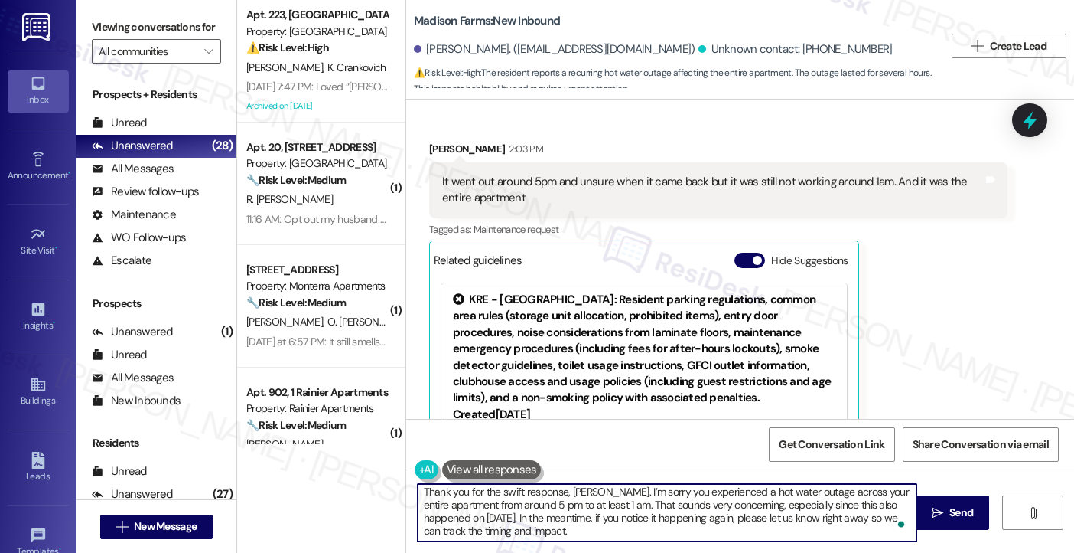
click at [600, 535] on textarea "Thank you for the swift response, Tyler. I’m sorry you experienced a hot water …" at bounding box center [668, 512] width 500 height 57
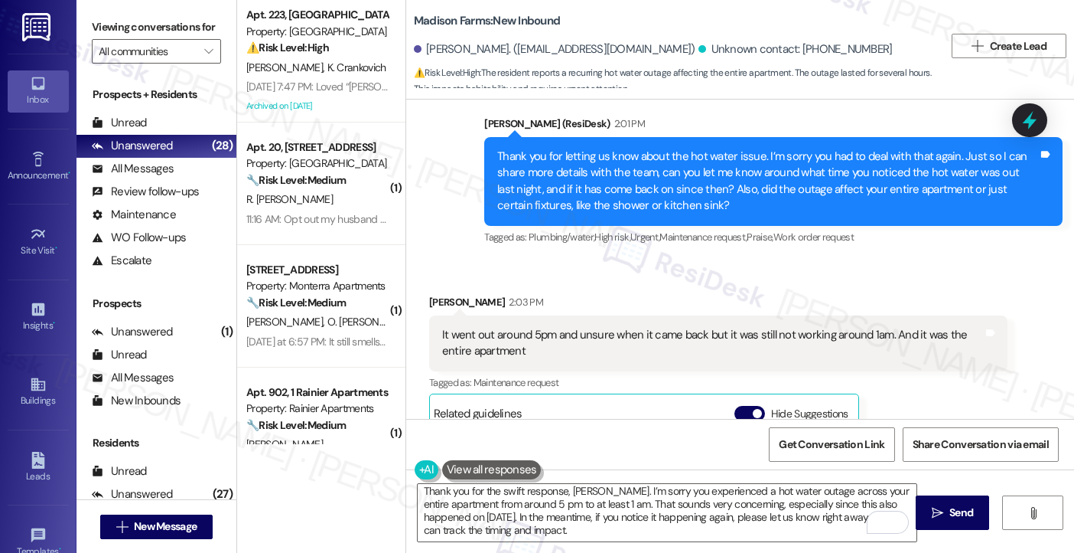
click at [122, 27] on label "Viewing conversations for" at bounding box center [156, 27] width 129 height 24
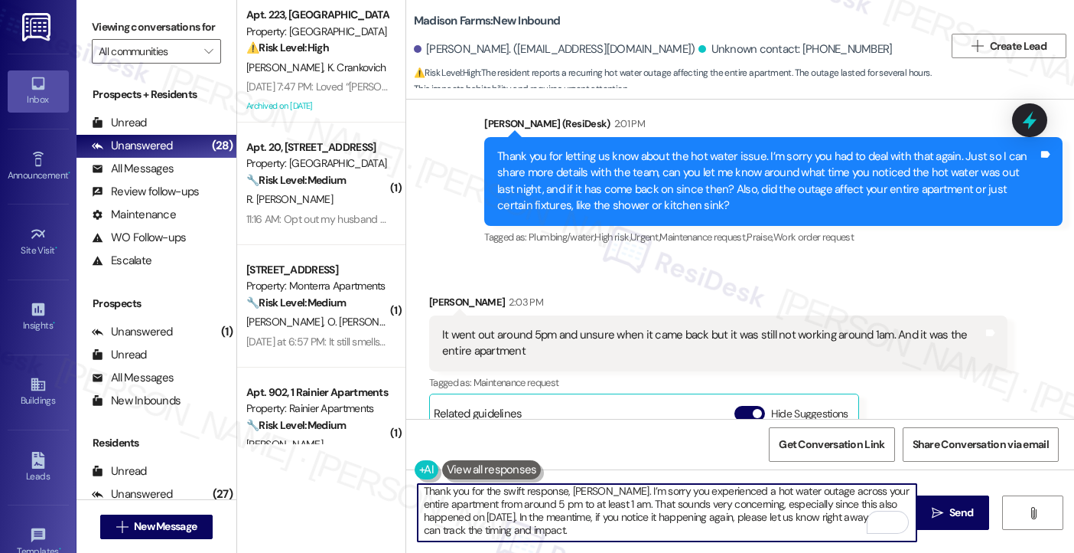
drag, startPoint x: 553, startPoint y: 535, endPoint x: 543, endPoint y: 535, distance: 9.9
click at [553, 535] on textarea "Thank you for the swift response, Tyler. I’m sorry you experienced a hot water …" at bounding box center [668, 512] width 500 height 57
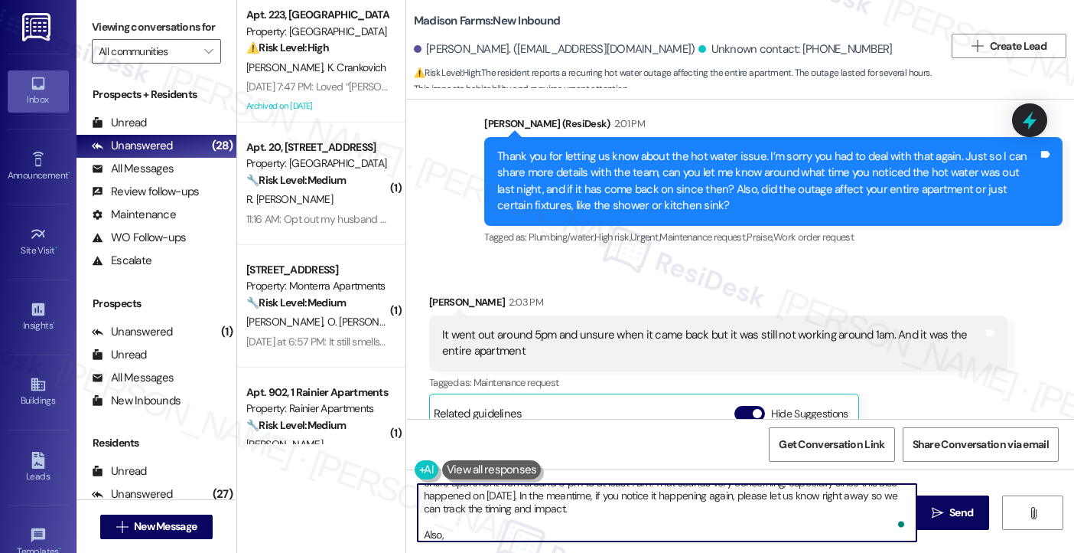
paste textarea "We’d like to clarify that we don’t require residents to use Astound exclusively…"
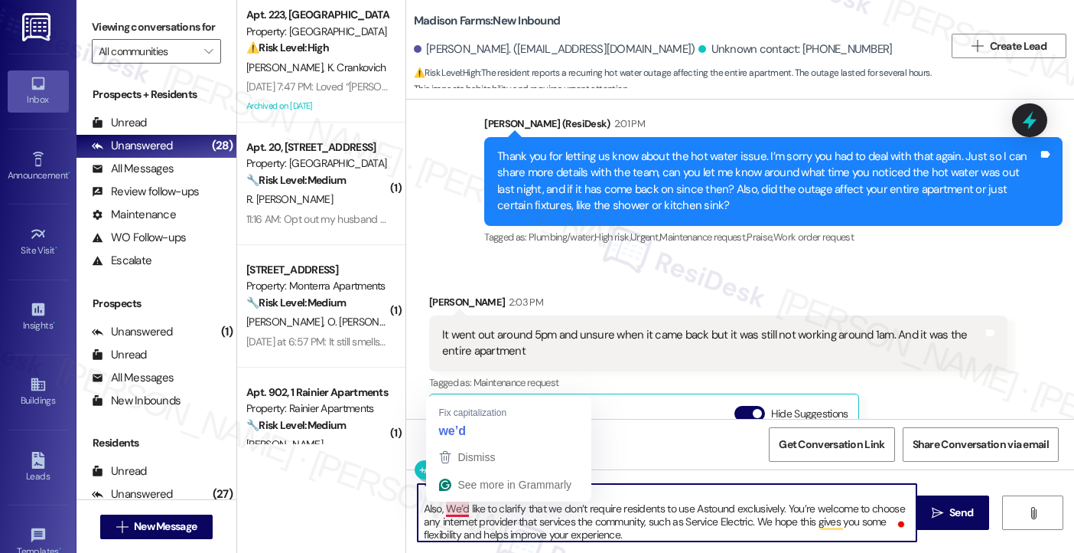
click at [434, 512] on textarea "Thank you for the swift response, Tyler. I’m sorry you experienced a hot water …" at bounding box center [668, 512] width 500 height 57
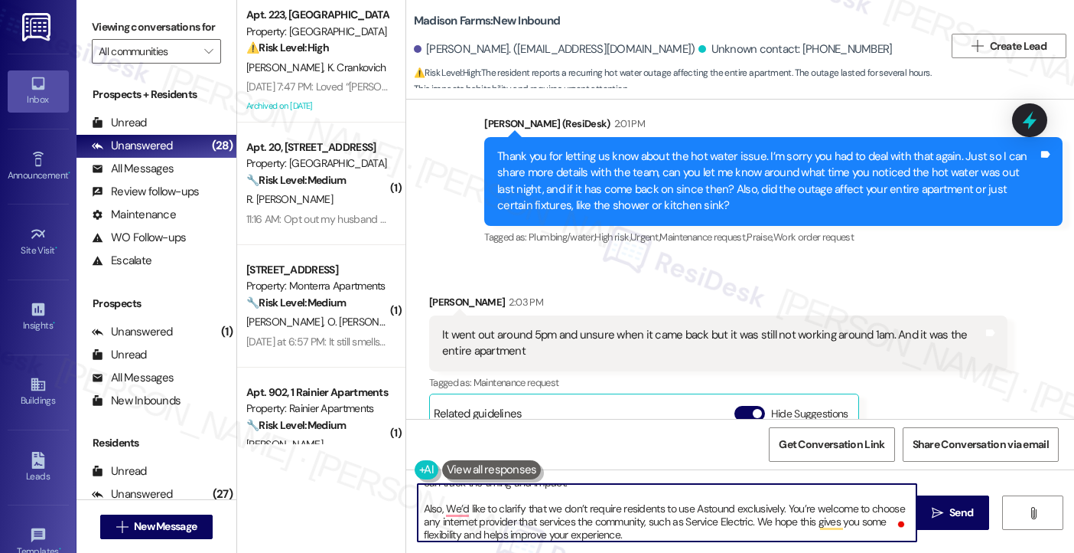
drag, startPoint x: 439, startPoint y: 507, endPoint x: 540, endPoint y: 507, distance: 100.2
click at [540, 507] on textarea "Thank you for the swift response, Tyler. I’m sorry you experienced a hot water …" at bounding box center [668, 512] width 500 height 57
click at [664, 504] on textarea "Thank you for the swift response, Tyler. I’m sorry you experienced a hot water …" at bounding box center [668, 512] width 500 height 57
click at [533, 508] on textarea "Thank you for the swift response, Tyler. I’m sorry you experienced a hot water …" at bounding box center [668, 512] width 500 height 57
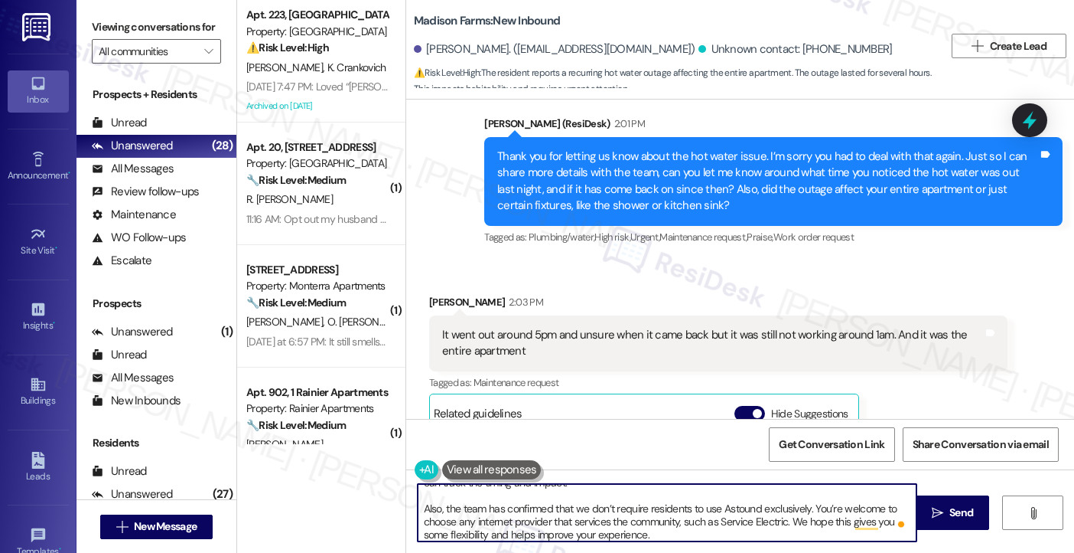
click at [533, 508] on textarea "Thank you for the swift response, Tyler. I’m sorry you experienced a hot water …" at bounding box center [668, 512] width 500 height 57
click at [739, 507] on textarea "Thank you for the swift response, Tyler. I’m sorry you experienced a hot water …" at bounding box center [668, 512] width 500 height 57
click at [826, 504] on textarea "Thank you for the swift response, Tyler. I’m sorry you experienced a hot water …" at bounding box center [668, 512] width 500 height 57
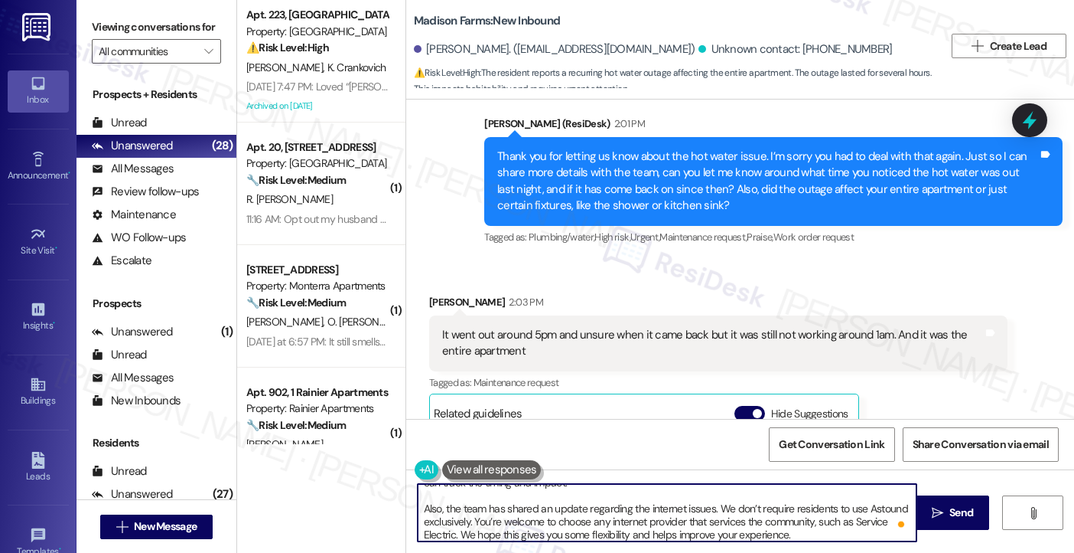
click at [814, 507] on textarea "Thank you for the swift response, Tyler. I’m sorry you experienced a hot water …" at bounding box center [668, 512] width 500 height 57
click at [582, 528] on textarea "Thank you for the swift response, Tyler. I’m sorry you experienced a hot water …" at bounding box center [668, 512] width 500 height 57
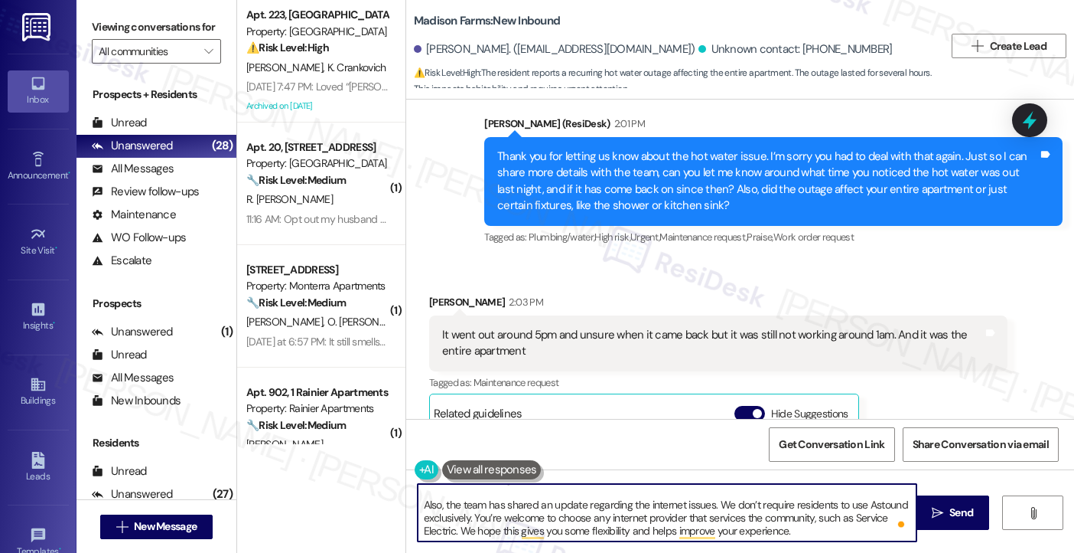
click at [815, 529] on textarea "Thank you for the swift response, Tyler. I’m sorry you experienced a hot water …" at bounding box center [668, 512] width 500 height 57
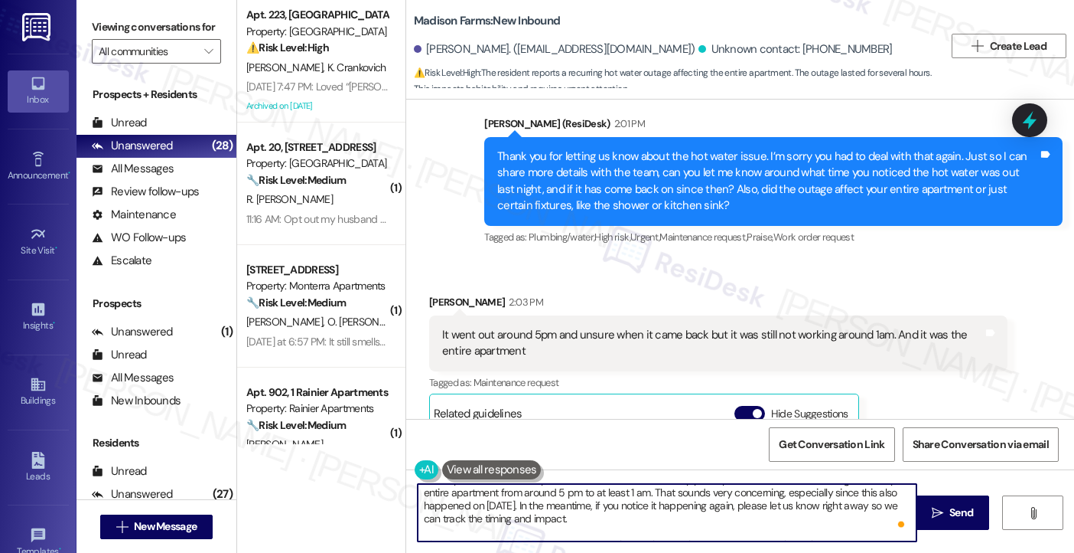
scroll to position [0, 0]
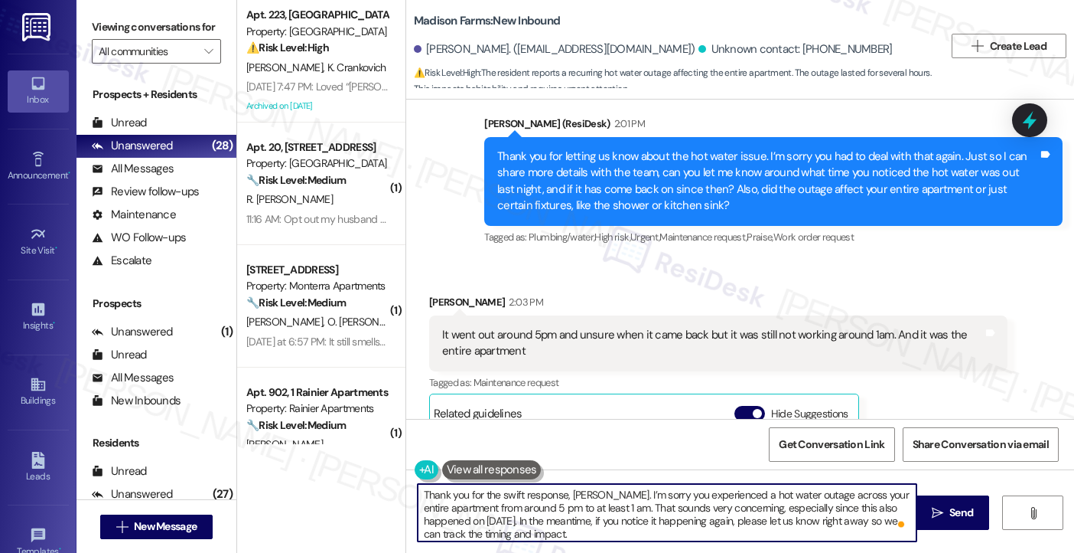
click at [613, 495] on textarea "Thank you for the swift response, Tyler. I’m sorry you experienced a hot water …" at bounding box center [668, 512] width 500 height 57
click at [585, 501] on textarea "Thank you for the swift response, Tyler. I’m sorry you experienced a hot water …" at bounding box center [668, 512] width 500 height 57
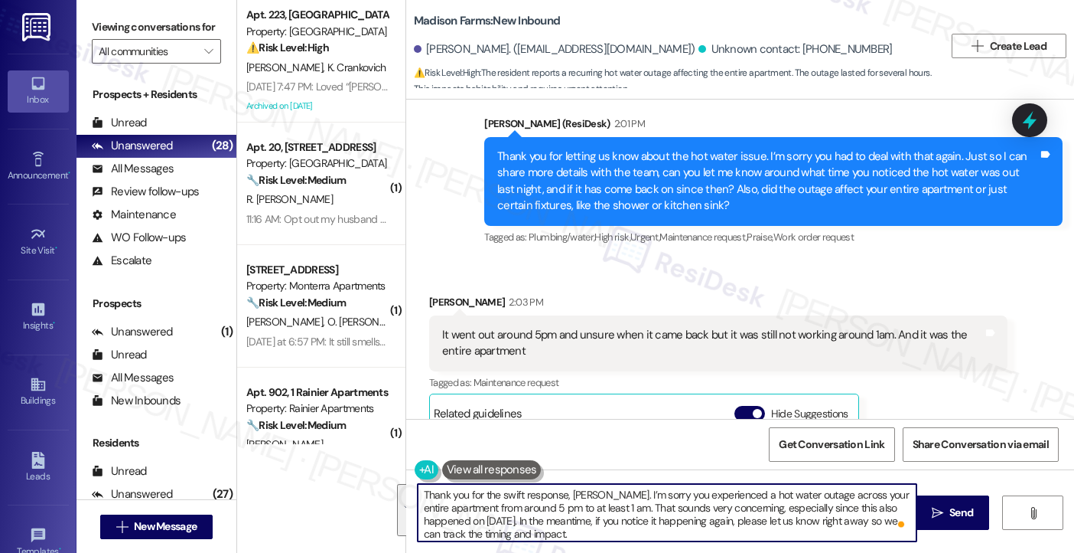
click at [585, 501] on textarea "Thank you for the swift response, Tyler. I’m sorry you experienced a hot water …" at bounding box center [668, 512] width 500 height 57
click at [664, 504] on textarea "Thank you for the swift response, Tyler. I’m sorry you experienced a hot water …" at bounding box center [668, 512] width 500 height 57
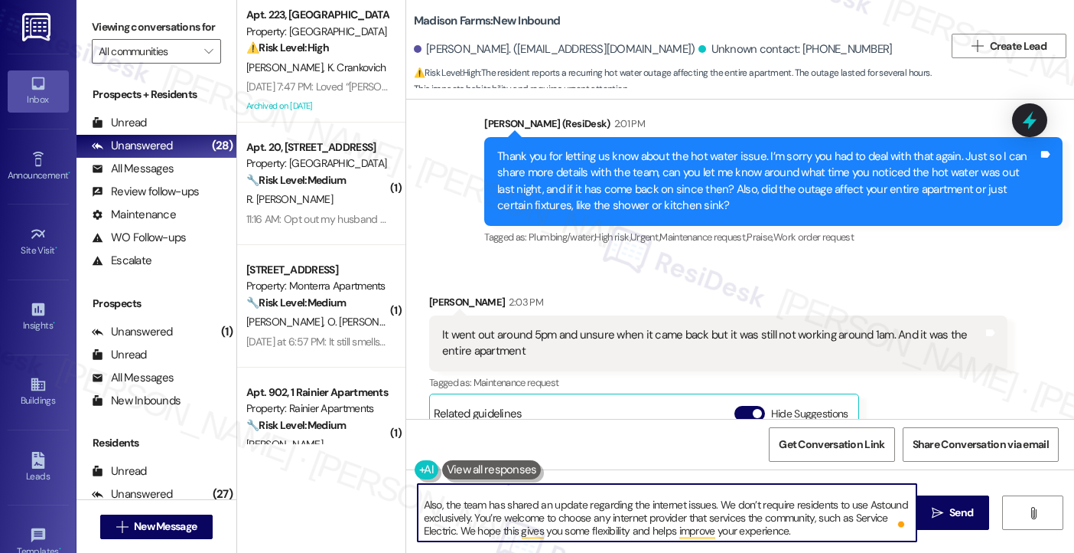
click at [579, 504] on textarea "Thank you for the swift response, Tyler. I’m sorry you experienced a hot water …" at bounding box center [668, 512] width 500 height 57
click at [703, 504] on textarea "Thank you for the swift response, Tyler. I’m sorry you experienced a hot water …" at bounding box center [668, 512] width 500 height 57
click at [706, 504] on textarea "Thank you for the swift response, Tyler. I’m sorry you experienced a hot water …" at bounding box center [668, 512] width 500 height 57
click at [662, 506] on textarea "Thank you for the swift response, Tyler. I’m sorry you experienced a hot water …" at bounding box center [668, 512] width 500 height 57
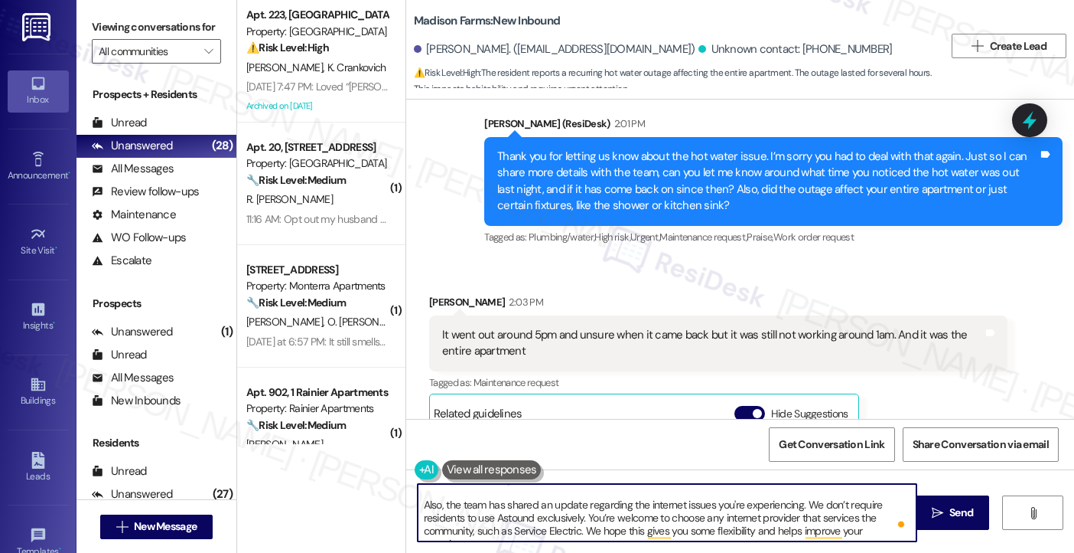
click at [662, 506] on textarea "Thank you for the swift response, Tyler. I’m sorry you experienced a hot water …" at bounding box center [668, 512] width 500 height 57
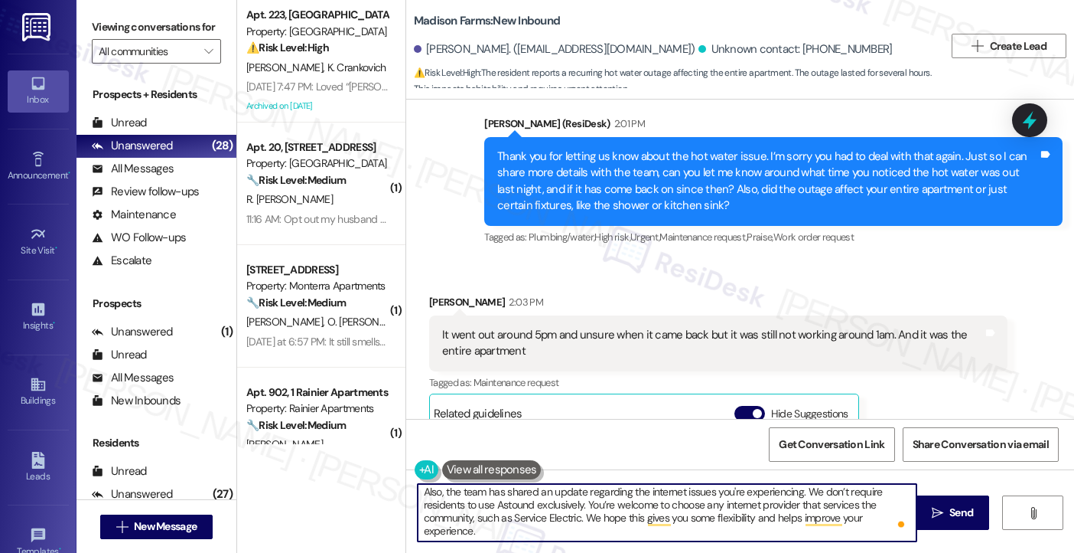
click at [481, 500] on textarea "Thank you for the swift response, Tyler. I’m sorry you experienced a hot water …" at bounding box center [668, 512] width 500 height 57
click at [447, 497] on textarea "Thank you for the swift response, Tyler. I’m sorry you experienced a hot water …" at bounding box center [668, 512] width 500 height 57
click at [611, 497] on textarea "Thank you for the swift response, Tyler. I’m sorry you experienced a hot water …" at bounding box center [668, 512] width 500 height 57
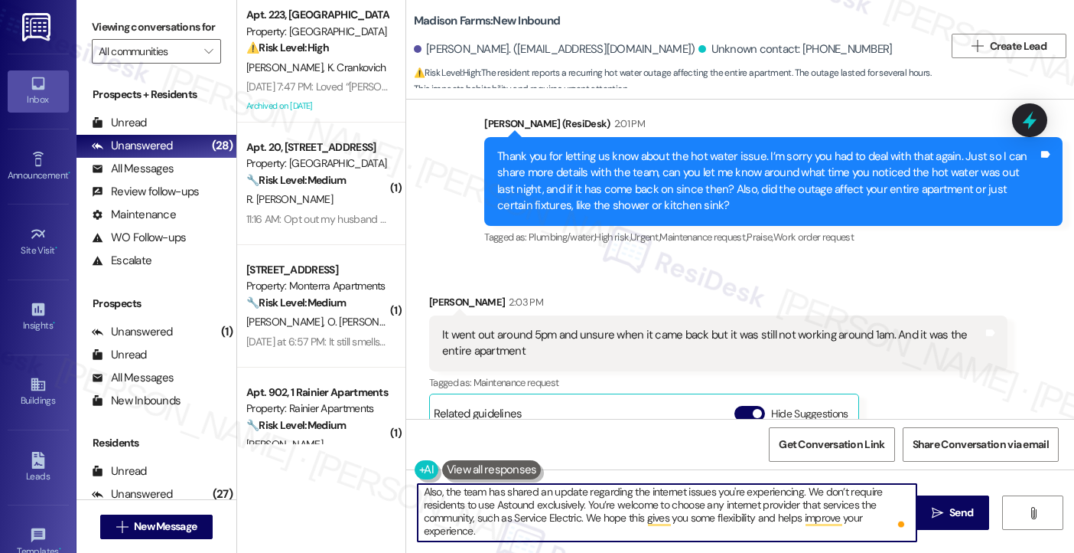
click at [611, 497] on textarea "Thank you for the swift response, Tyler. I’m sorry you experienced a hot water …" at bounding box center [668, 512] width 500 height 57
click at [560, 526] on textarea "Thank you for the swift response, Tyler. I’m sorry you experienced a hot water …" at bounding box center [668, 512] width 500 height 57
click at [568, 529] on textarea "Thank you for the swift response, Tyler. I’m sorry you experienced a hot water …" at bounding box center [668, 512] width 500 height 57
click at [527, 531] on textarea "Thank you for the swift response, Tyler. I’m sorry you experienced a hot water …" at bounding box center [668, 512] width 500 height 57
click at [573, 496] on textarea "Thank you for the swift response, Tyler. I’m sorry you experienced a hot water …" at bounding box center [668, 512] width 500 height 57
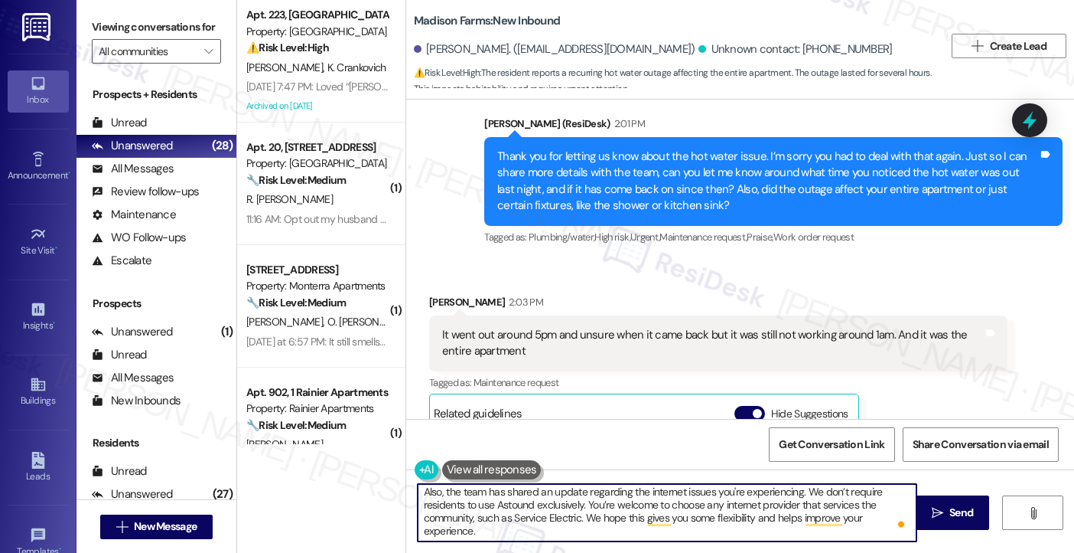
click at [573, 496] on textarea "Thank you for the swift response, Tyler. I’m sorry you experienced a hot water …" at bounding box center [668, 512] width 500 height 57
click at [584, 504] on textarea "Thank you for the swift response, Tyler. I’m sorry you experienced a hot water …" at bounding box center [668, 512] width 500 height 57
click at [615, 521] on textarea "Thank you for the swift response, Tyler. I’m sorry you experienced a hot water …" at bounding box center [668, 512] width 500 height 57
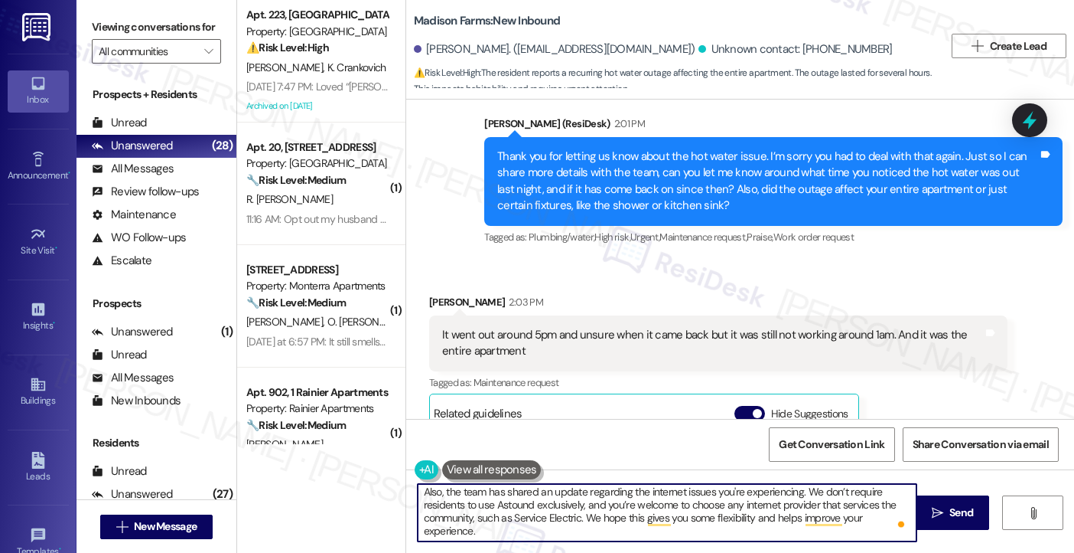
click at [615, 521] on textarea "Thank you for the swift response, Tyler. I’m sorry you experienced a hot water …" at bounding box center [668, 512] width 500 height 57
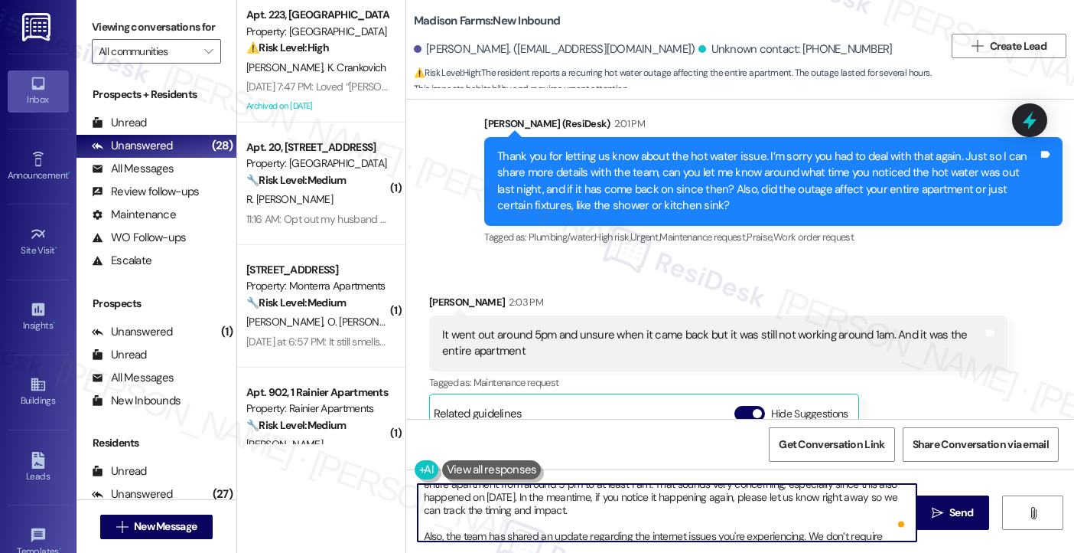
scroll to position [0, 0]
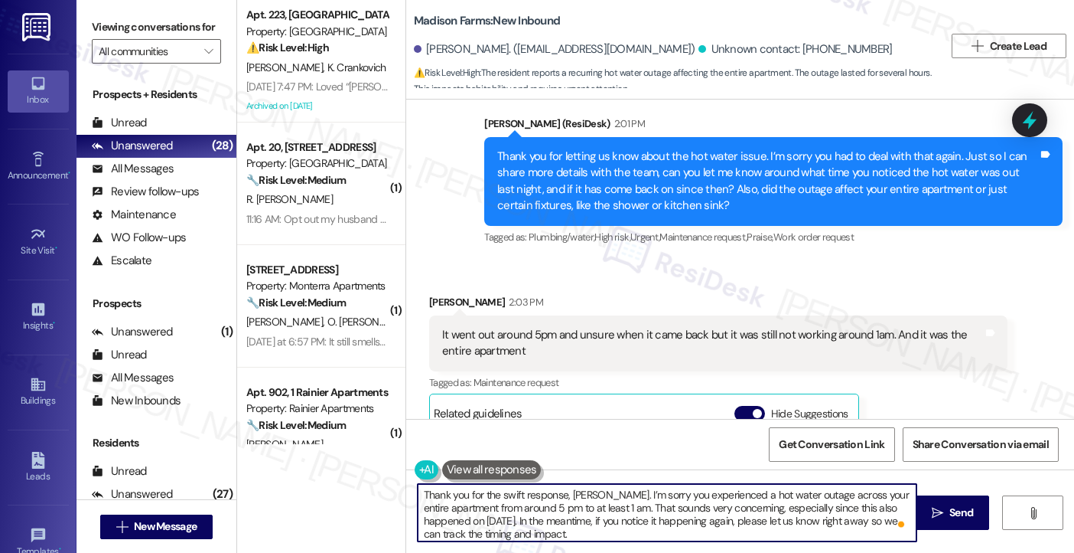
click at [552, 504] on textarea "Thank you for the swift response, Tyler. I’m sorry you experienced a hot water …" at bounding box center [668, 512] width 500 height 57
click at [526, 509] on textarea "Thank you for the swift response, Tyler. I’m sorry you experienced a hot water …" at bounding box center [668, 512] width 500 height 57
drag, startPoint x: 631, startPoint y: 507, endPoint x: 641, endPoint y: 510, distance: 10.4
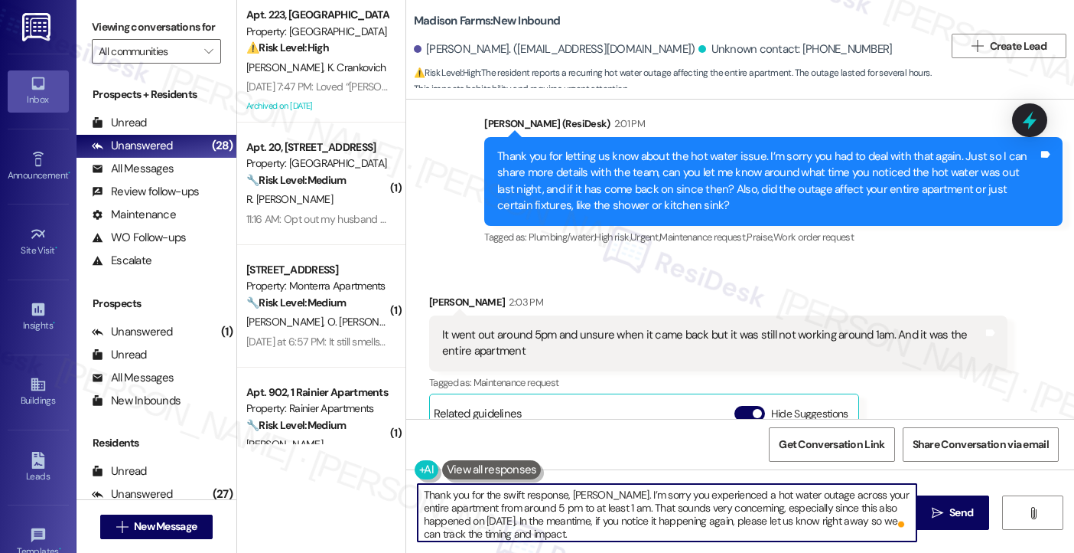
click at [641, 510] on textarea "Thank you for the swift response, Tyler. I’m sorry you experienced a hot water …" at bounding box center [668, 512] width 500 height 57
click at [669, 525] on textarea "Thank you for the swift response, Tyler. I’m sorry you experienced a hot water …" at bounding box center [668, 512] width 500 height 57
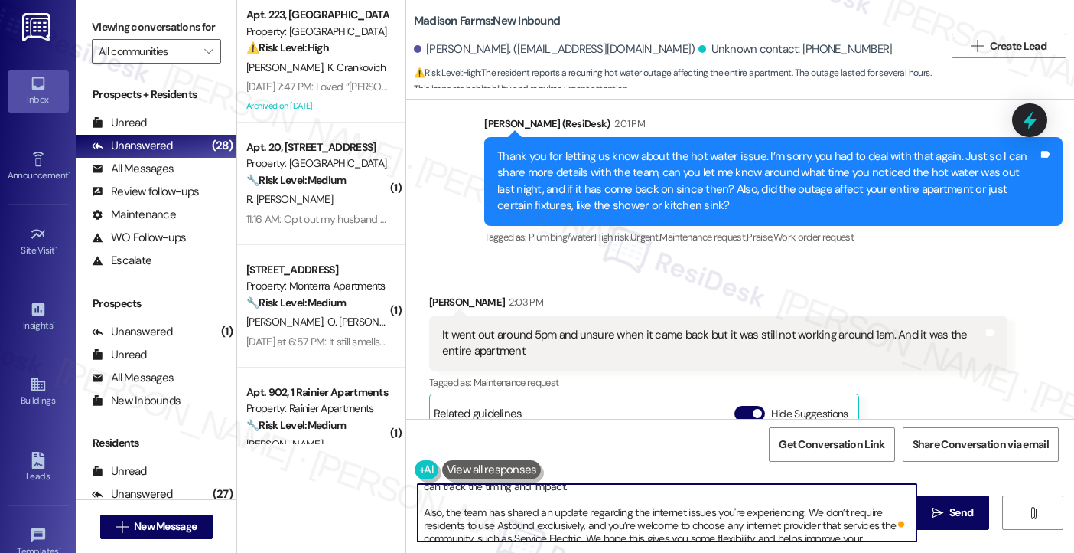
scroll to position [68, 0]
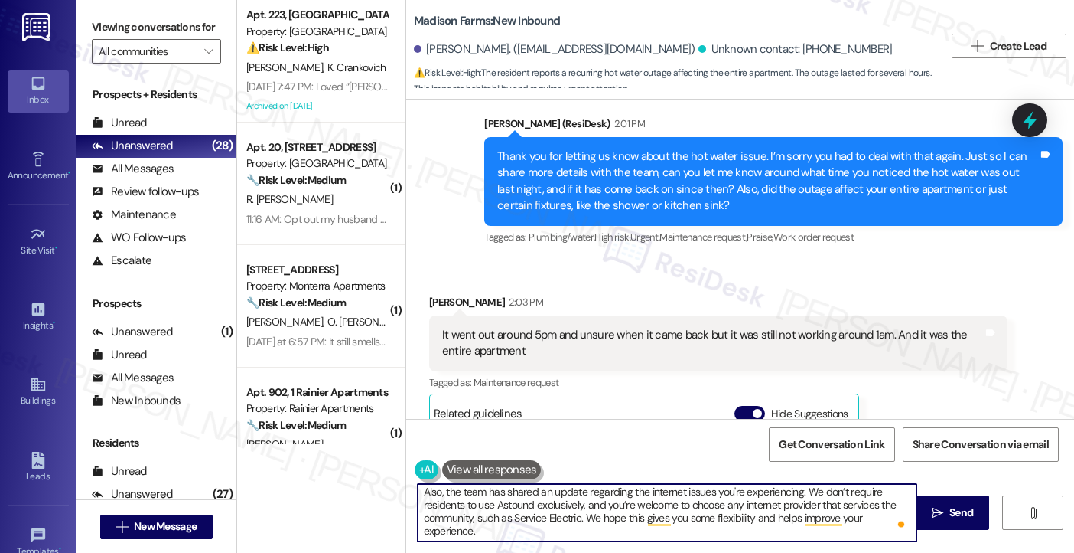
type textarea "Thank you for the swift response, Tyler. I’m sorry you experienced a hot water …"
click at [782, 535] on textarea "Thank you for the swift response, Tyler. I’m sorry you experienced a hot water …" at bounding box center [668, 512] width 500 height 57
click at [954, 504] on span "Send" at bounding box center [962, 512] width 24 height 16
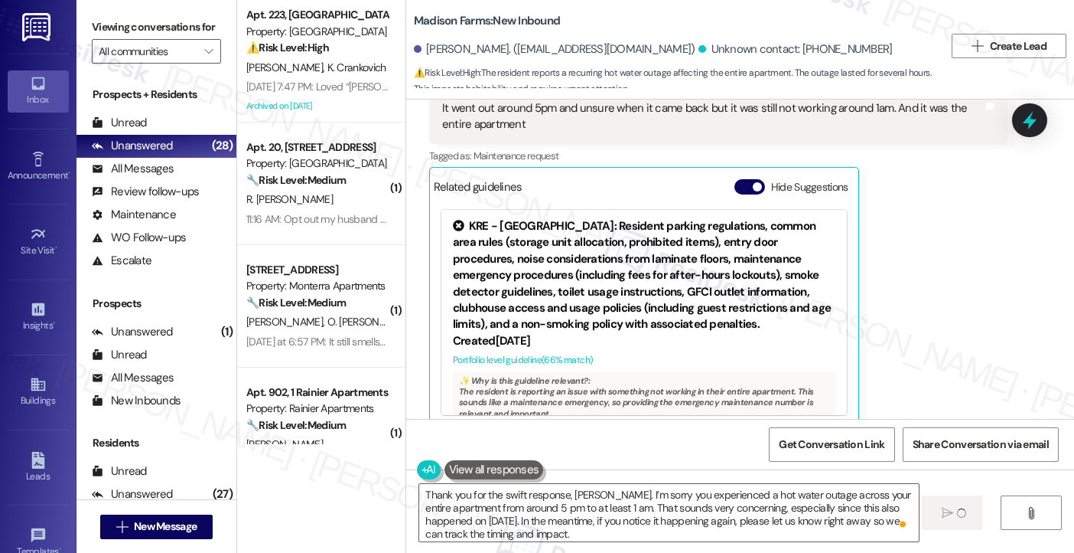
scroll to position [3843, 0]
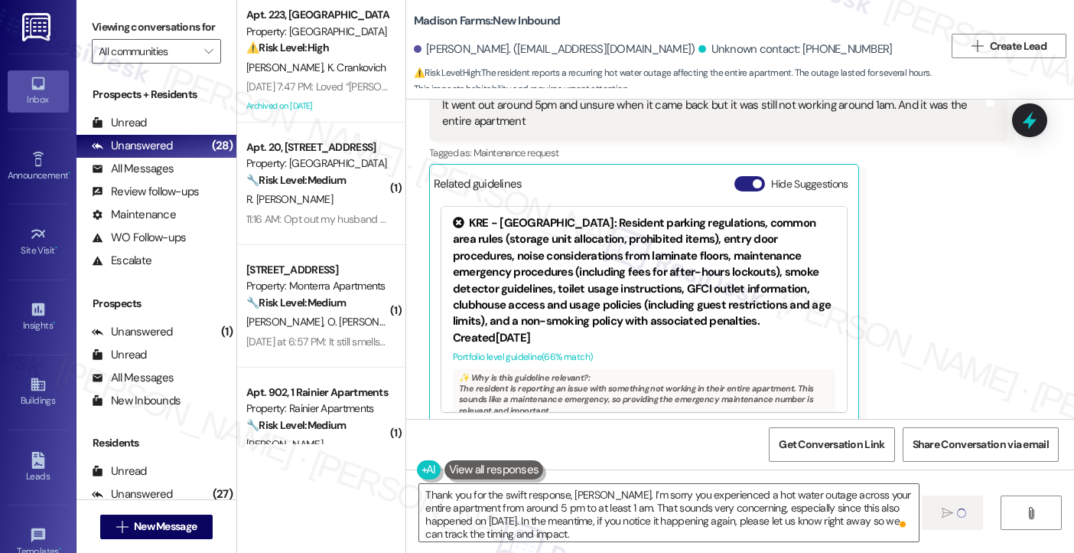
click at [753, 179] on span "button" at bounding box center [757, 183] width 9 height 9
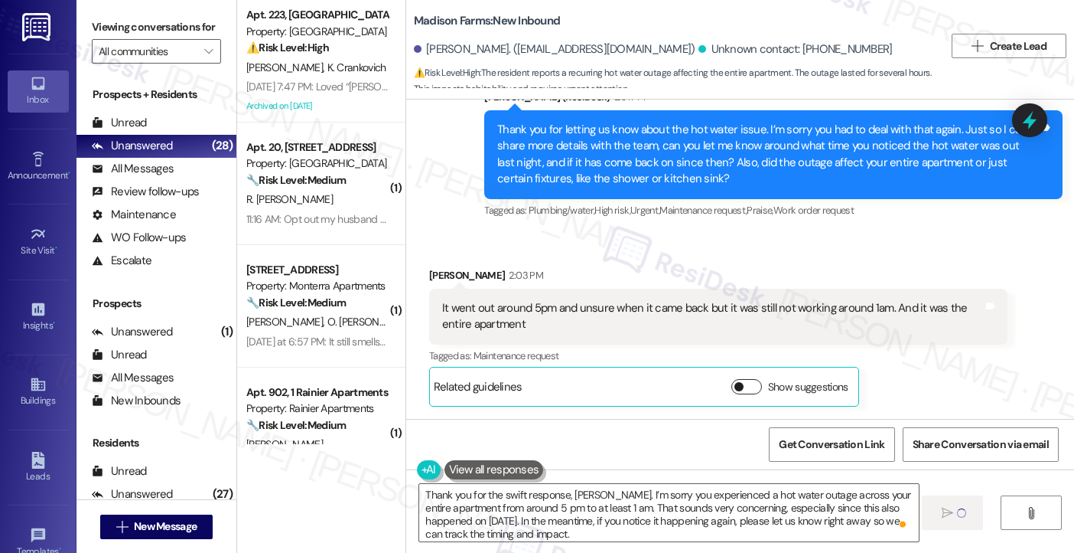
scroll to position [3622, 0]
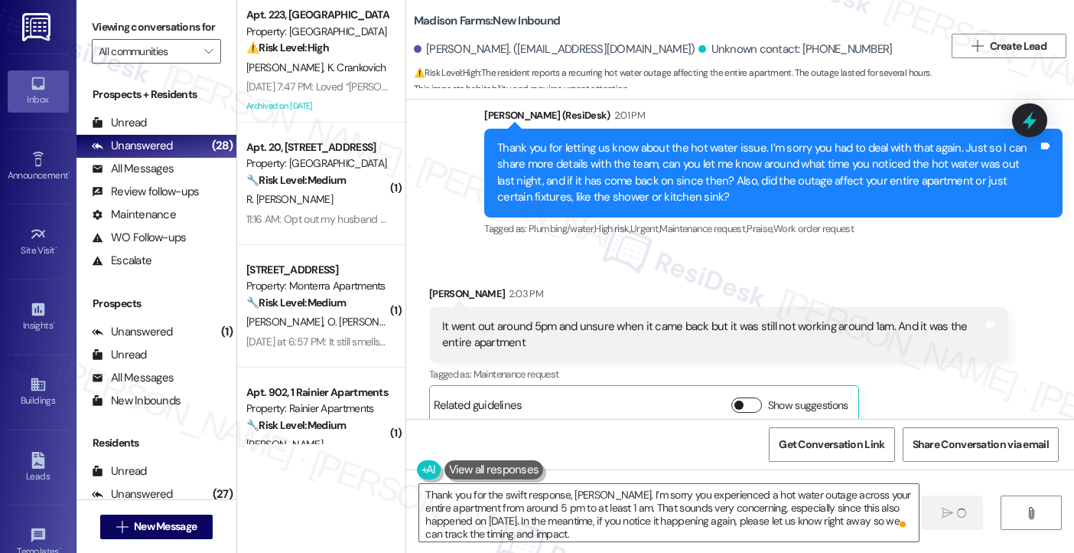
click at [738, 397] on button "Show suggestions" at bounding box center [747, 404] width 31 height 15
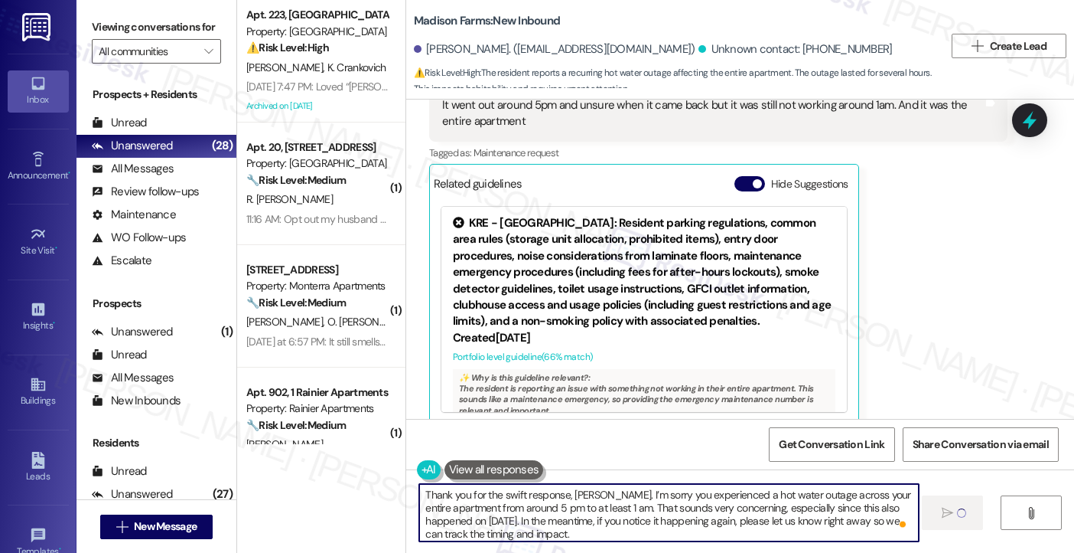
click at [554, 499] on textarea "Thank you for the swift response, Tyler. I’m sorry you experienced a hot water …" at bounding box center [669, 512] width 500 height 57
click at [754, 179] on span "button" at bounding box center [757, 183] width 9 height 9
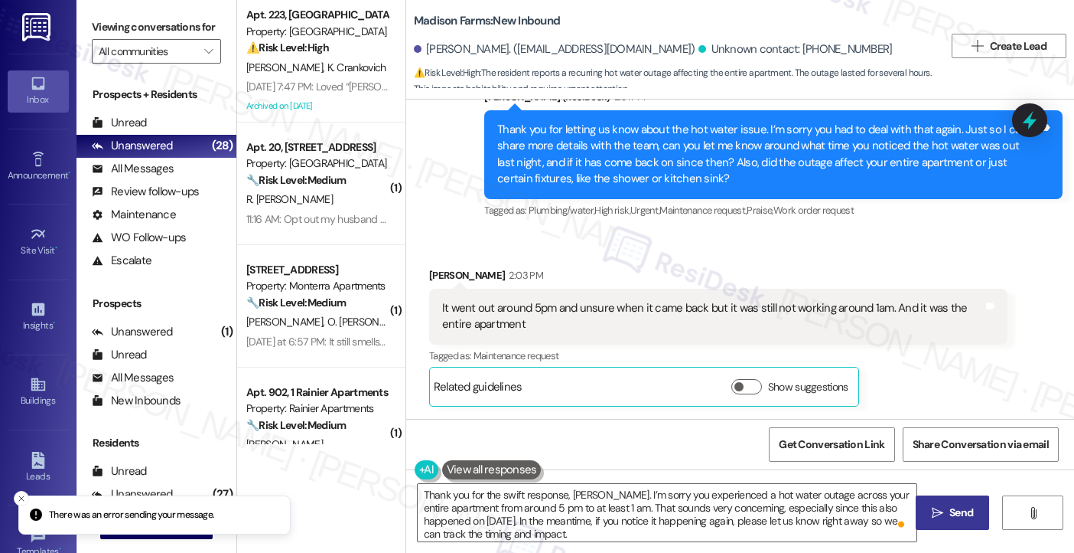
scroll to position [3622, 0]
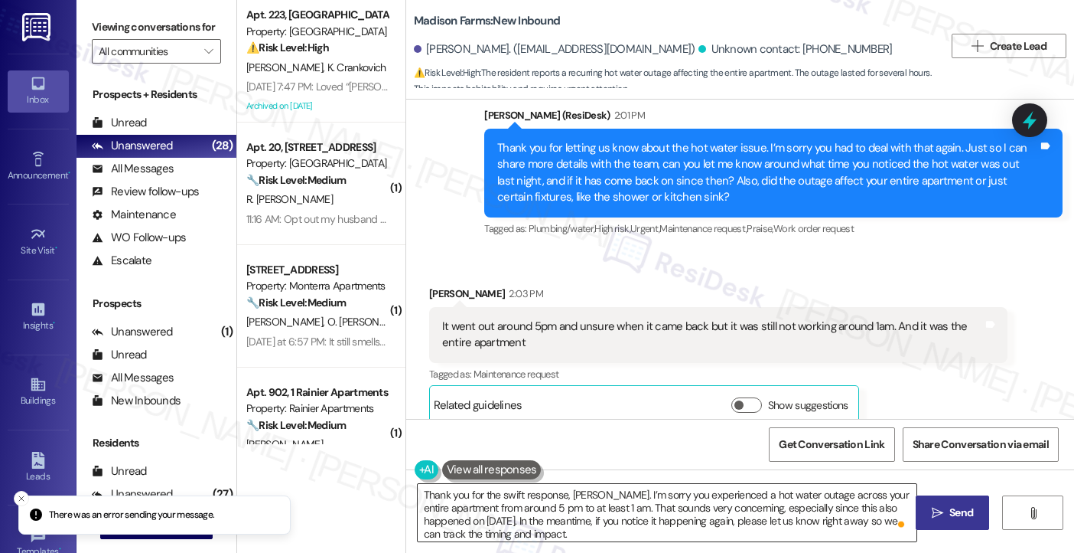
click at [561, 491] on textarea "Thank you for the swift response, Tyler. I’m sorry you experienced a hot water …" at bounding box center [668, 512] width 500 height 57
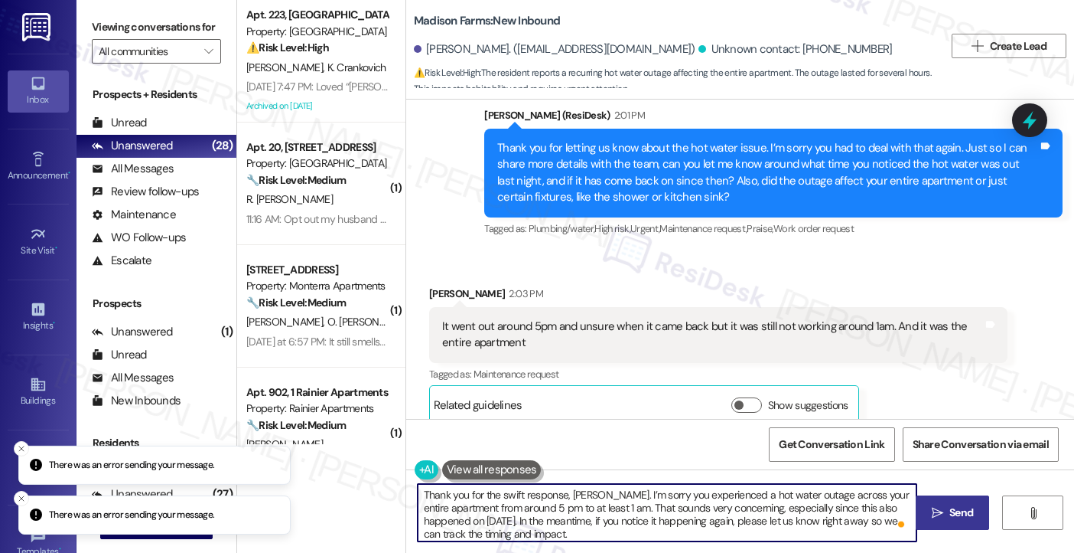
click at [496, 526] on textarea "Thank you for the swift response, Tyler. I’m sorry you experienced a hot water …" at bounding box center [668, 512] width 500 height 57
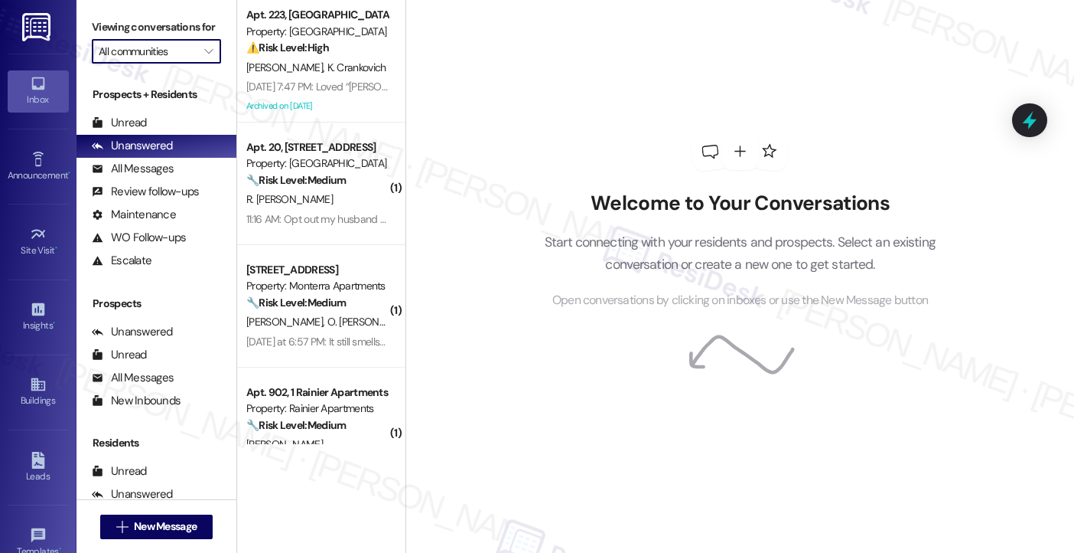
click at [159, 64] on input "All communities" at bounding box center [148, 51] width 98 height 24
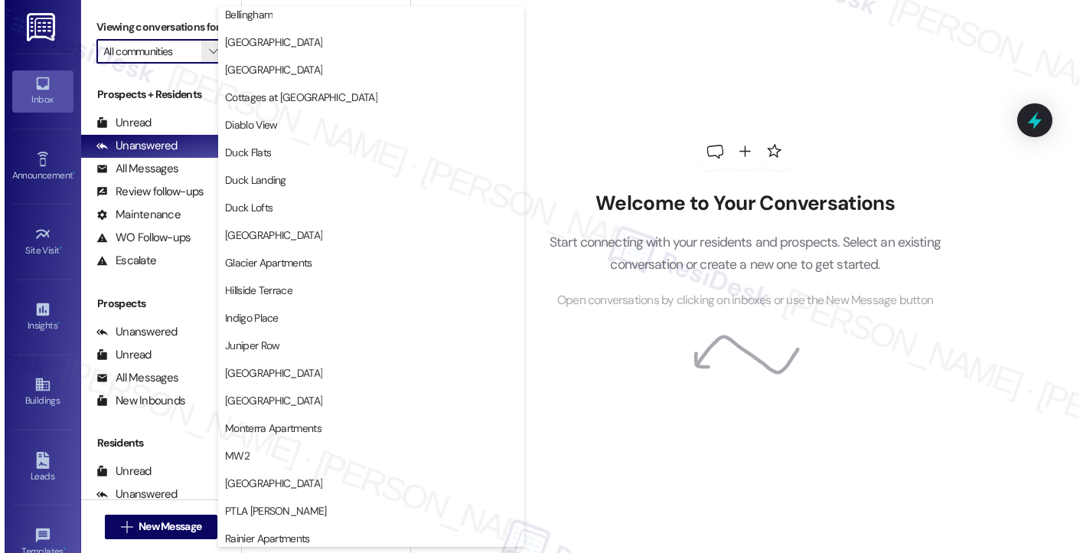
scroll to position [77, 0]
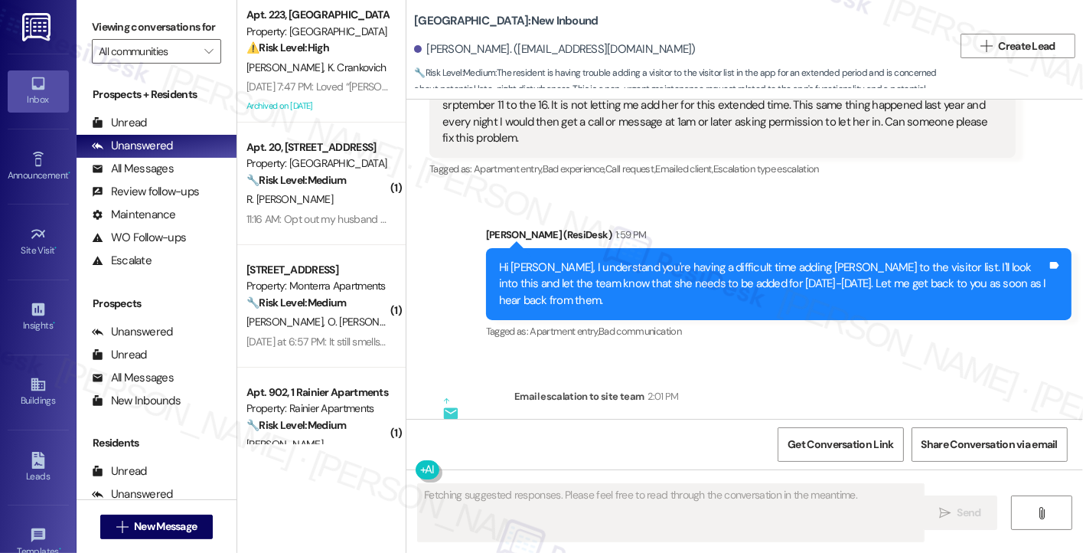
scroll to position [9300, 0]
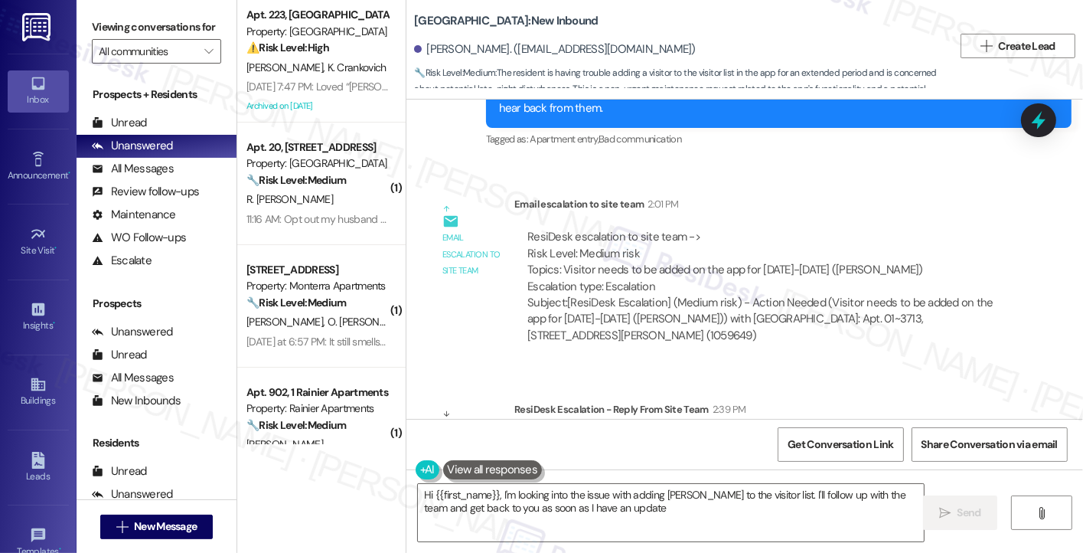
type textarea "Hi {{first_name}}, I'm looking into the issue with adding [PERSON_NAME] to the …"
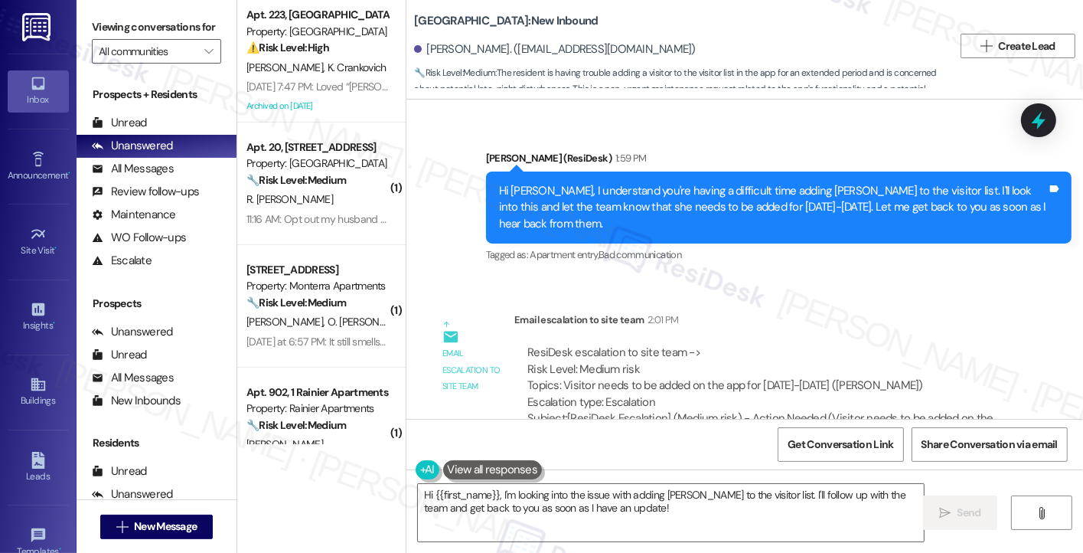
scroll to position [9224, 0]
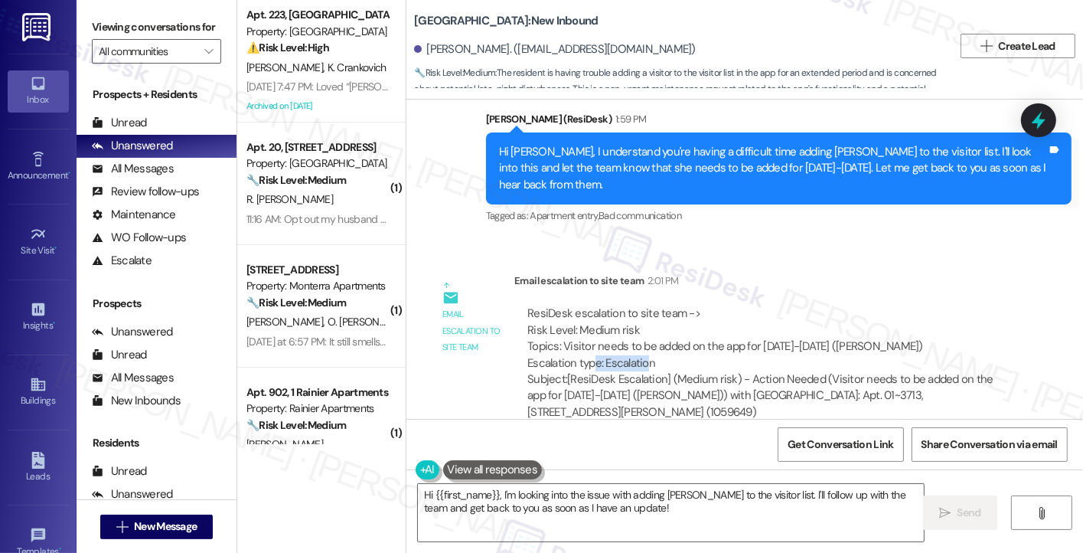
drag, startPoint x: 592, startPoint y: 269, endPoint x: 862, endPoint y: 269, distance: 270.1
click at [862, 305] on div "ResiDesk escalation to site team -> Risk Level: Medium risk Topics: Visitor nee…" at bounding box center [764, 338] width 474 height 66
click at [851, 305] on div "ResiDesk escalation to site team -> Risk Level: Medium risk Topics: Visitor nee…" at bounding box center [764, 338] width 474 height 66
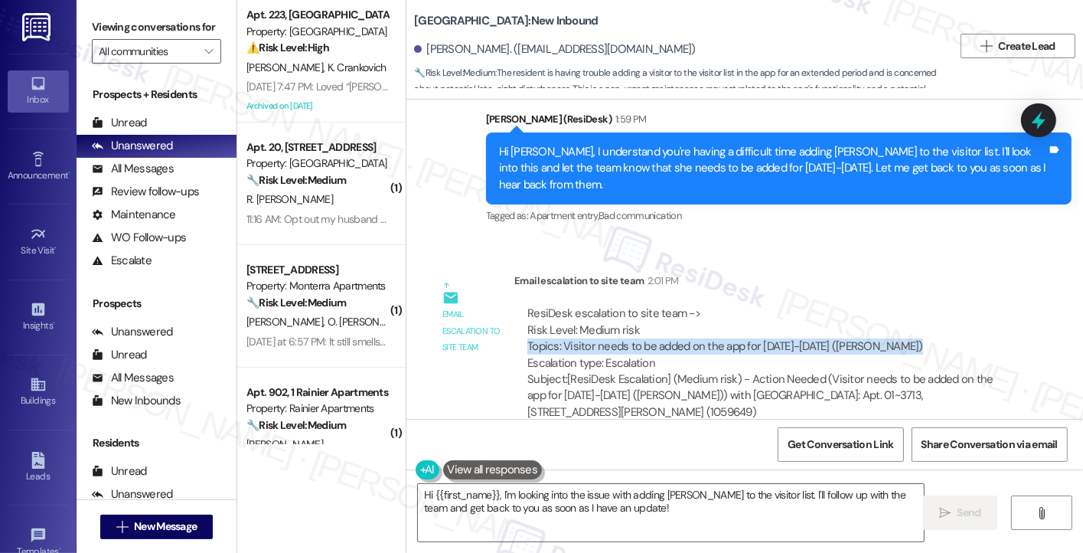
click at [851, 305] on div "ResiDesk escalation to site team -> Risk Level: Medium risk Topics: Visitor nee…" at bounding box center [764, 338] width 474 height 66
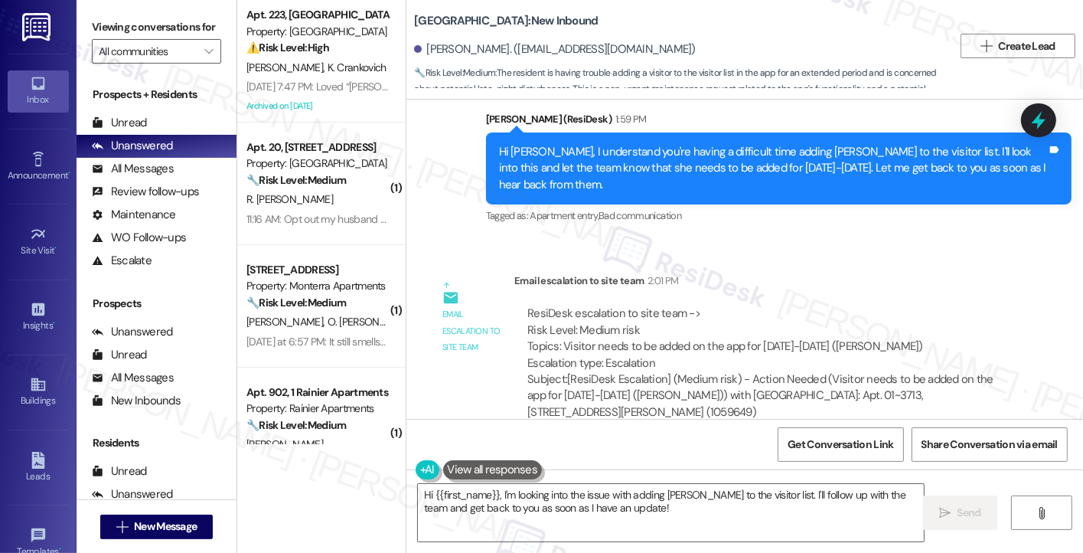
click at [731, 305] on div "ResiDesk escalation to site team -> Risk Level: Medium risk Topics: Visitor nee…" at bounding box center [764, 338] width 474 height 66
drag, startPoint x: 695, startPoint y: 266, endPoint x: 819, endPoint y: 263, distance: 124.0
click at [819, 305] on div "ResiDesk escalation to site team -> Risk Level: Medium risk Topics: Visitor nee…" at bounding box center [764, 338] width 474 height 66
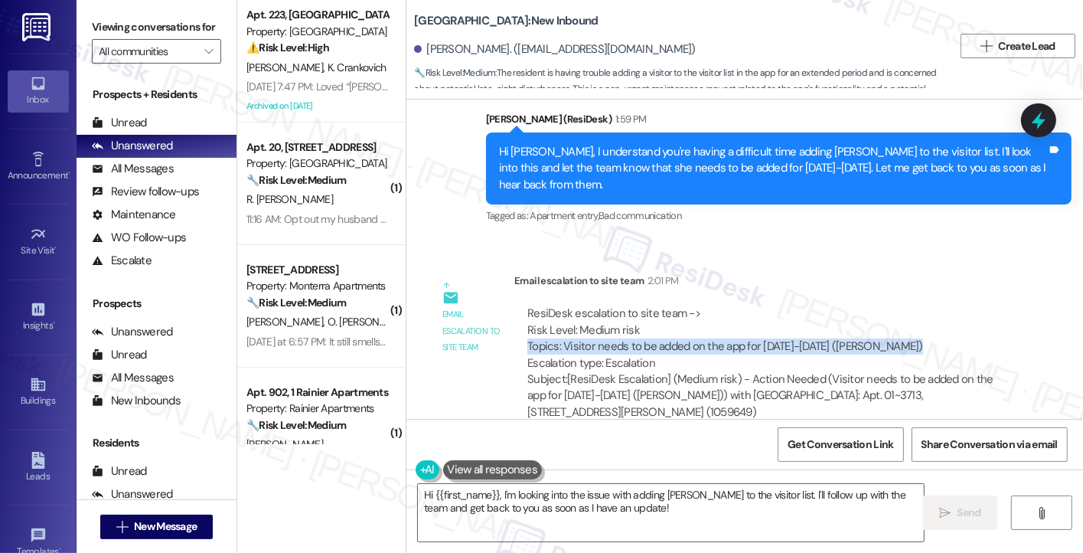
click at [819, 305] on div "ResiDesk escalation to site team -> Risk Level: Medium risk Topics: Visitor nee…" at bounding box center [764, 338] width 474 height 66
click at [854, 305] on div "ResiDesk escalation to site team -> Risk Level: Medium risk Topics: Visitor nee…" at bounding box center [764, 338] width 474 height 66
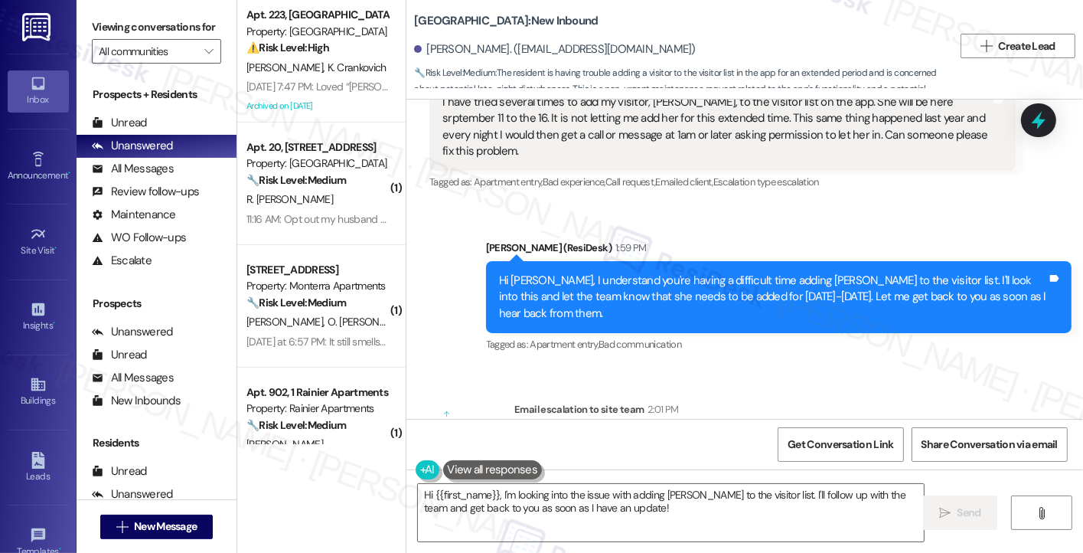
scroll to position [9071, 0]
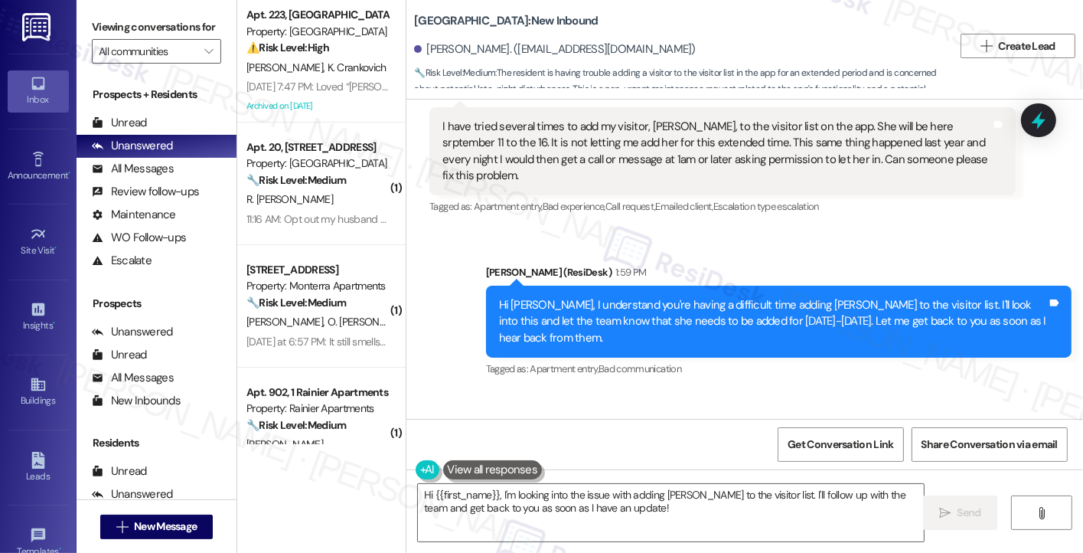
click at [744, 297] on div "Hi Shane, I understand you're having a difficult time adding Cynthia Gatica to …" at bounding box center [773, 321] width 548 height 49
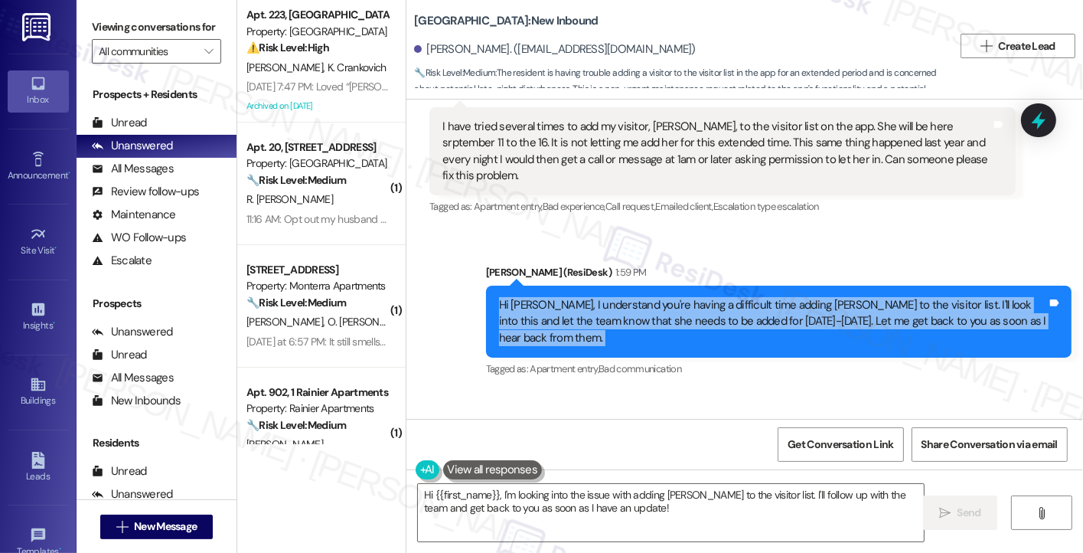
click at [744, 297] on div "Hi Shane, I understand you're having a difficult time adding Cynthia Gatica to …" at bounding box center [773, 321] width 548 height 49
click at [831, 297] on div "Hi Shane, I understand you're having a difficult time adding Cynthia Gatica to …" at bounding box center [773, 321] width 548 height 49
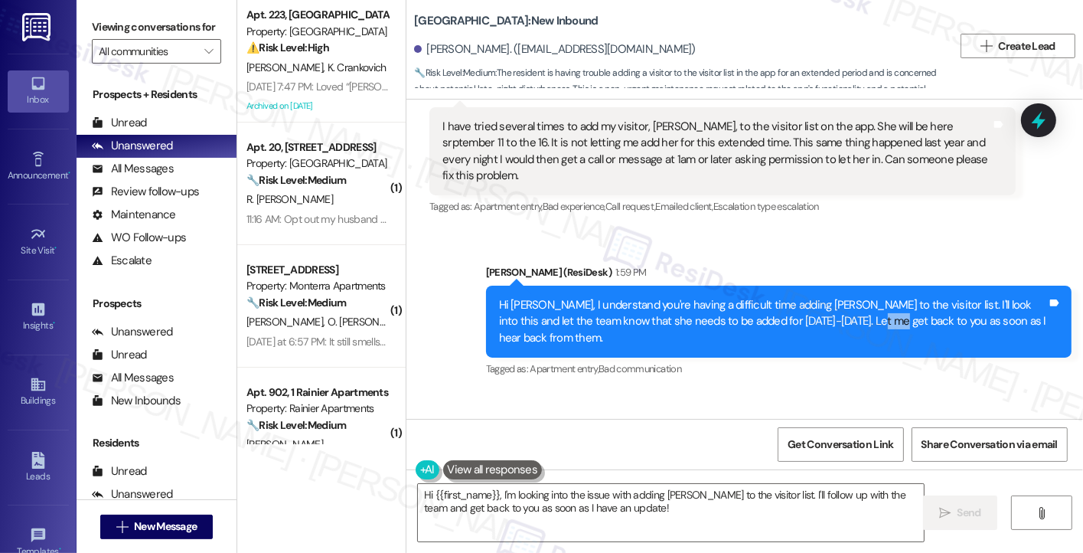
click at [831, 297] on div "Hi Shane, I understand you're having a difficult time adding Cynthia Gatica to …" at bounding box center [773, 321] width 548 height 49
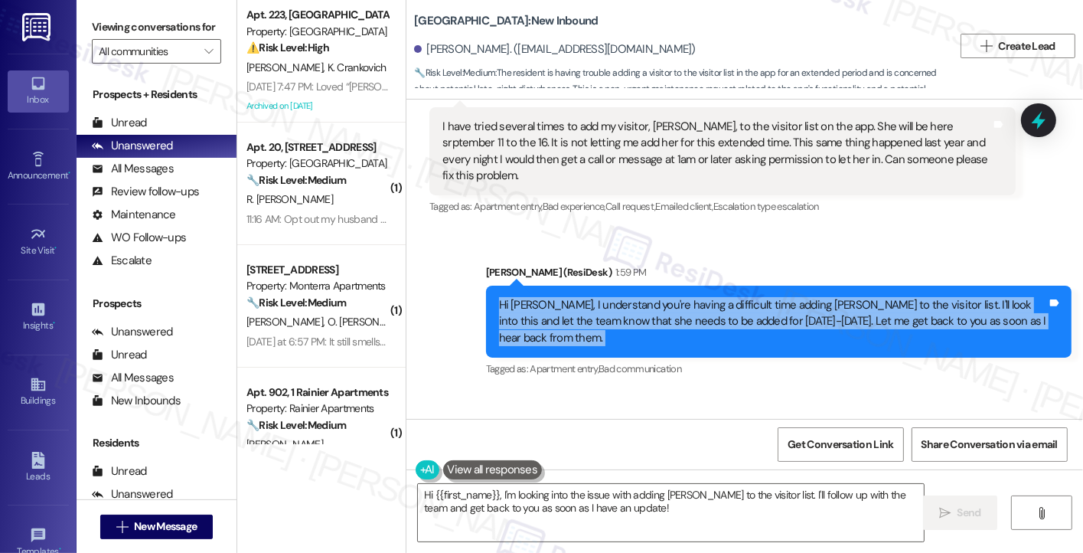
click at [831, 297] on div "Hi Shane, I understand you're having a difficult time adding Cynthia Gatica to …" at bounding box center [773, 321] width 548 height 49
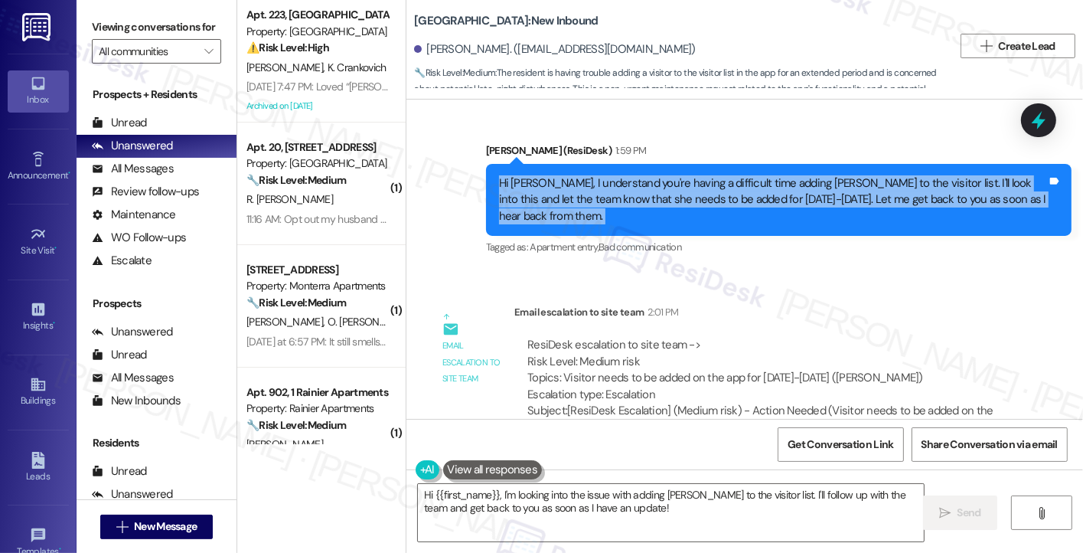
scroll to position [9300, 0]
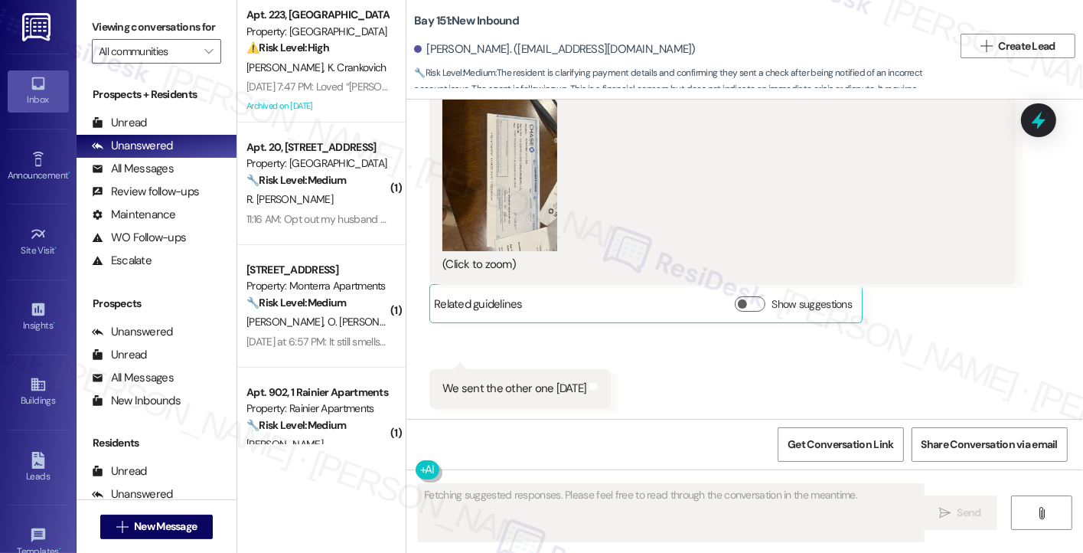
scroll to position [39774, 0]
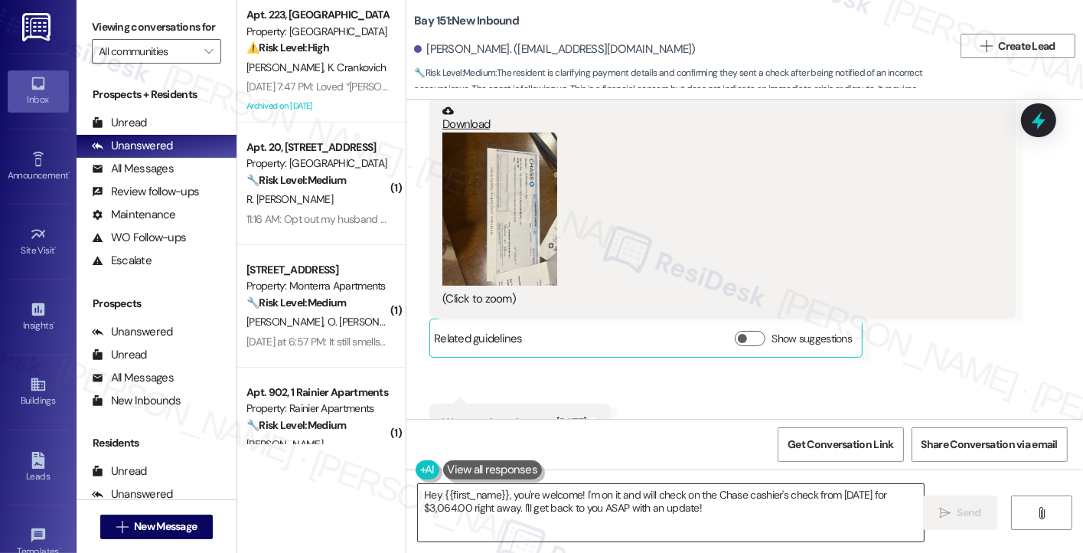
click at [427, 495] on textarea "Hey {{first_name}}, you're welcome! I'm on it and will check on the Chase cashi…" at bounding box center [671, 512] width 506 height 57
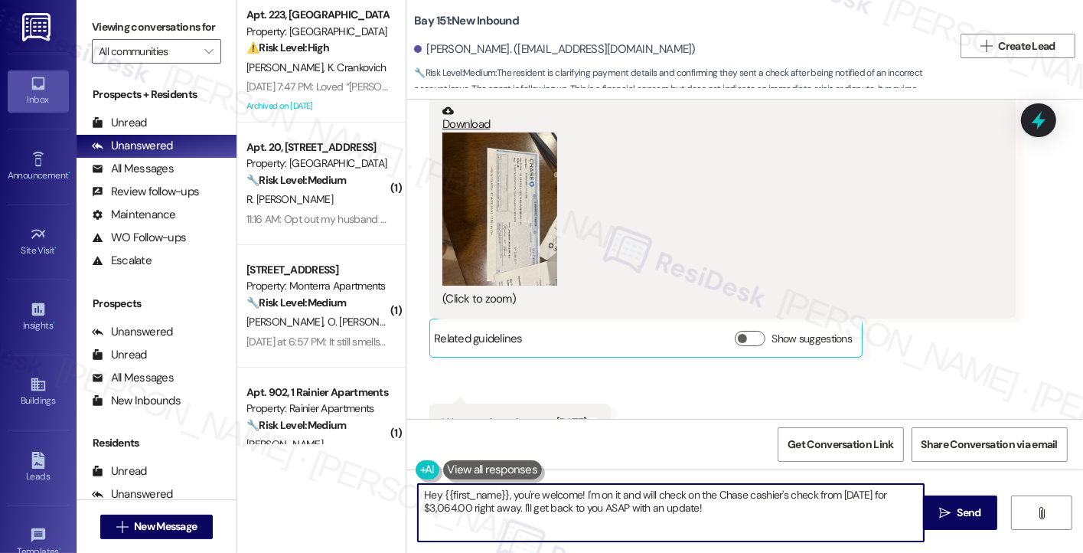
click at [427, 495] on textarea "Hey {{first_name}}, you're welcome! I'm on it and will check on the Chase cashi…" at bounding box center [671, 512] width 506 height 57
drag, startPoint x: 749, startPoint y: 520, endPoint x: 582, endPoint y: 486, distance: 170.9
click at [582, 486] on textarea "Hi {{first_name}}, you're welcome! I'm on it and will check on the Chase cashie…" at bounding box center [671, 512] width 506 height 57
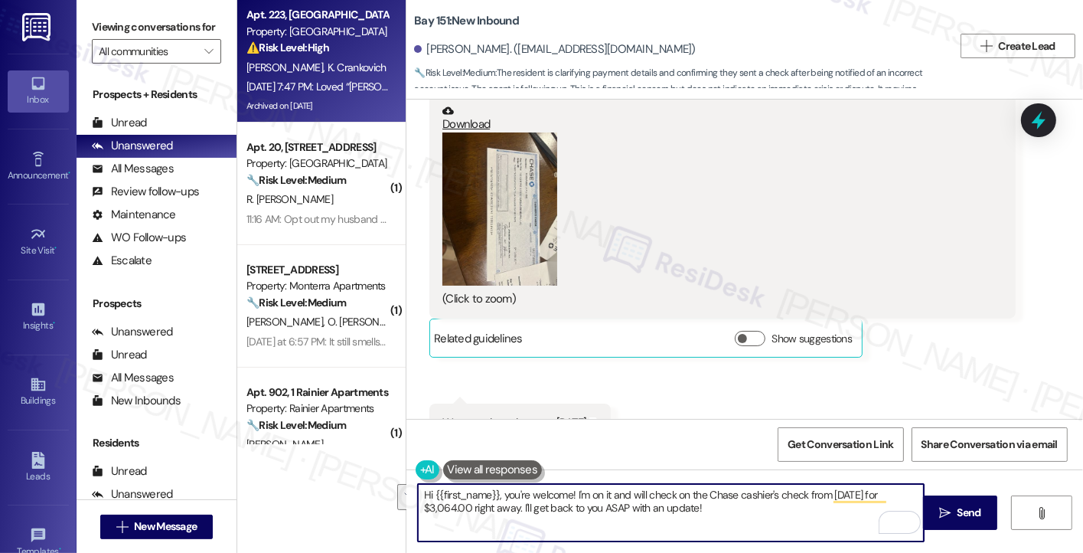
type textarea "Hi {{first_name}}, you're welcome! I'm on it and will check on the Chase cashie…"
